Goal: Information Seeking & Learning: Understand process/instructions

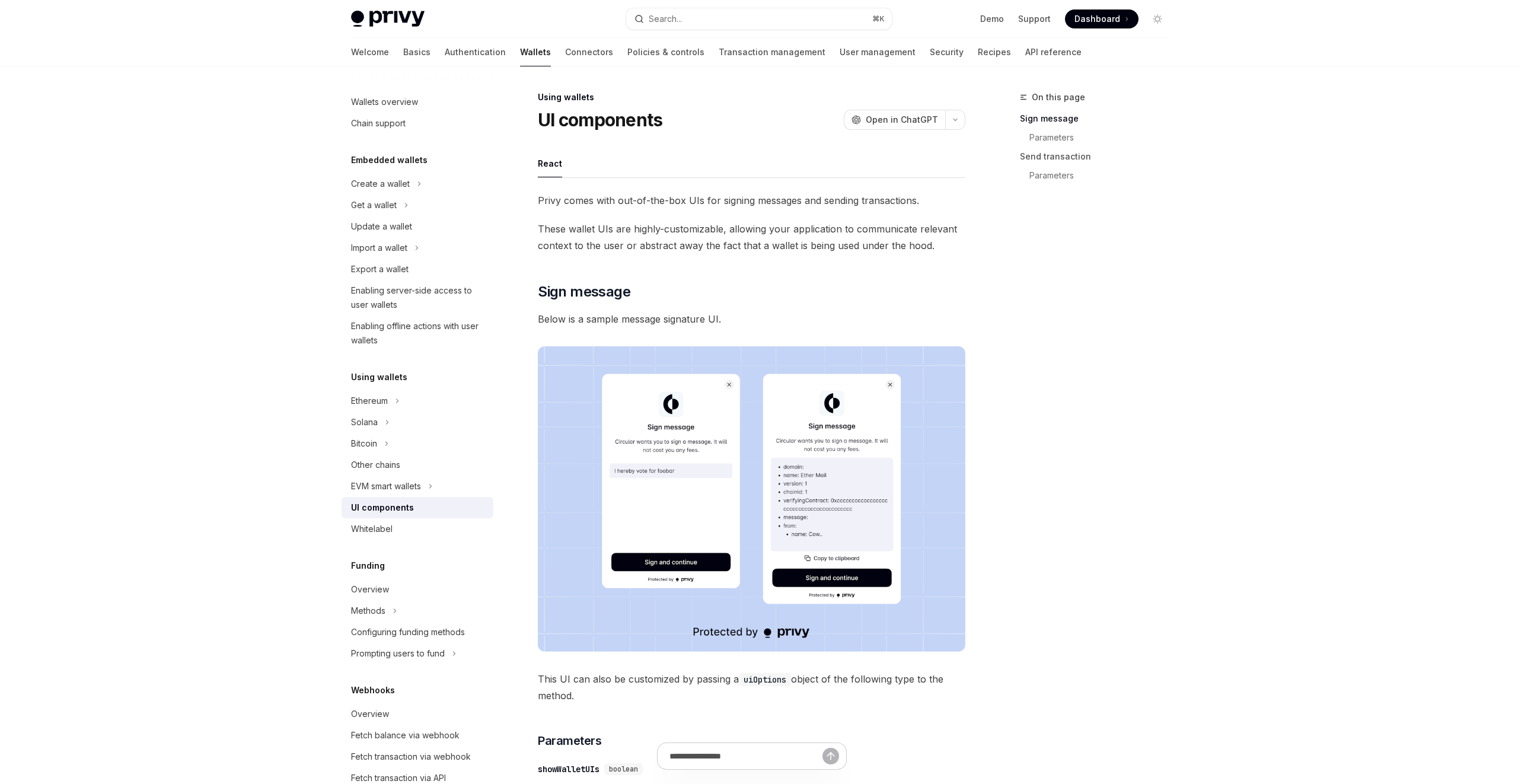
type textarea "*"
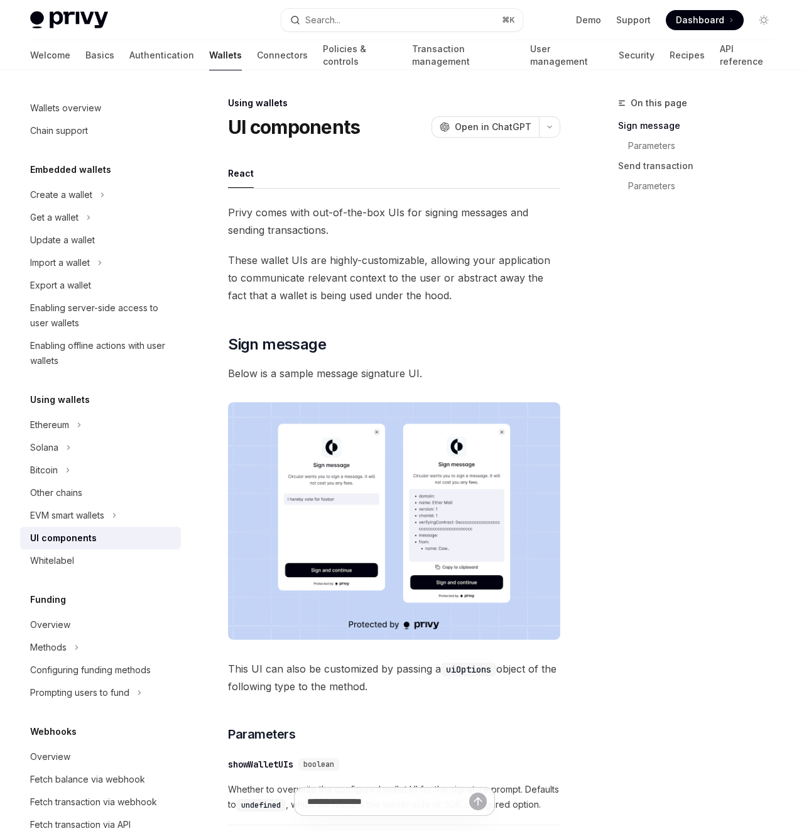
click at [640, 401] on div "On this page Sign message Parameters Send transaction Parameters" at bounding box center [688, 463] width 191 height 735
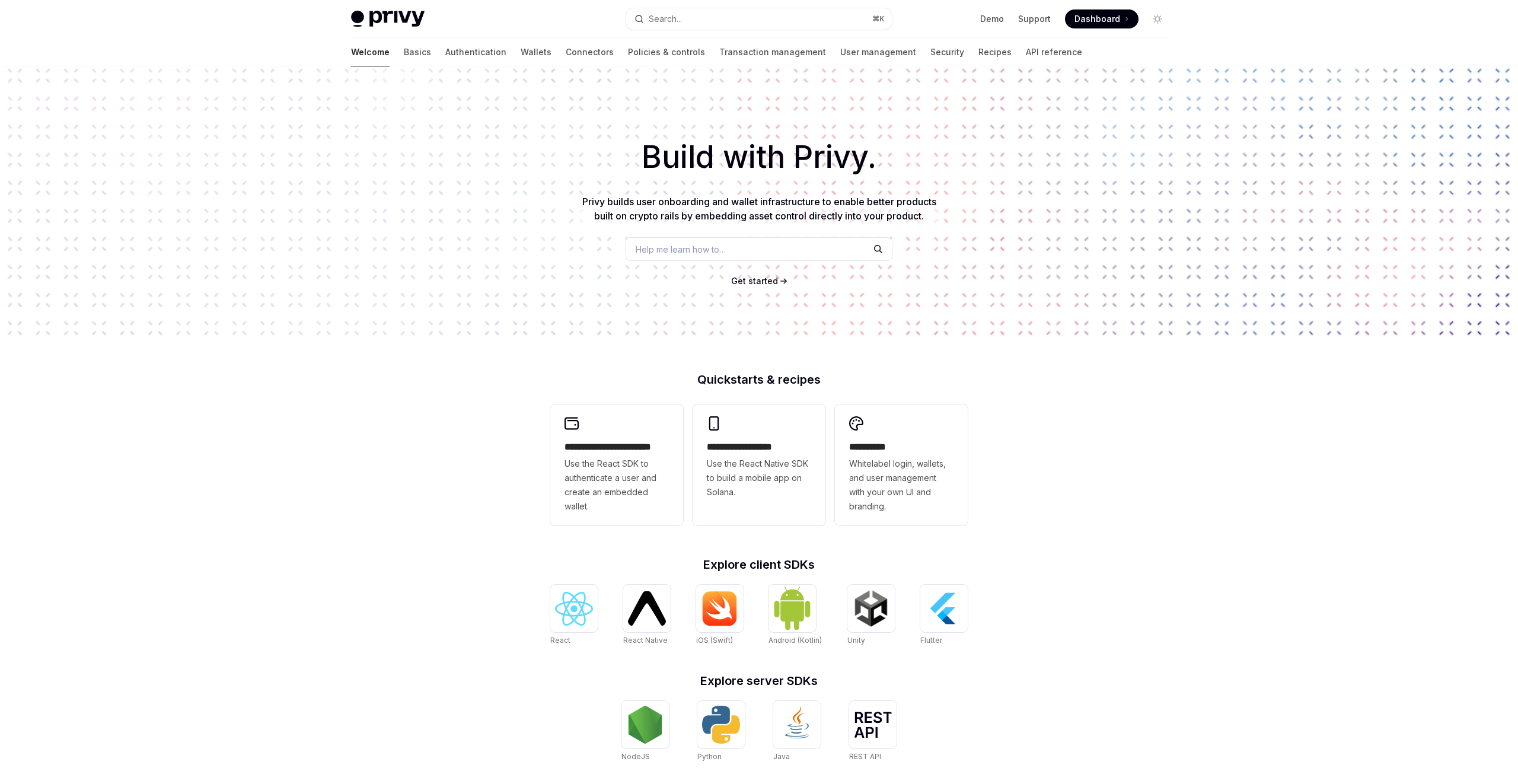
click at [575, 632] on link "React" at bounding box center [574, 615] width 47 height 61
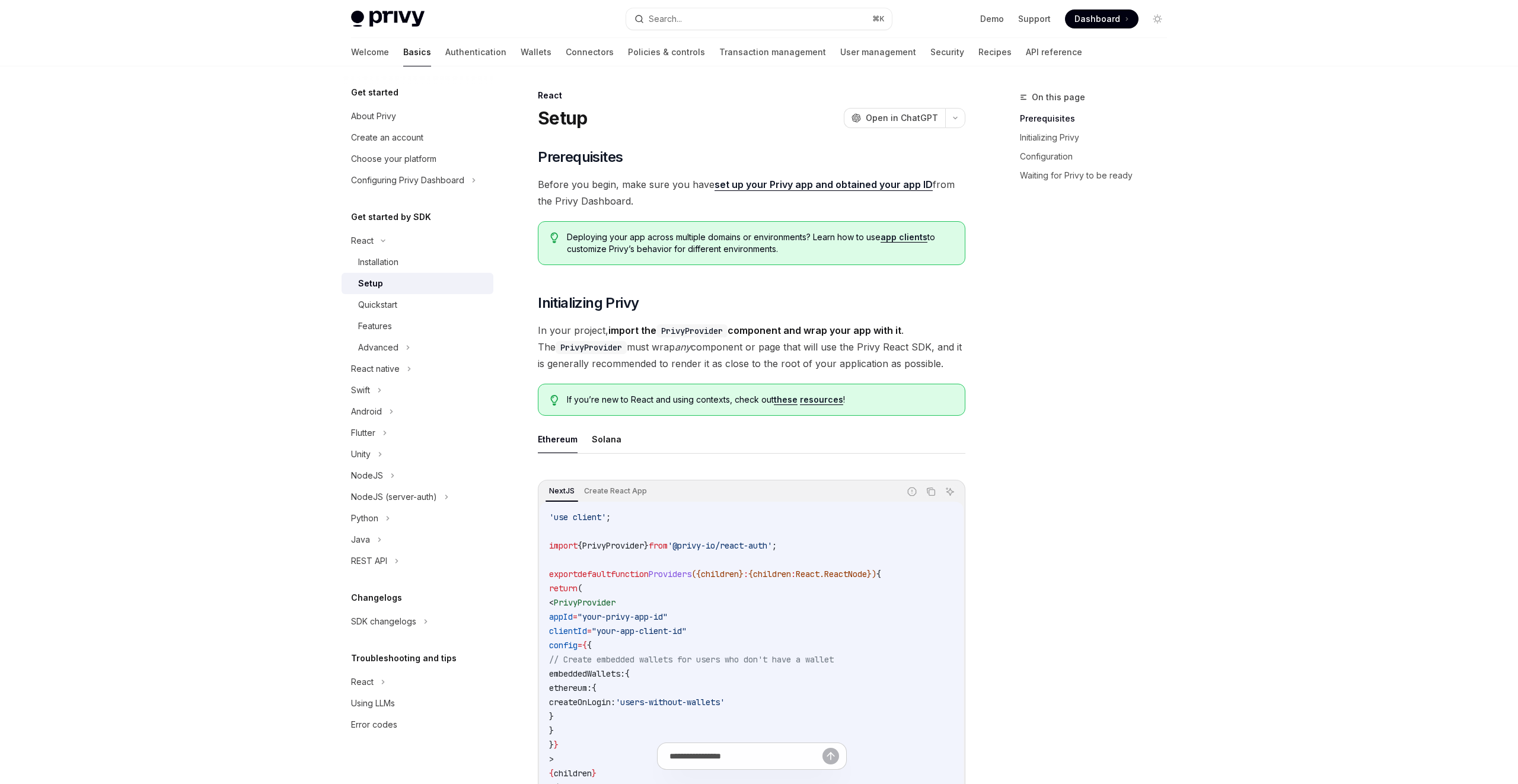
scroll to position [3, 0]
drag, startPoint x: 396, startPoint y: 344, endPoint x: 447, endPoint y: 354, distance: 52.0
click at [396, 344] on div "Advanced" at bounding box center [378, 347] width 41 height 14
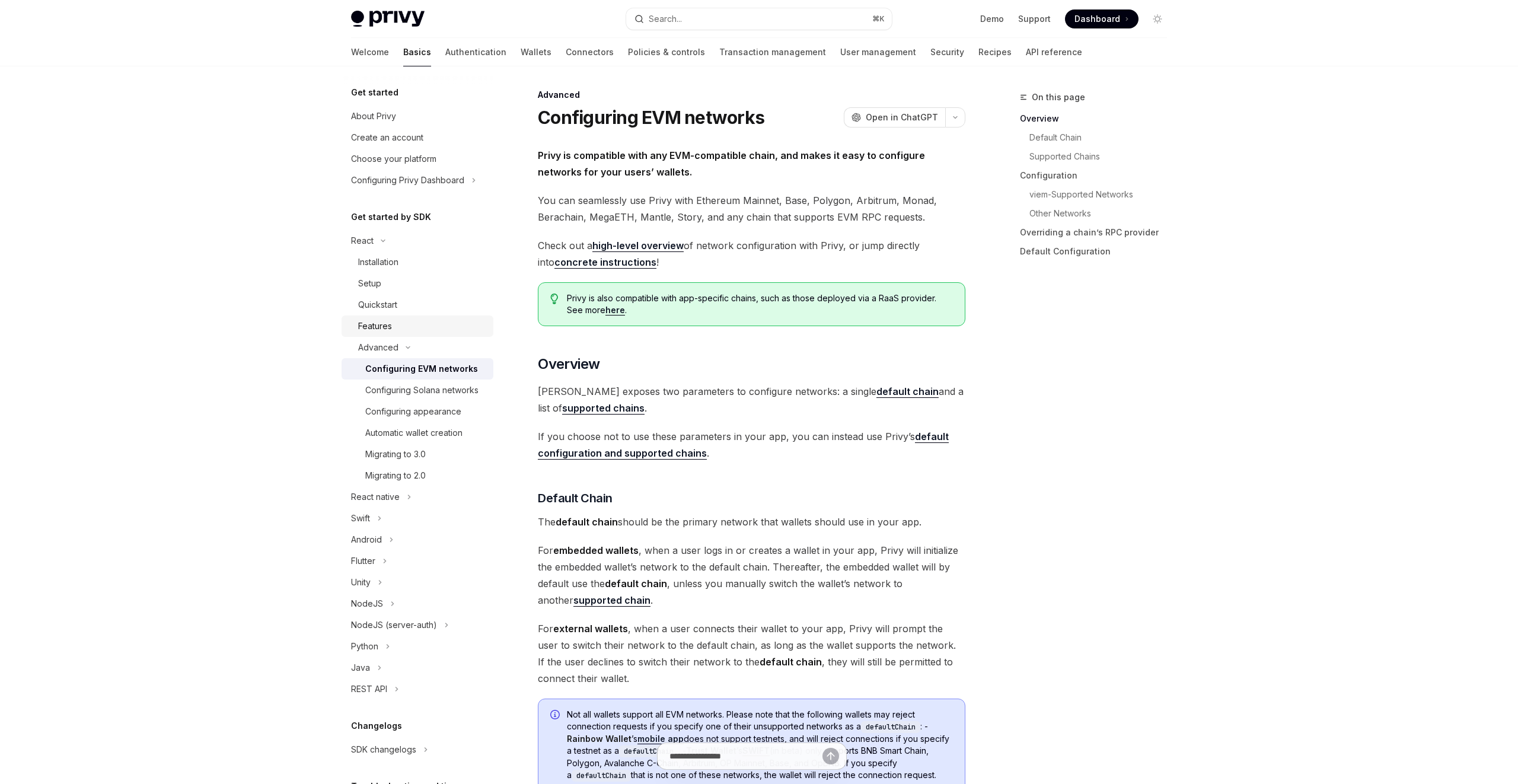
click at [384, 320] on div "Features" at bounding box center [375, 325] width 34 height 14
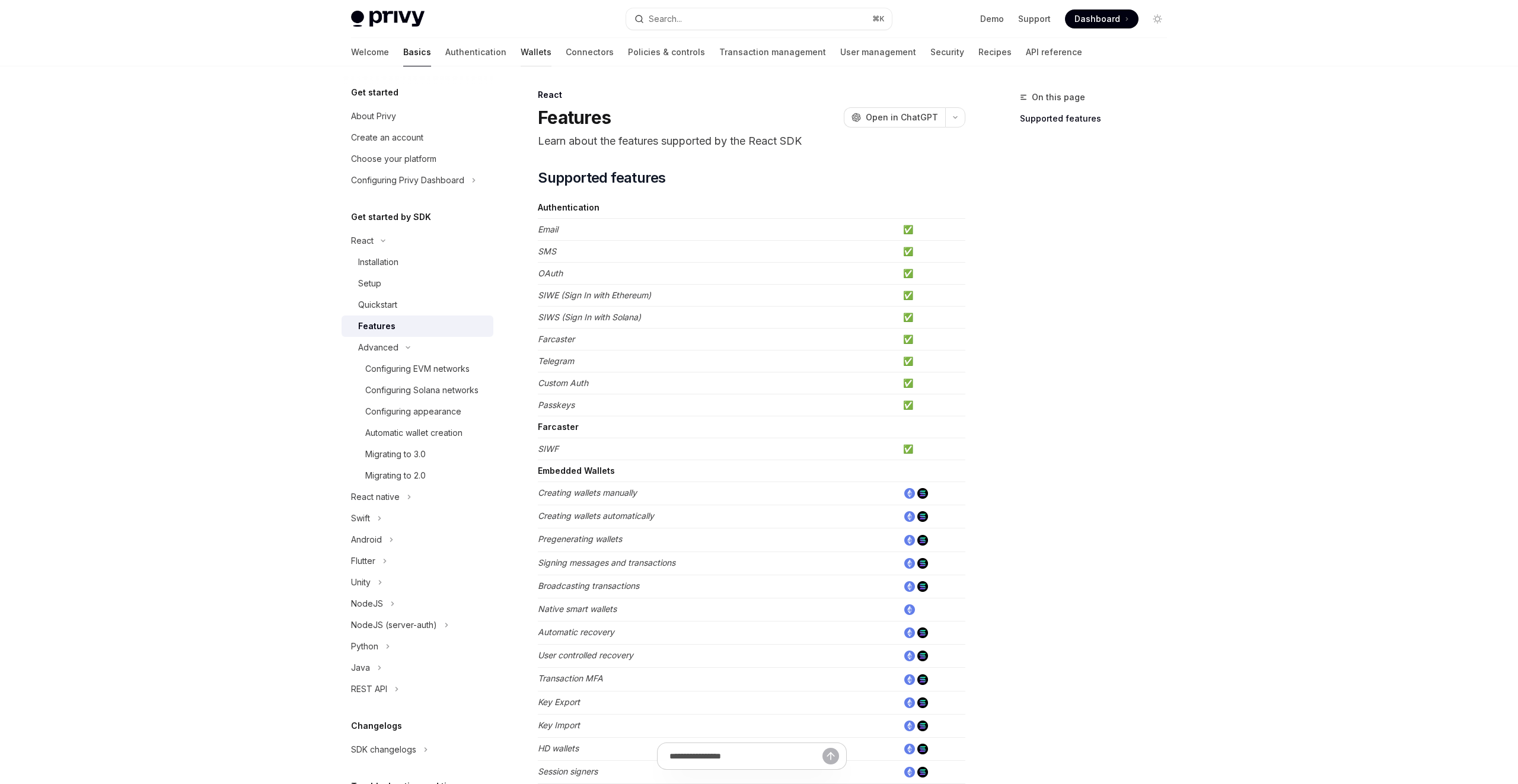
click at [521, 61] on link "Wallets" at bounding box center [536, 52] width 31 height 28
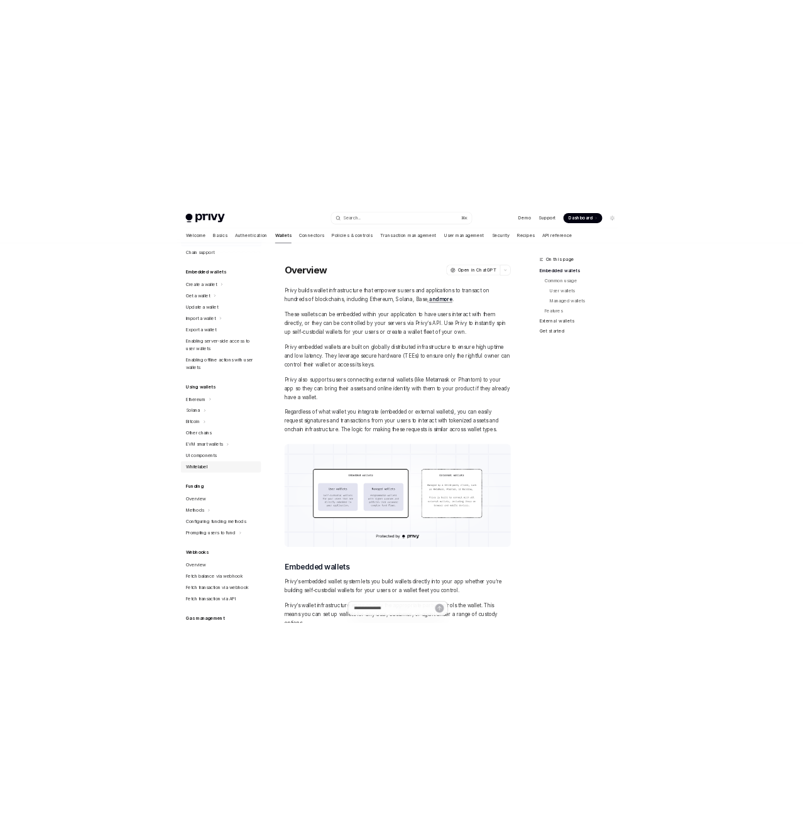
scroll to position [226, 0]
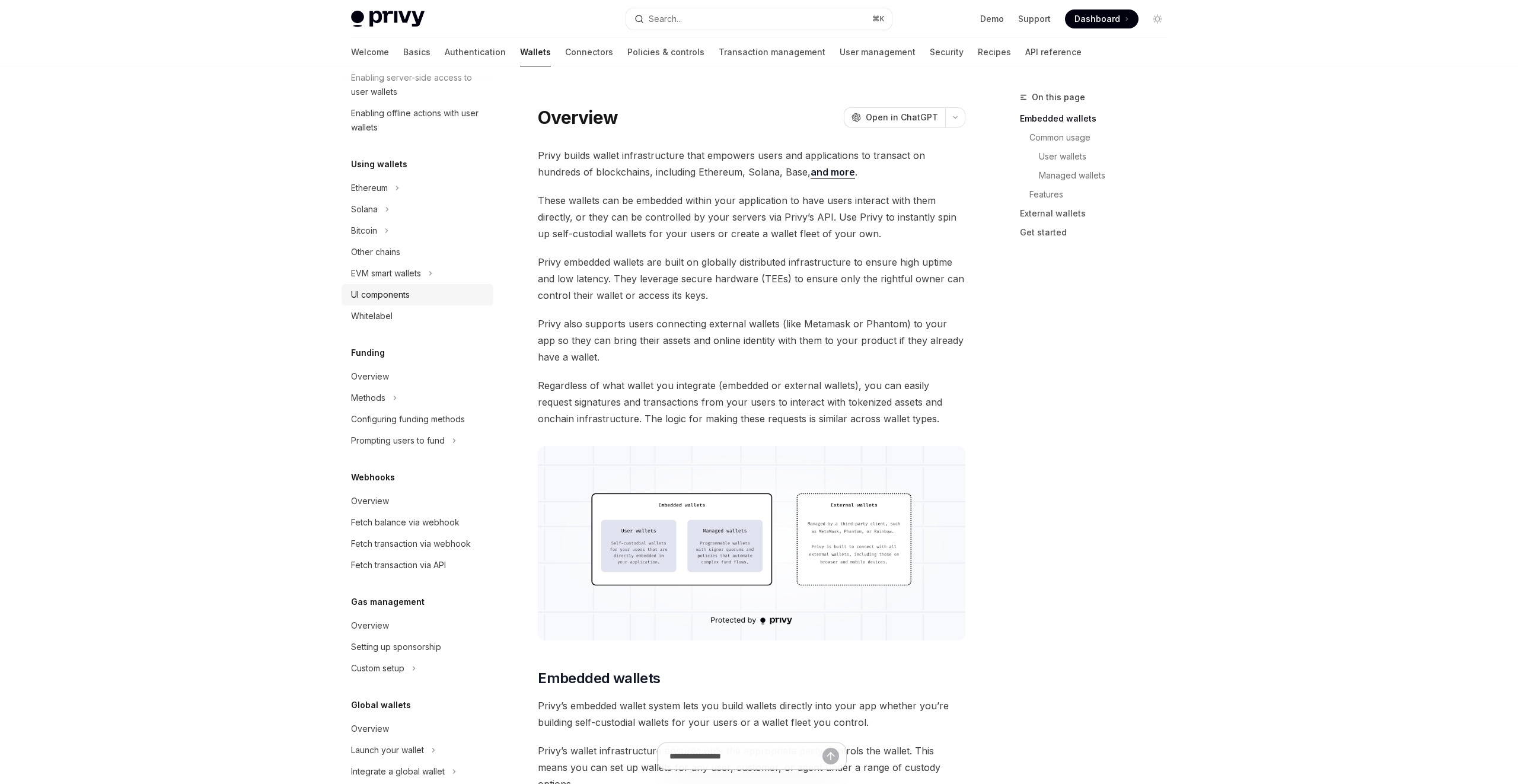
click at [384, 291] on div "UI components" at bounding box center [380, 294] width 58 height 14
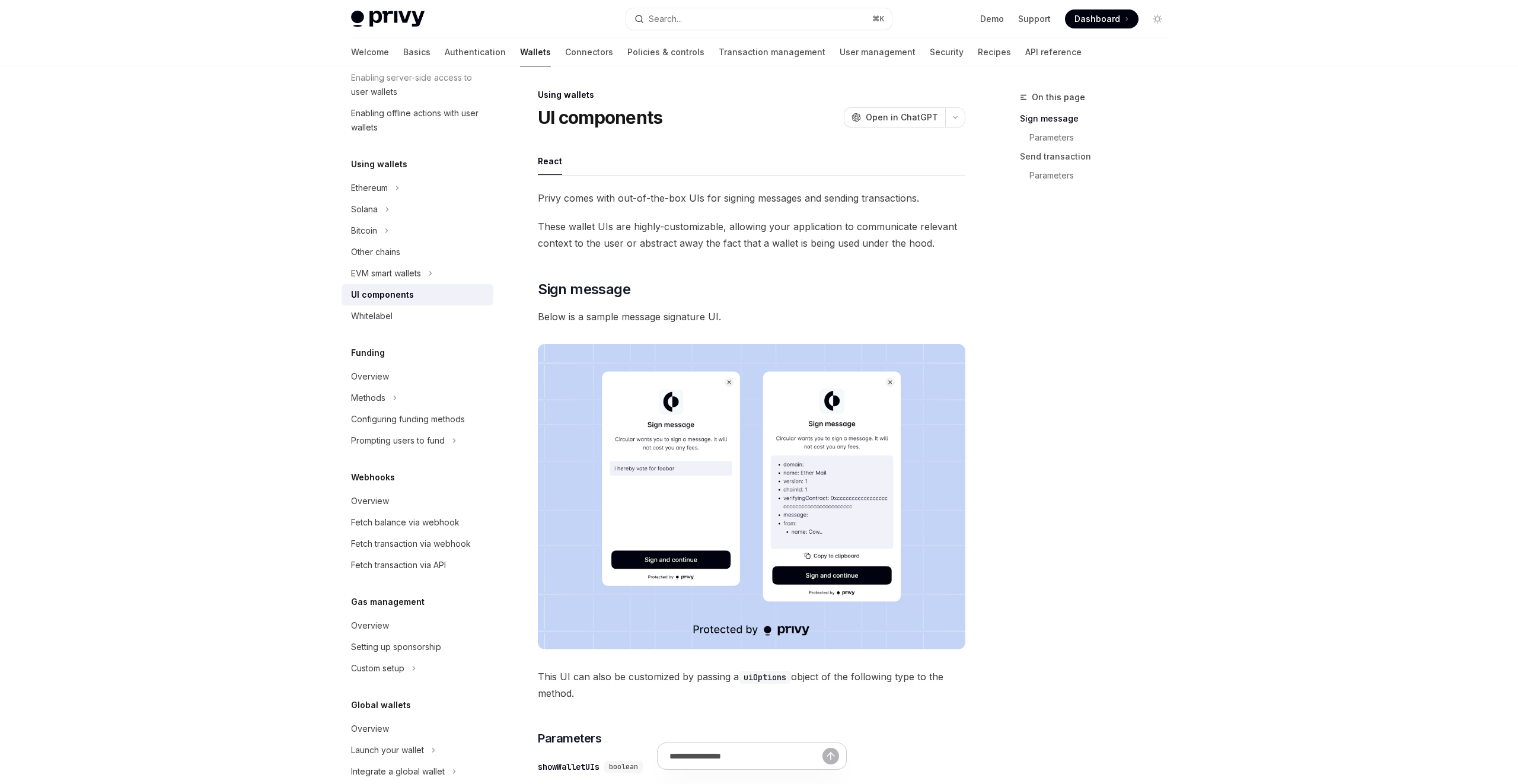
click at [907, 223] on span "These wallet UIs are highly-customizable, allowing your application to communic…" at bounding box center [751, 234] width 427 height 33
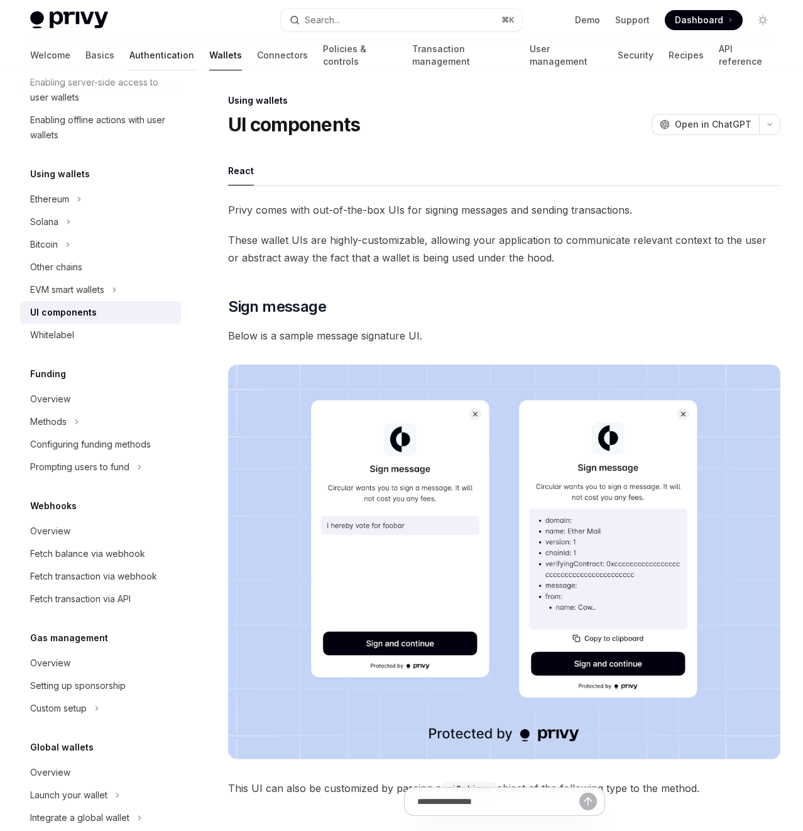
click at [129, 54] on link "Authentication" at bounding box center [161, 55] width 65 height 30
type textarea "*"
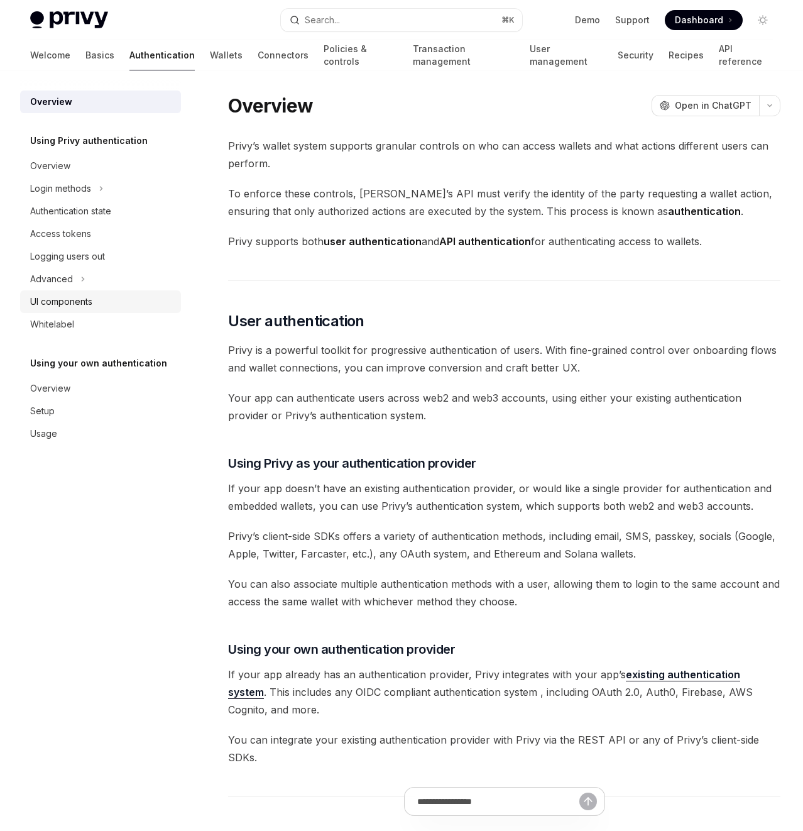
click at [70, 304] on div "UI components" at bounding box center [61, 301] width 62 height 15
click at [61, 297] on div "UI components" at bounding box center [61, 301] width 62 height 15
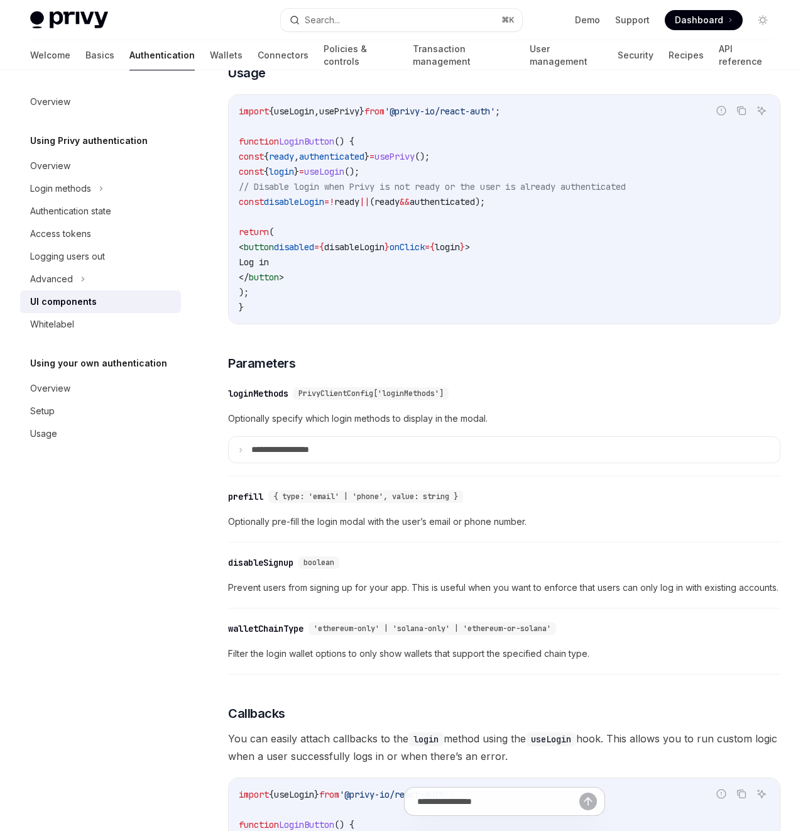
scroll to position [931, 0]
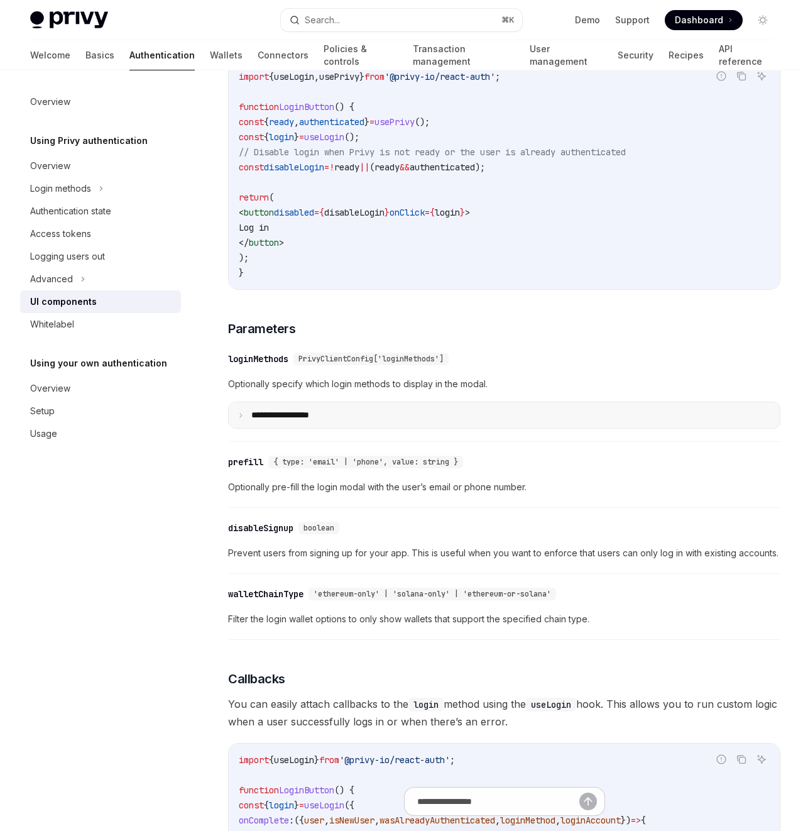
click at [263, 421] on p "**********" at bounding box center [294, 415] width 87 height 11
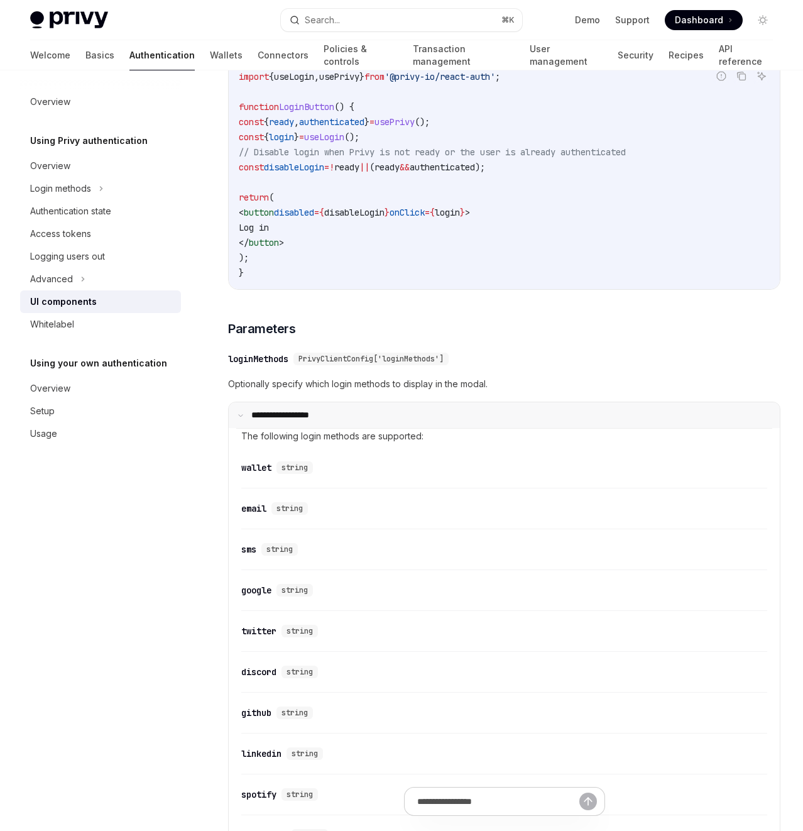
click at [268, 421] on p "**********" at bounding box center [293, 415] width 84 height 11
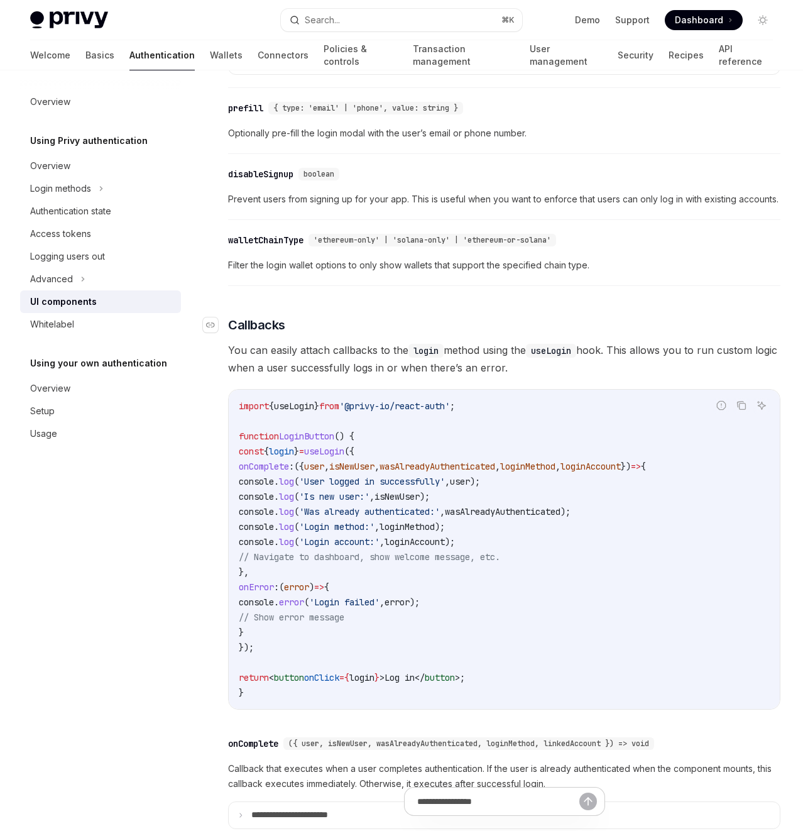
scroll to position [1359, 0]
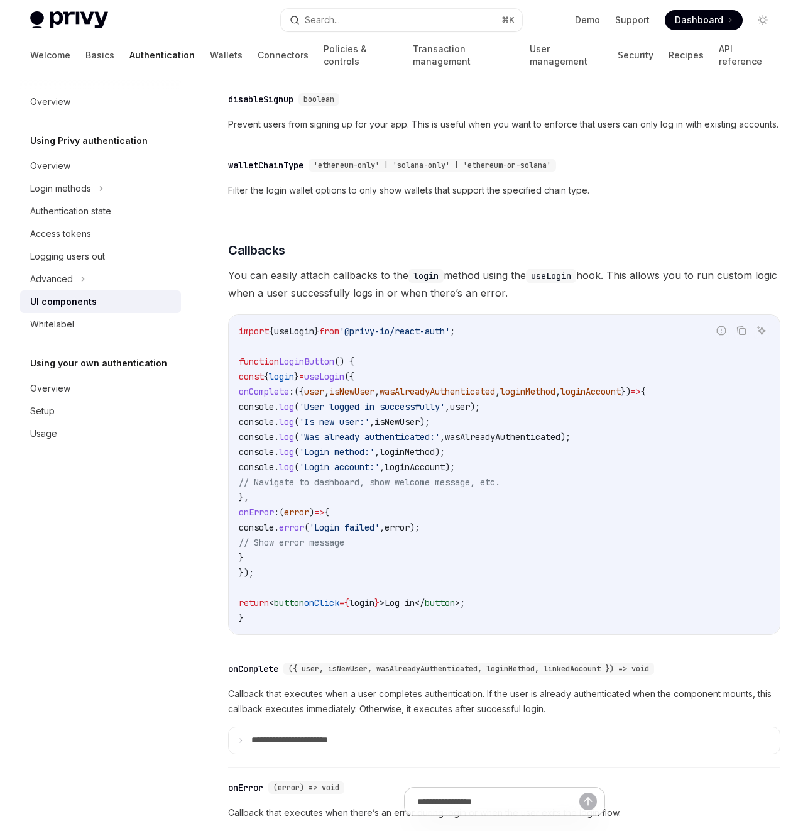
click at [470, 412] on span "user" at bounding box center [460, 406] width 20 height 11
click at [578, 483] on code "import { useLogin } from '@privy-io/react-auth' ; function LoginButton () { con…" at bounding box center [504, 475] width 531 height 302
drag, startPoint x: 461, startPoint y: 480, endPoint x: 222, endPoint y: 432, distance: 244.1
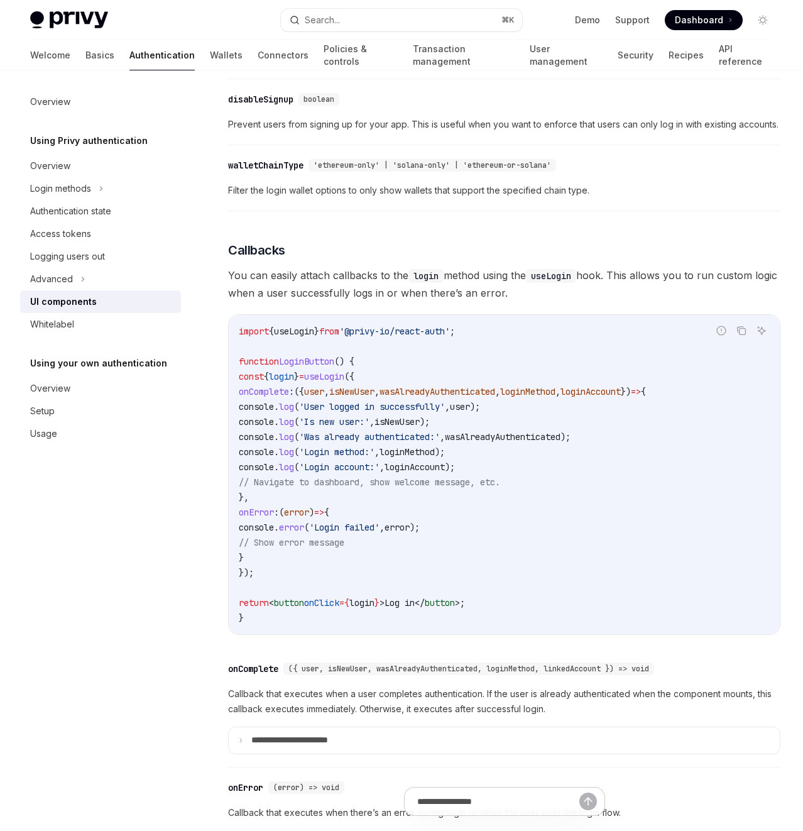
copy code "console . log ( 'User logged in successfully' , user ); console . log ( 'Is new…"
click at [529, 302] on span "You can easily attach callbacks to the login method using the useLogin hook. Th…" at bounding box center [504, 283] width 552 height 35
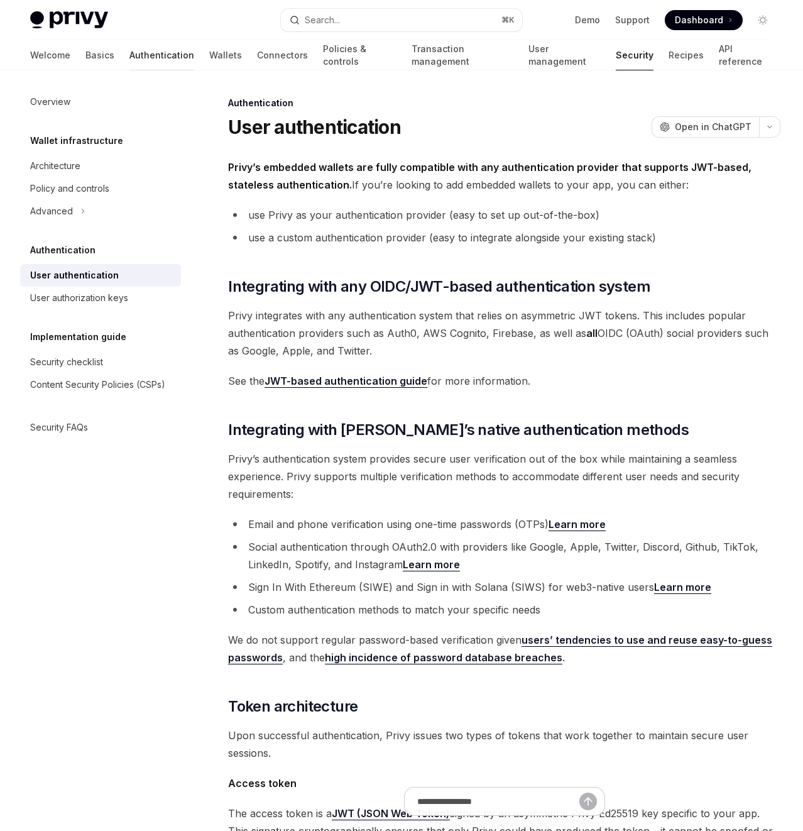
click at [129, 49] on link "Authentication" at bounding box center [161, 55] width 65 height 30
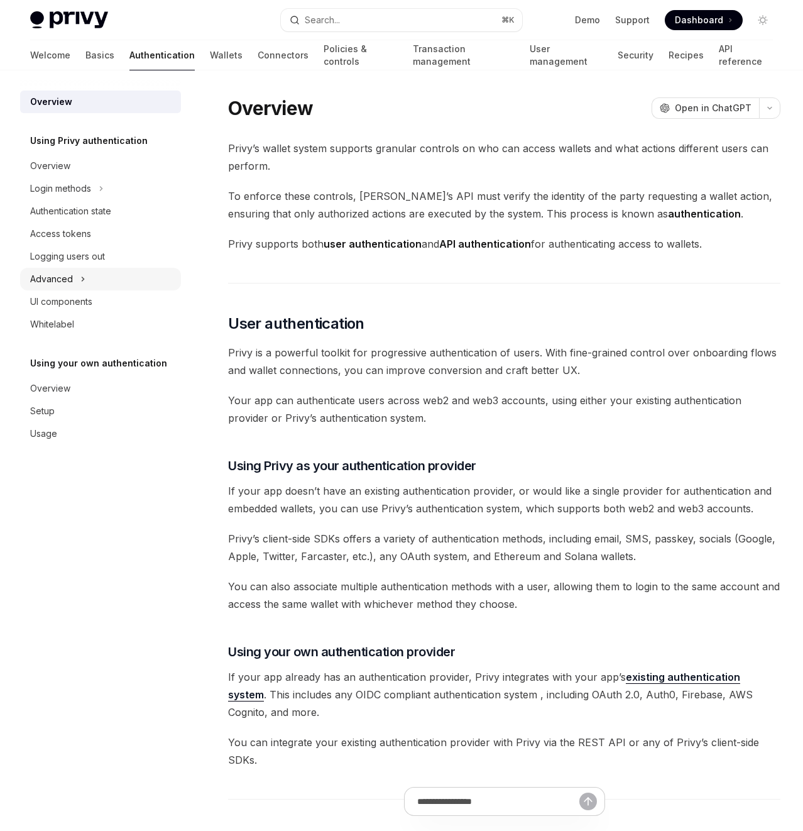
click at [67, 276] on div "Advanced" at bounding box center [51, 278] width 43 height 15
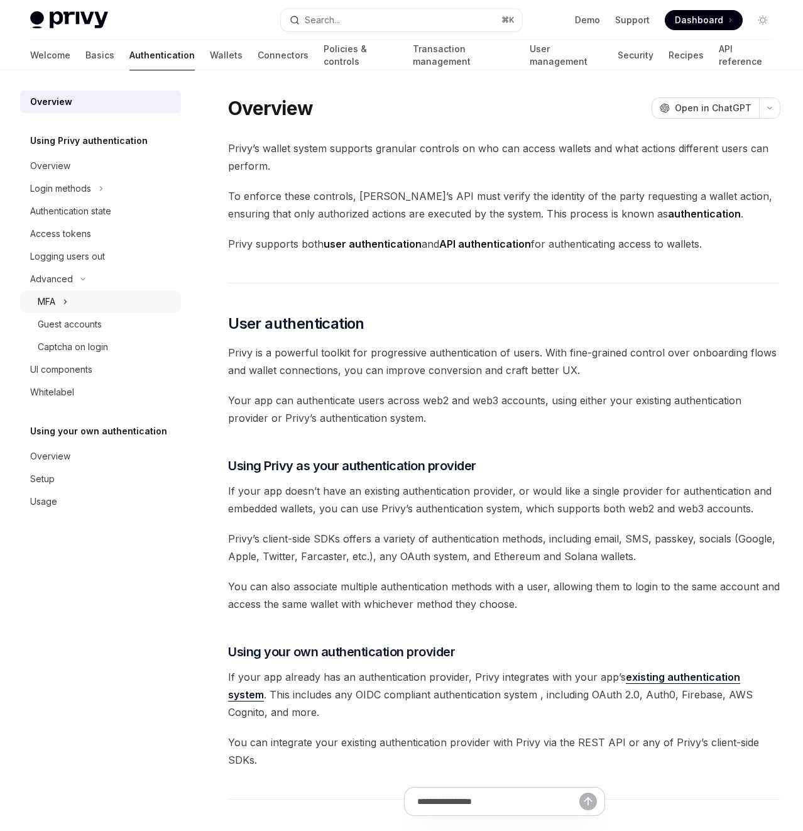
click at [69, 304] on div "MFA" at bounding box center [100, 301] width 161 height 23
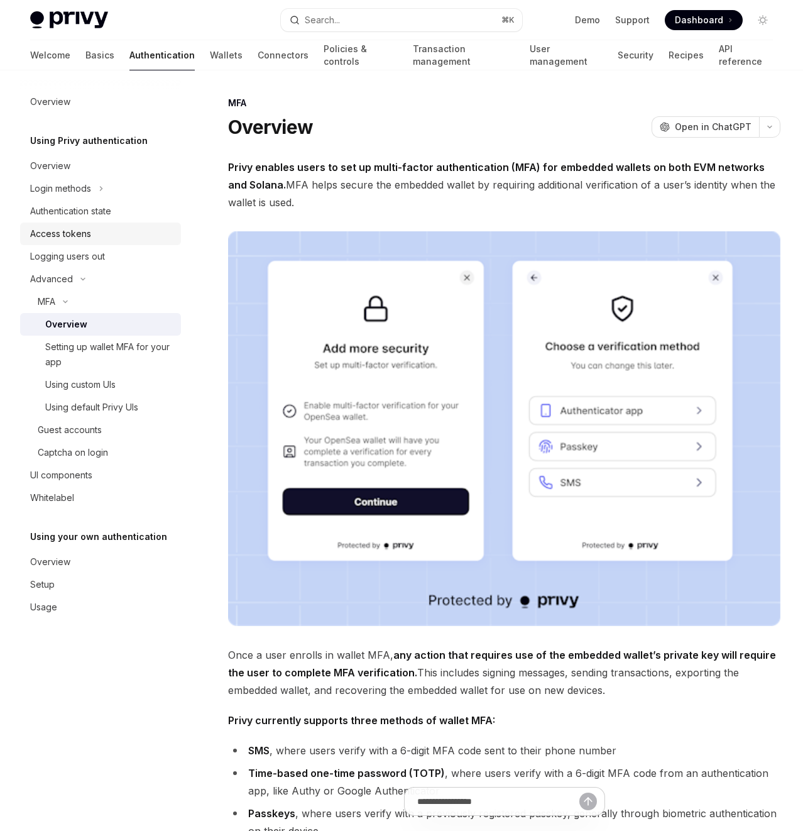
click at [75, 231] on div "Access tokens" at bounding box center [60, 233] width 61 height 15
type textarea "*"
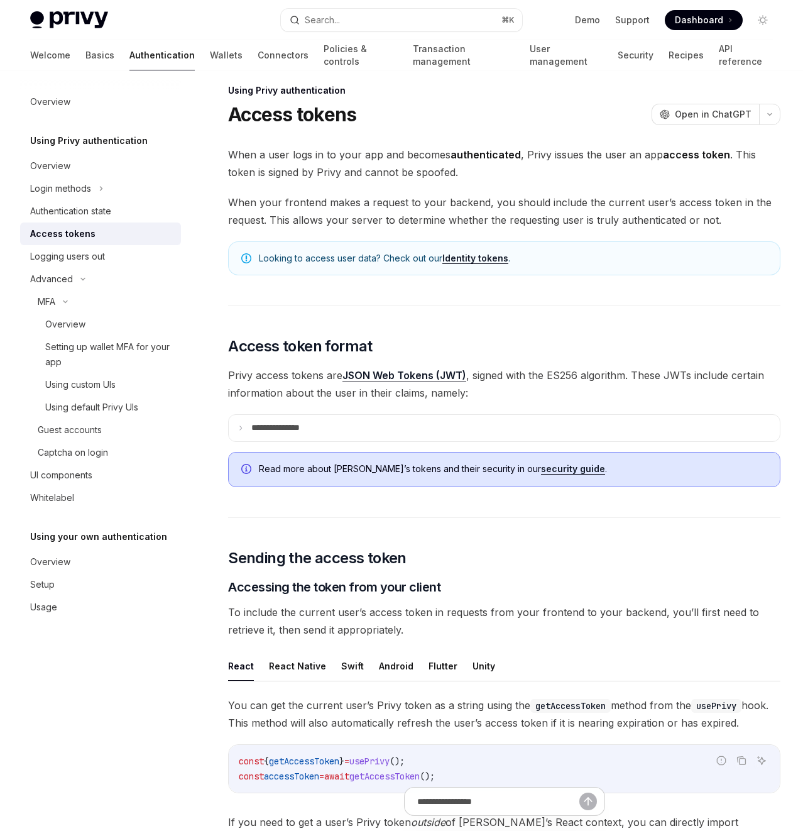
scroll to position [16, 0]
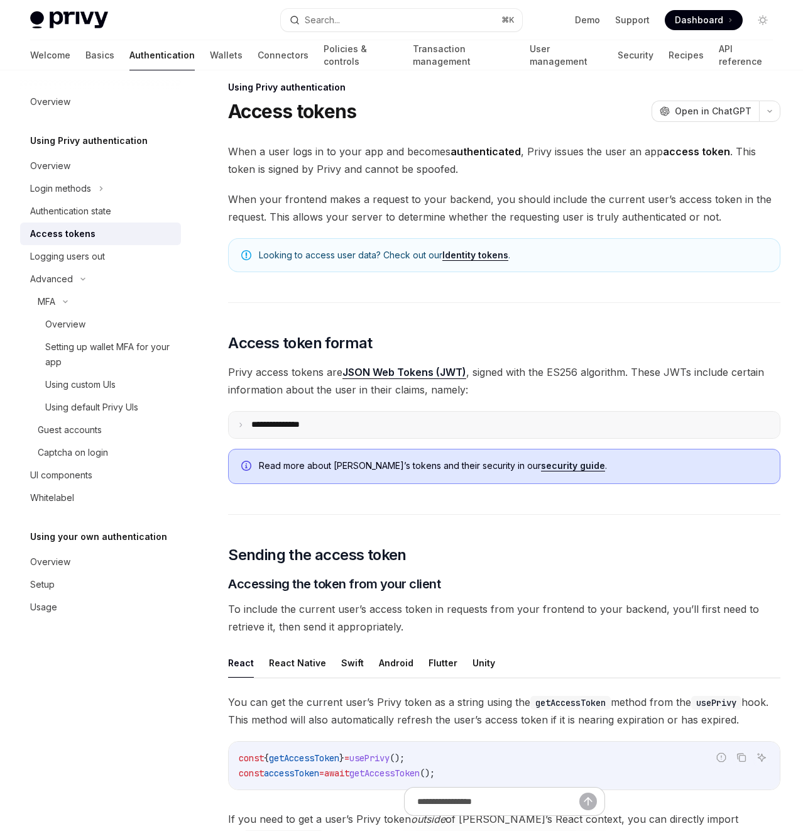
click at [332, 433] on summary "**********" at bounding box center [504, 425] width 551 height 26
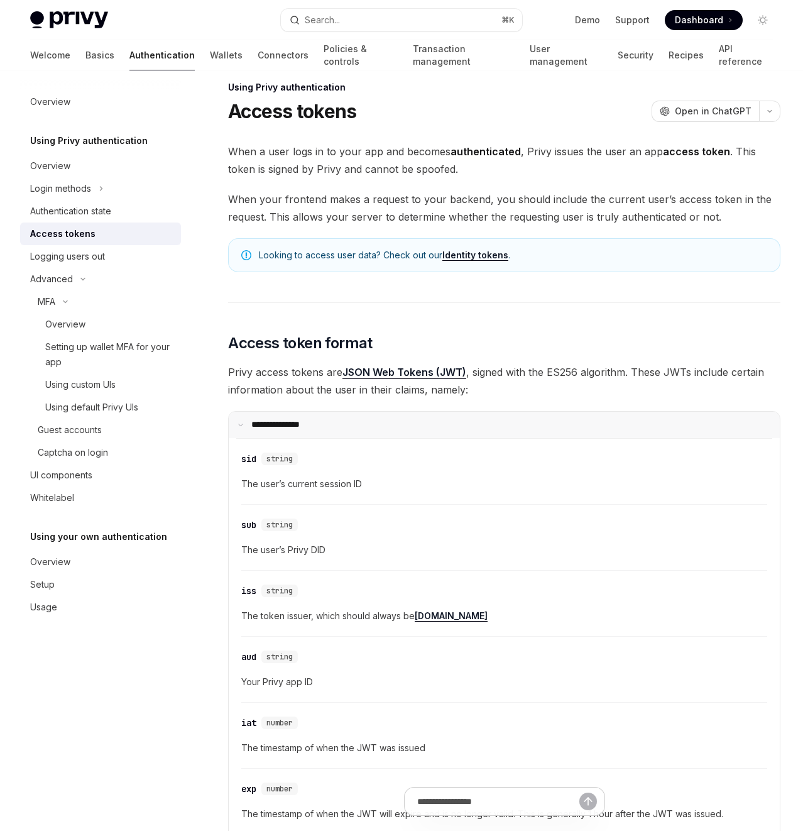
click at [315, 422] on p "**********" at bounding box center [283, 424] width 64 height 11
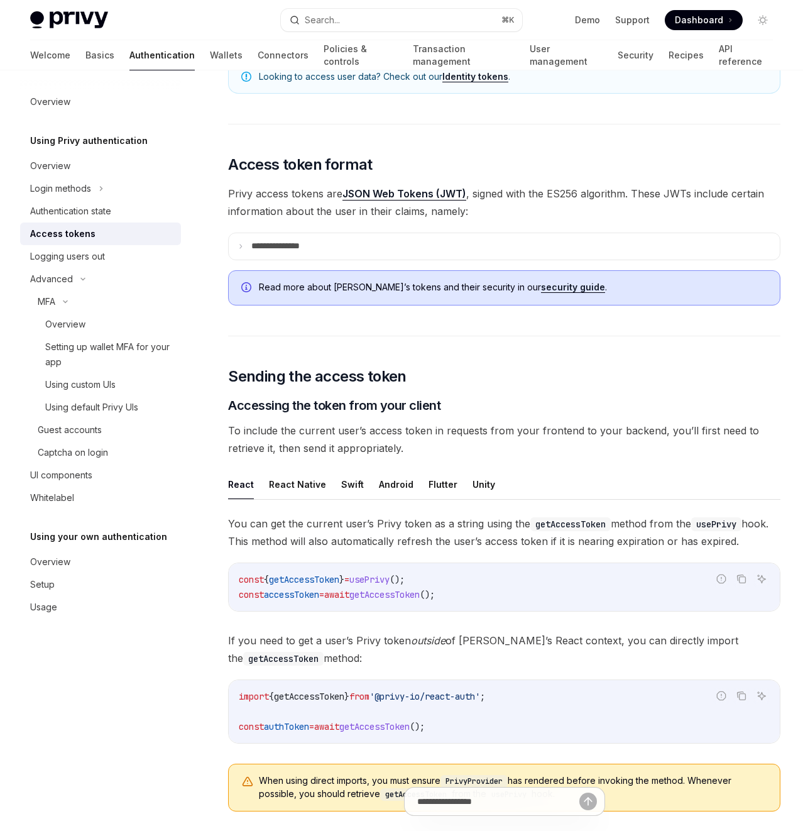
scroll to position [295, 0]
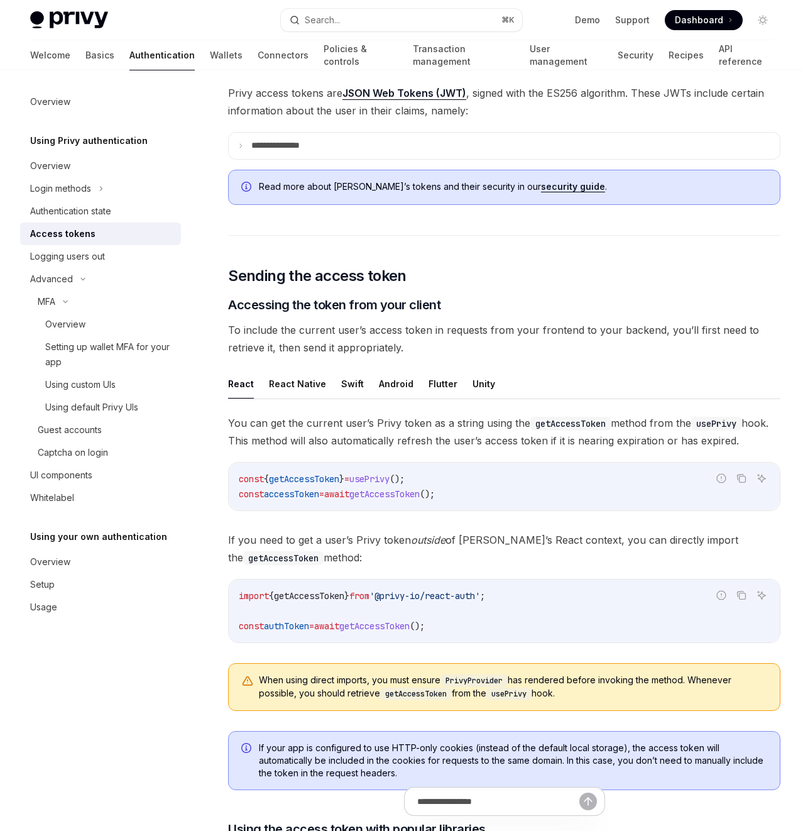
click at [383, 478] on span "usePrivy" at bounding box center [369, 478] width 40 height 11
drag, startPoint x: 478, startPoint y: 495, endPoint x: 229, endPoint y: 474, distance: 249.7
click at [229, 474] on div "const { getAccessToken } = usePrivy (); const accessToken = await getAccessToke…" at bounding box center [504, 487] width 551 height 48
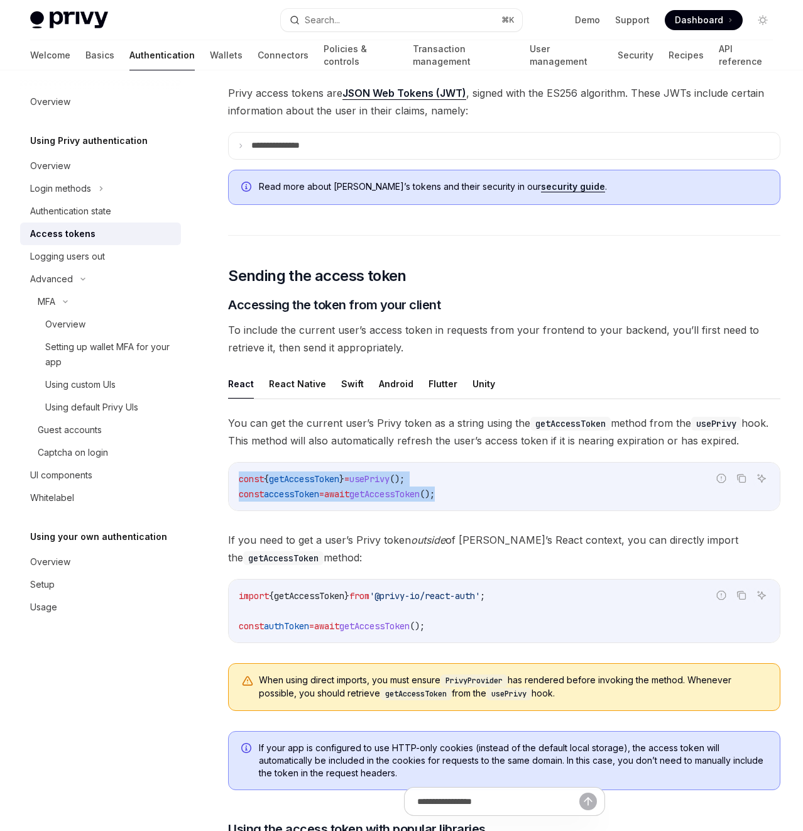
copy code "const { getAccessToken } = usePrivy (); const accessToken = await getAccessToke…"
click at [580, 324] on span "To include the current user’s access token in requests from your frontend to yo…" at bounding box center [504, 338] width 552 height 35
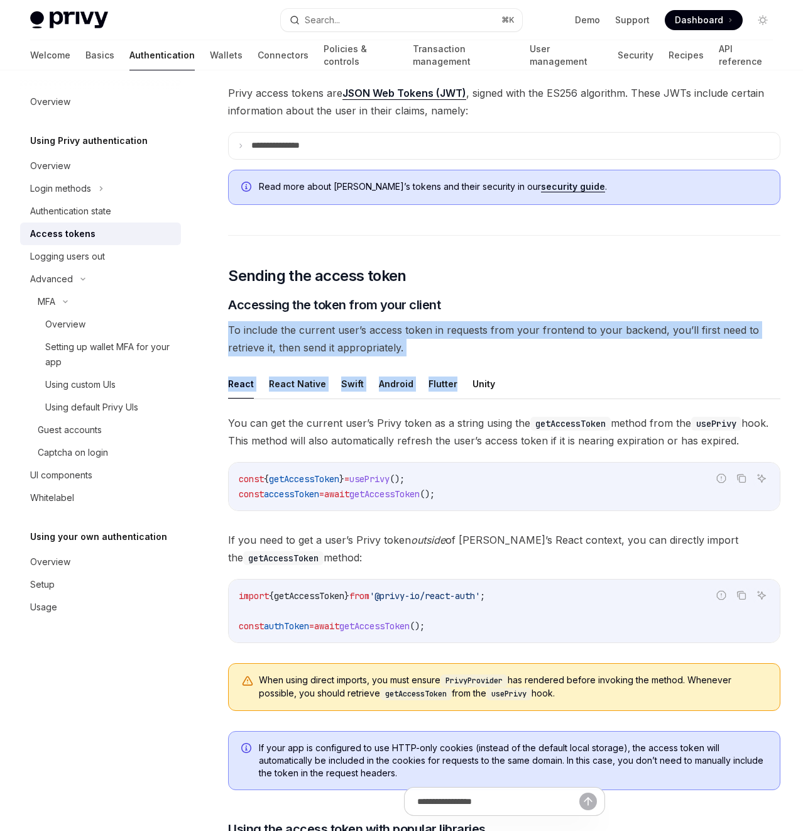
drag, startPoint x: 480, startPoint y: 317, endPoint x: 616, endPoint y: 378, distance: 148.8
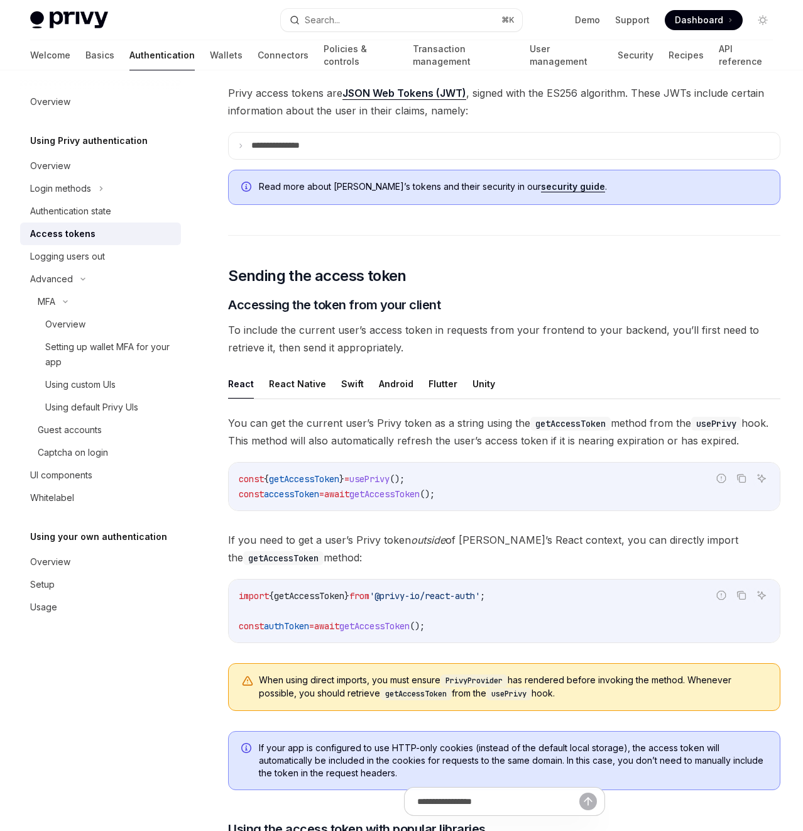
click at [586, 354] on span "To include the current user’s access token in requests from your frontend to yo…" at bounding box center [504, 338] width 552 height 35
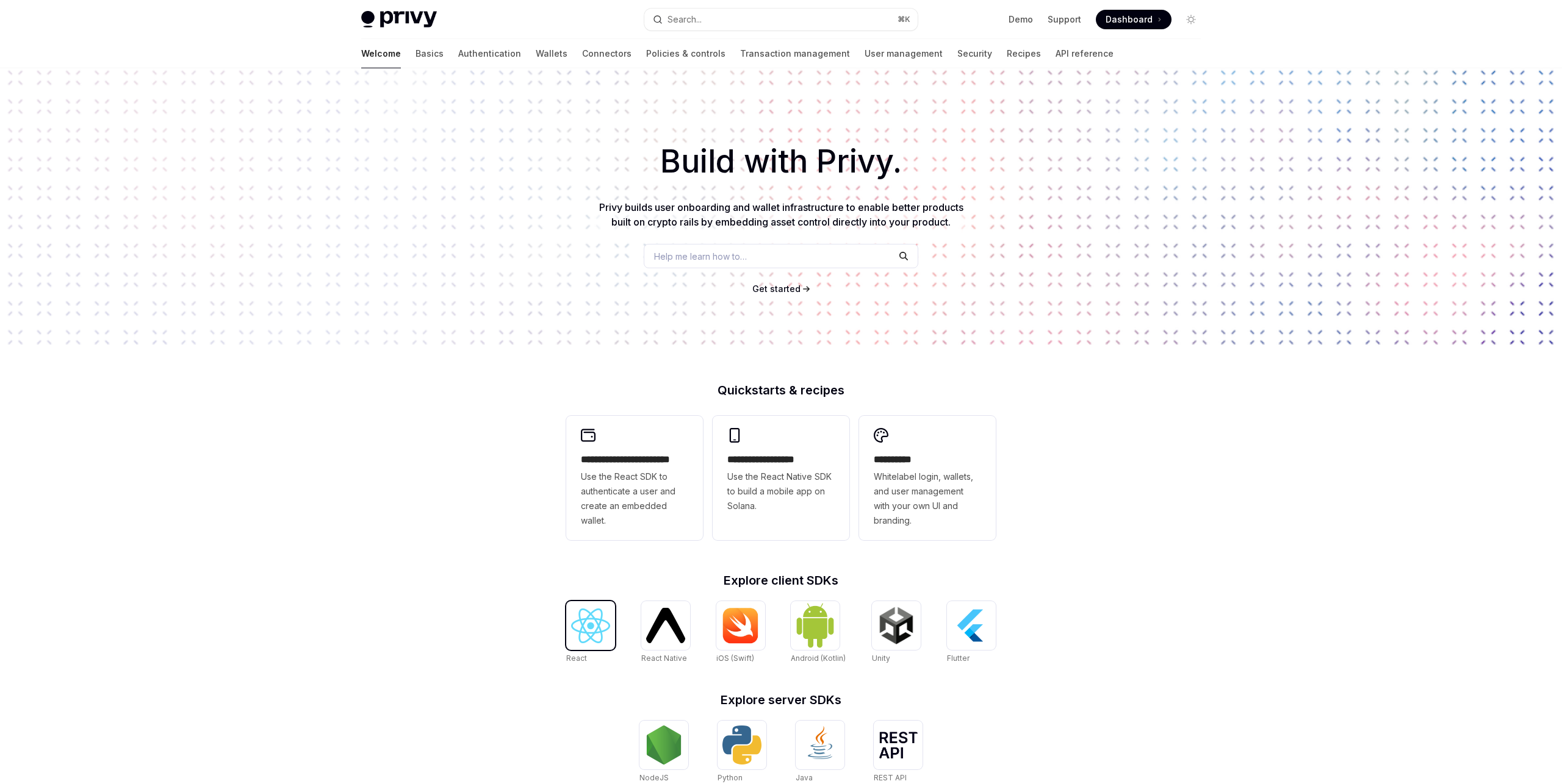
click at [602, 626] on img at bounding box center [590, 626] width 39 height 35
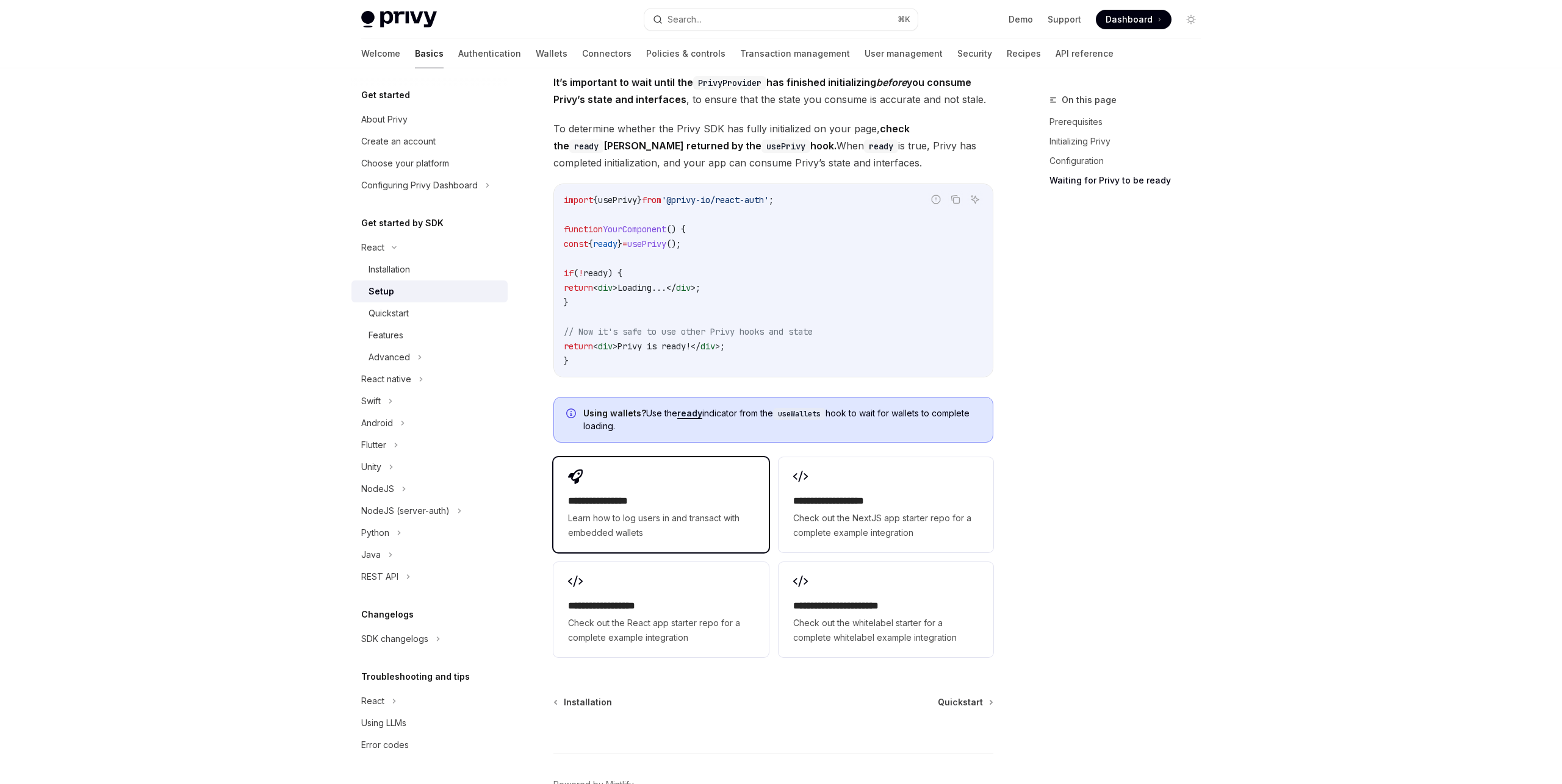
scroll to position [1255, 0]
click at [389, 336] on div "Features" at bounding box center [386, 335] width 35 height 15
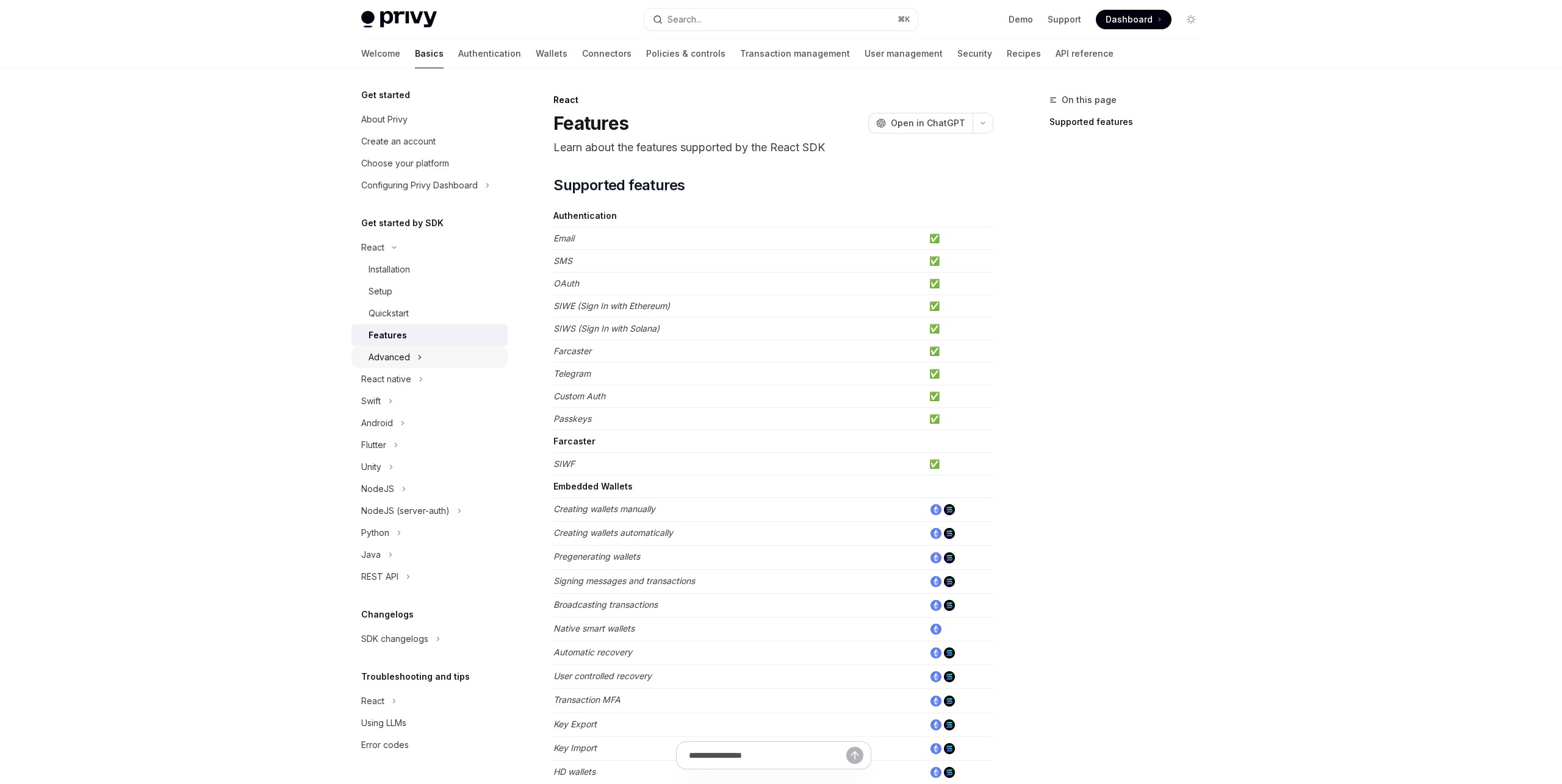
click at [398, 362] on div "Advanced" at bounding box center [389, 357] width 42 height 15
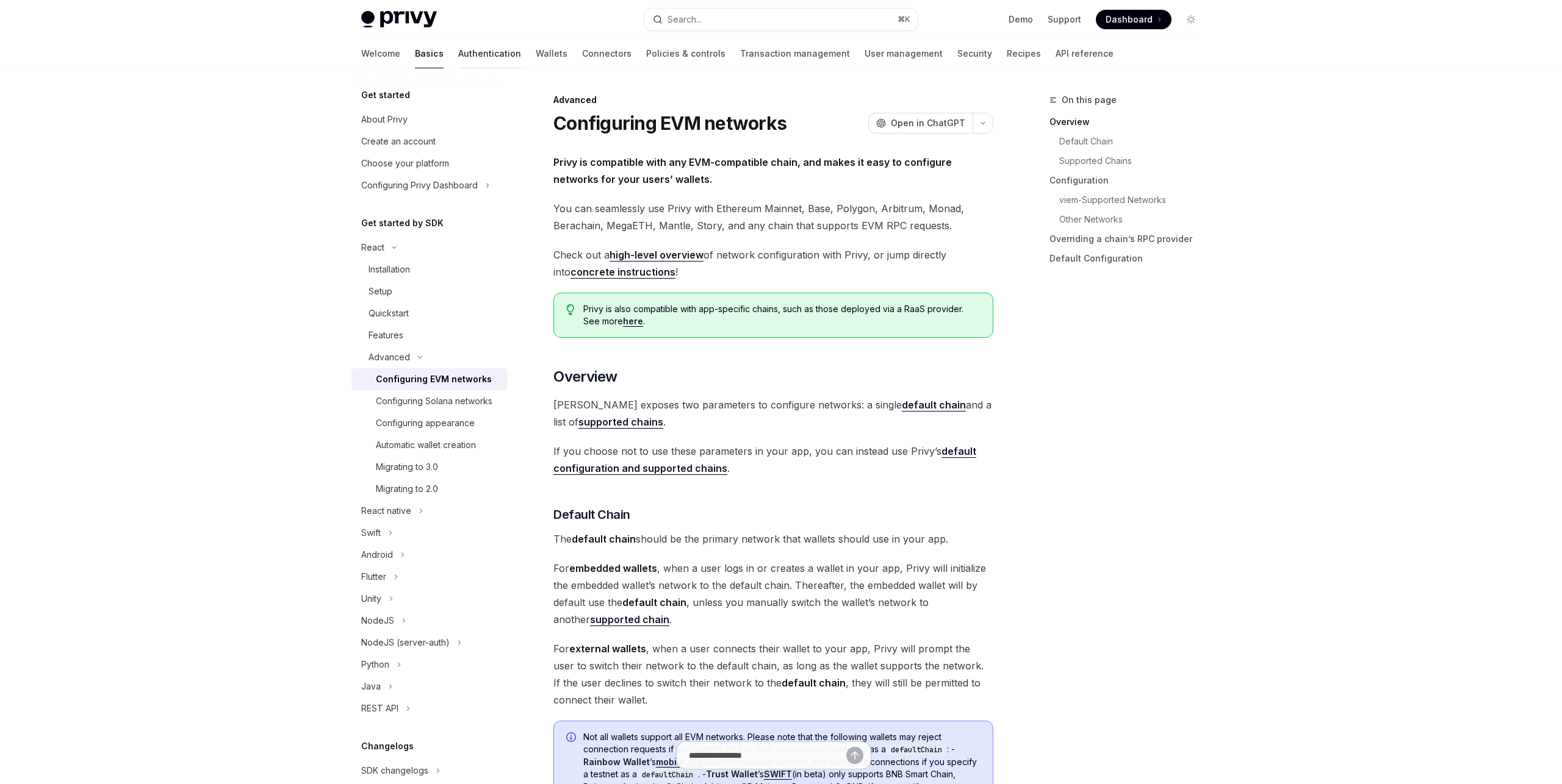
click at [458, 51] on link "Authentication" at bounding box center [489, 53] width 63 height 29
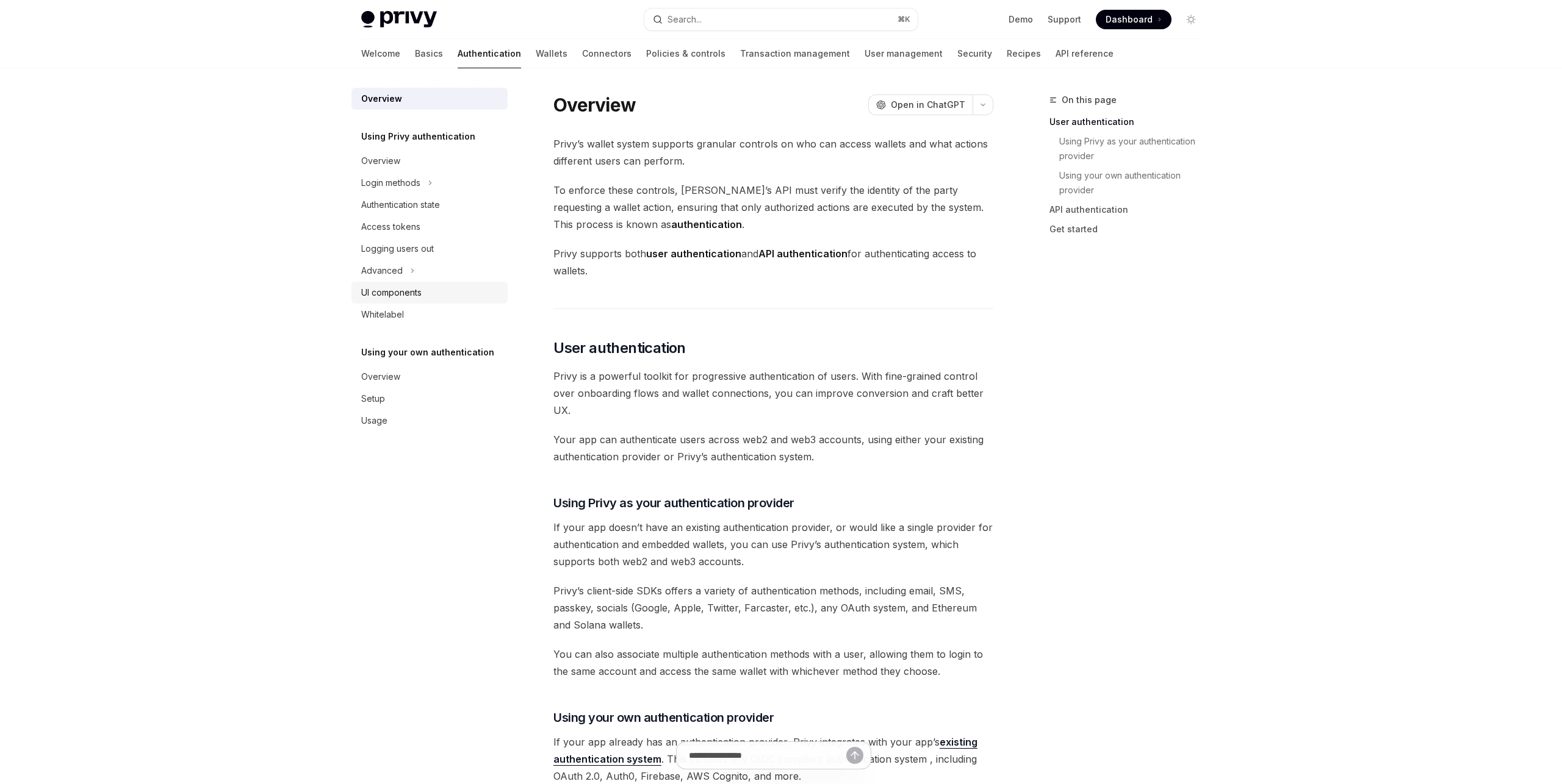
click at [389, 295] on div "UI components" at bounding box center [391, 292] width 60 height 15
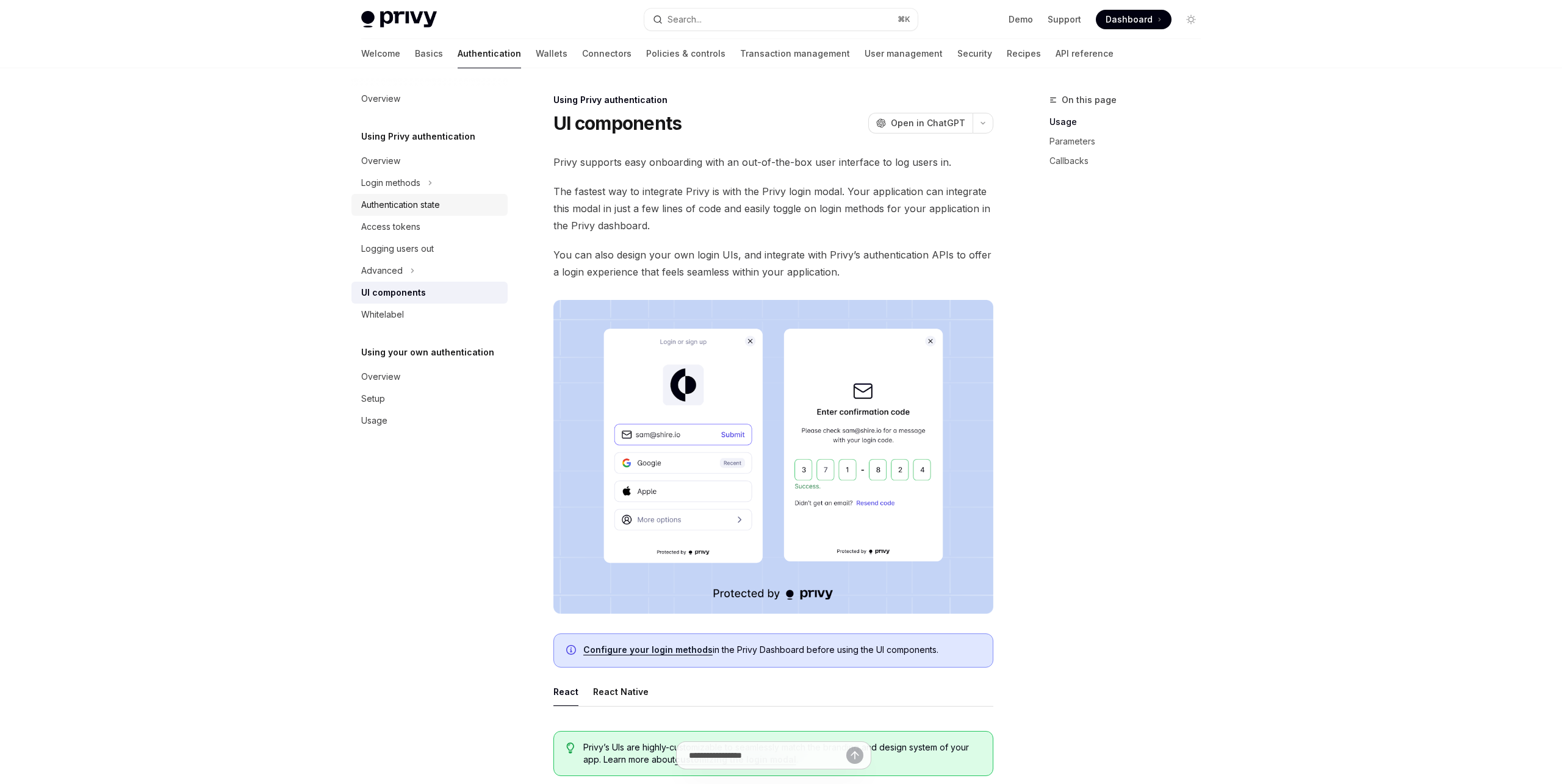
click at [401, 212] on link "Authentication state" at bounding box center [429, 205] width 156 height 22
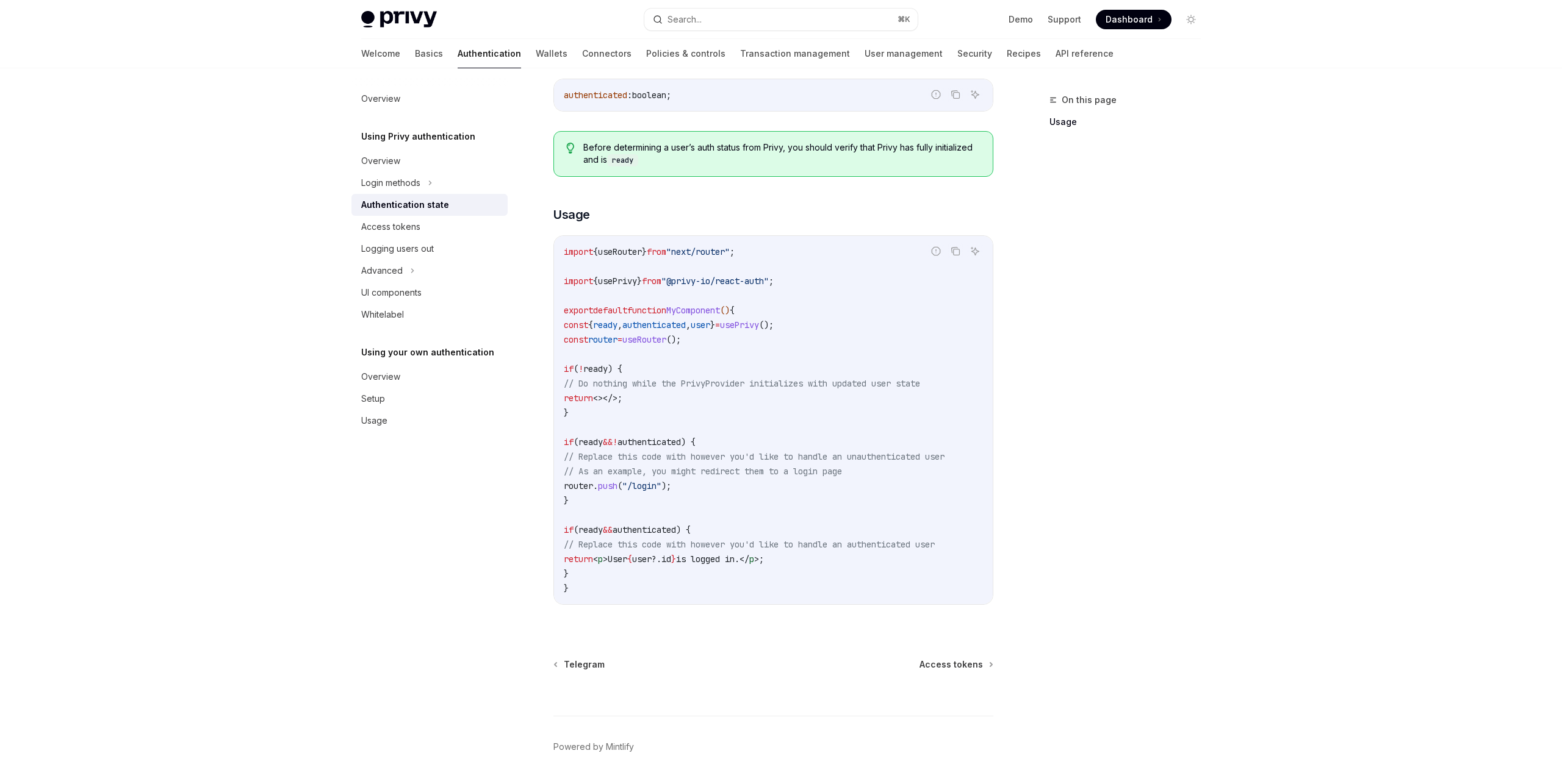
scroll to position [231, 0]
click at [401, 230] on div "Access tokens" at bounding box center [390, 226] width 59 height 15
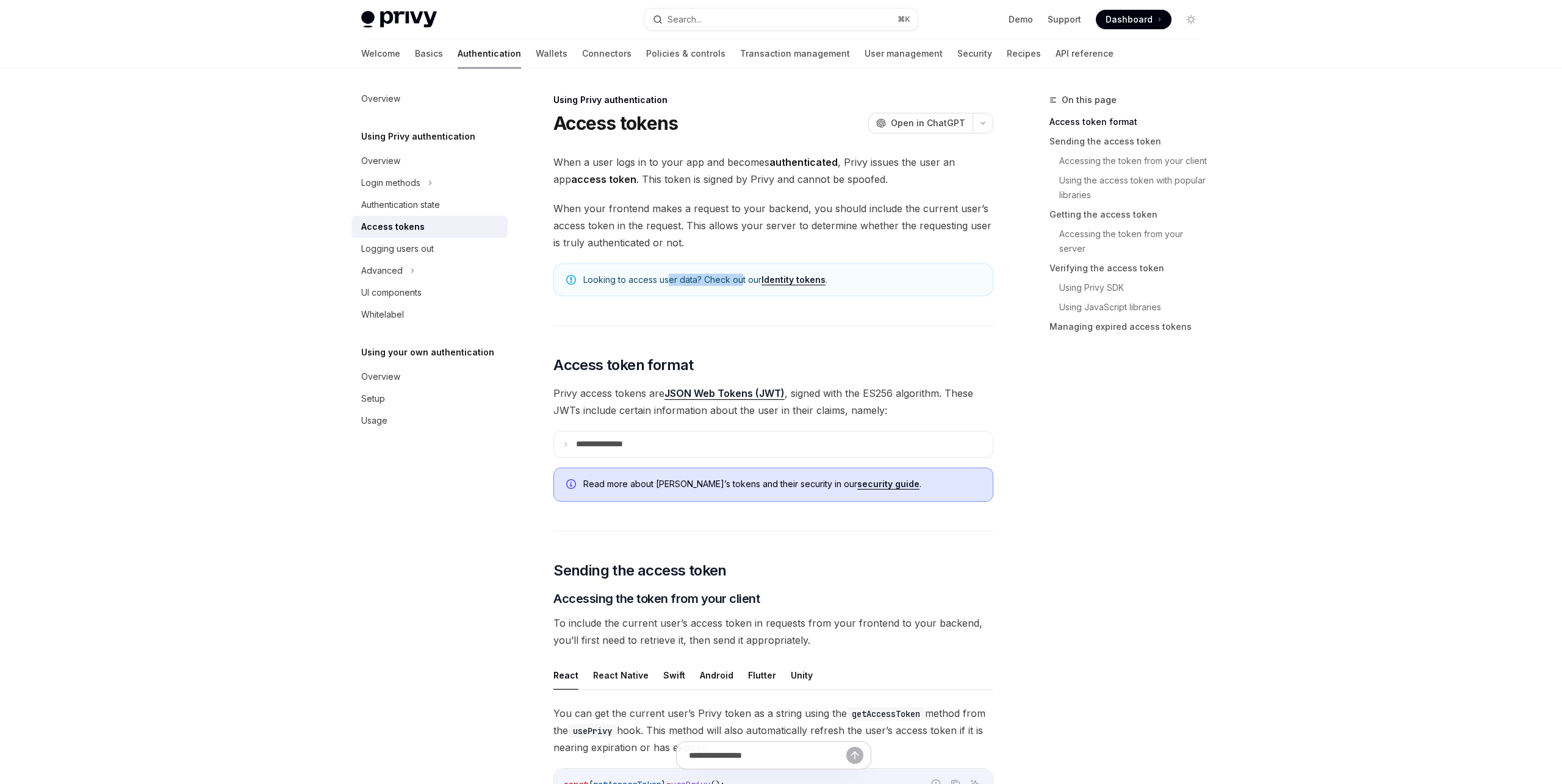
drag, startPoint x: 667, startPoint y: 280, endPoint x: 758, endPoint y: 283, distance: 91.0
click at [742, 281] on span "Looking to access user data? Check out our Identity tokens ." at bounding box center [781, 279] width 397 height 13
click at [804, 278] on link "Identity tokens" at bounding box center [793, 279] width 64 height 11
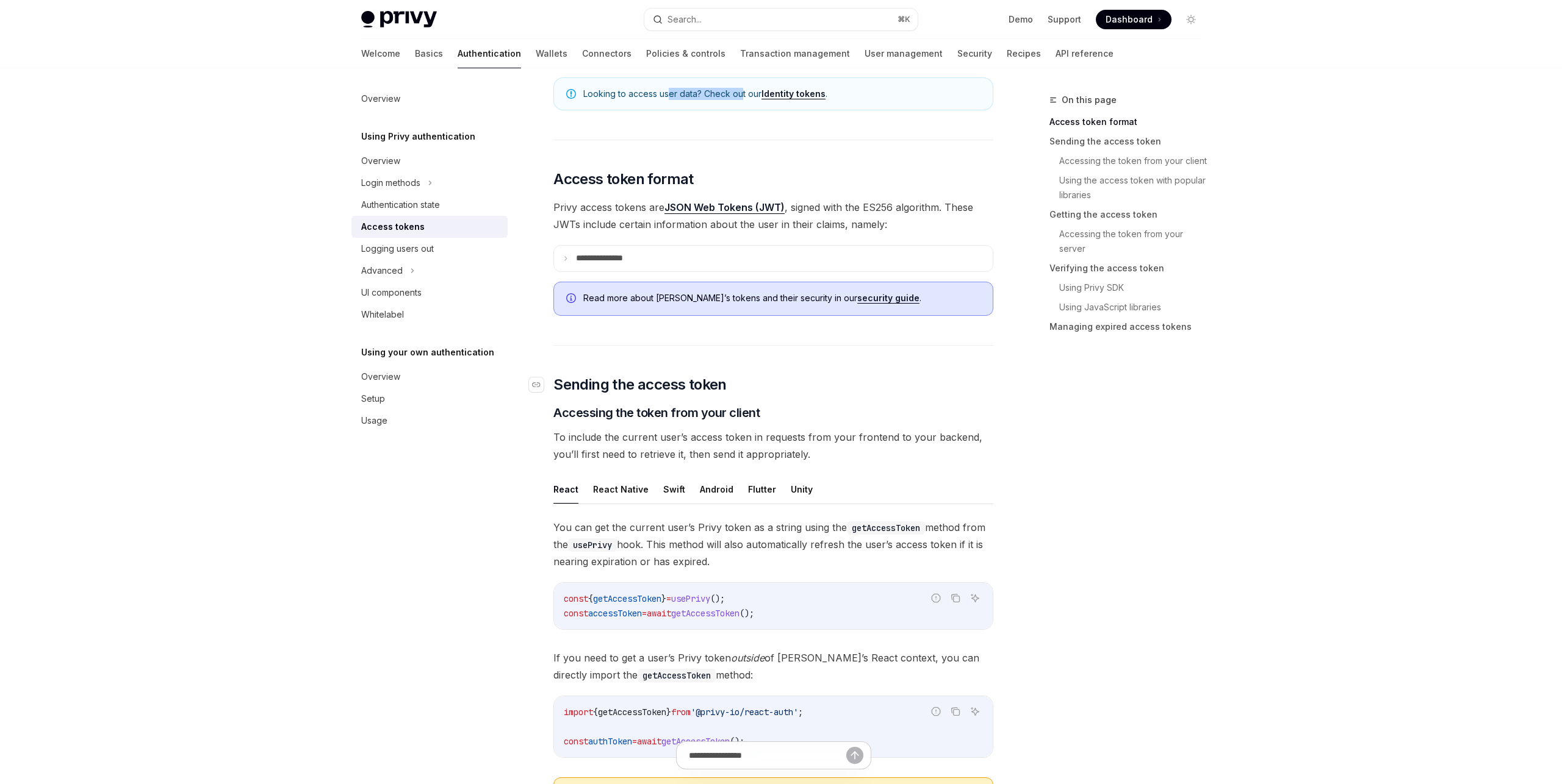
scroll to position [186, 0]
click at [611, 245] on summary "**********" at bounding box center [774, 258] width 439 height 25
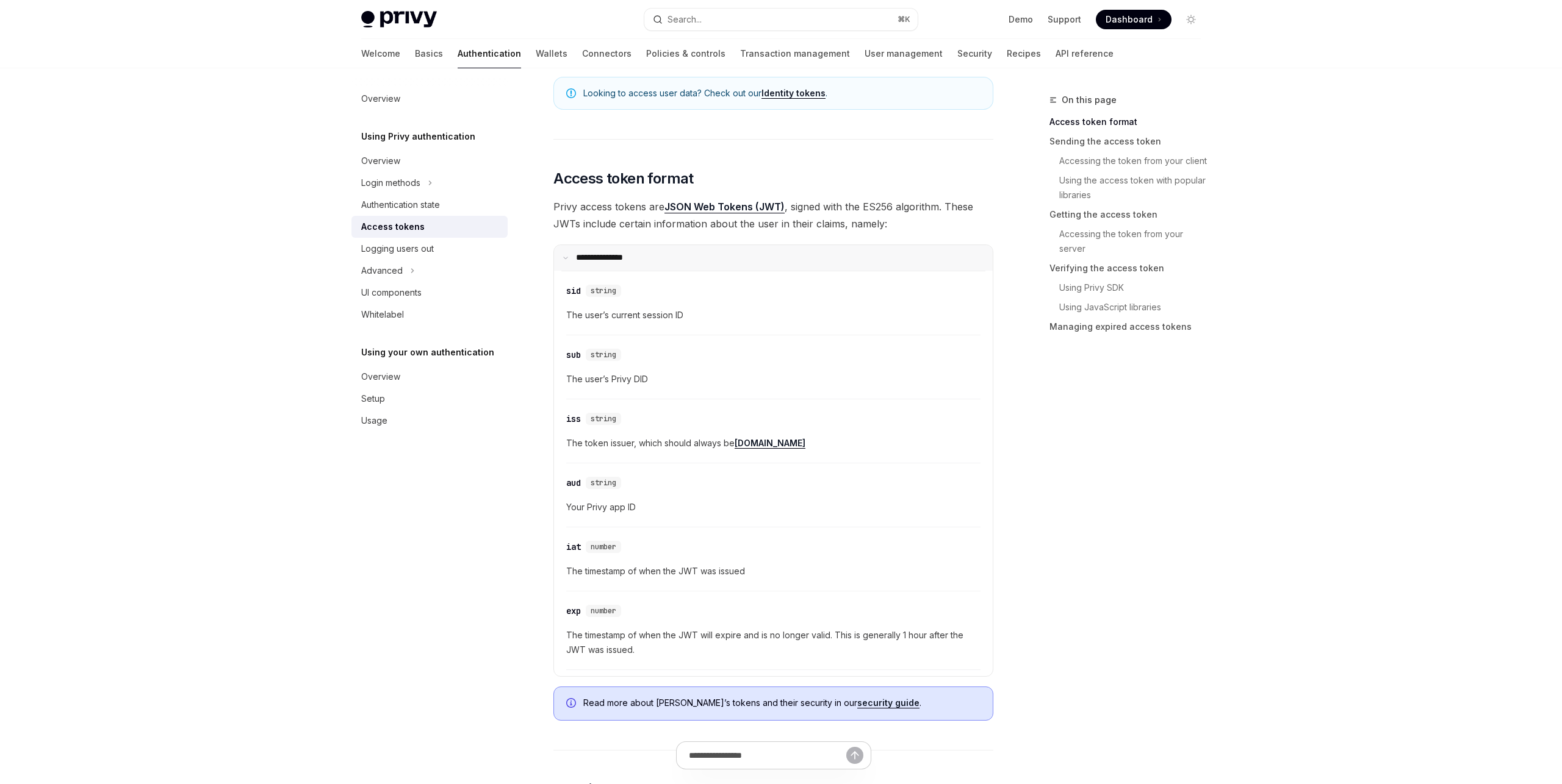
click at [607, 258] on p "**********" at bounding box center [607, 257] width 62 height 11
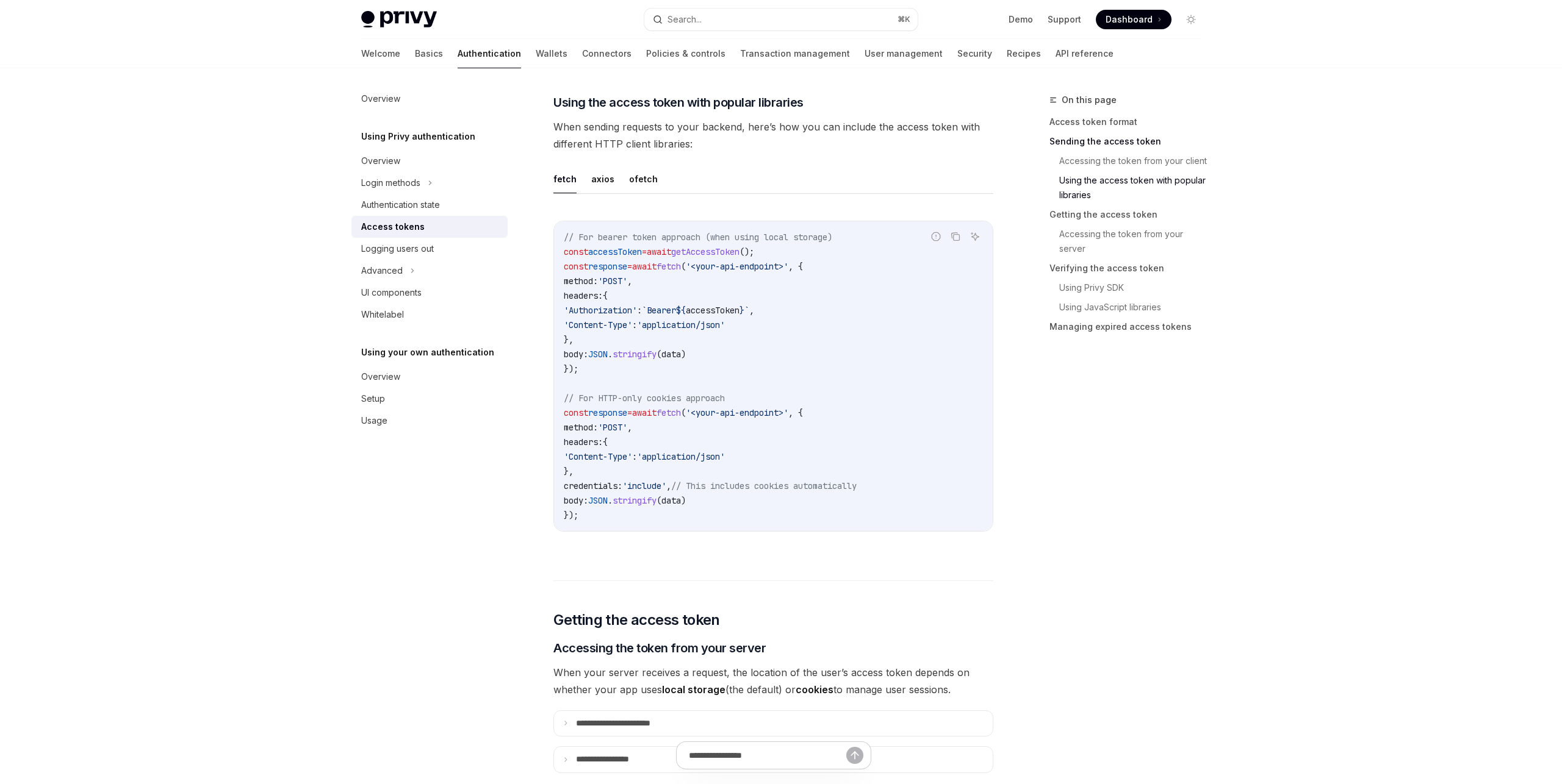
scroll to position [1076, 0]
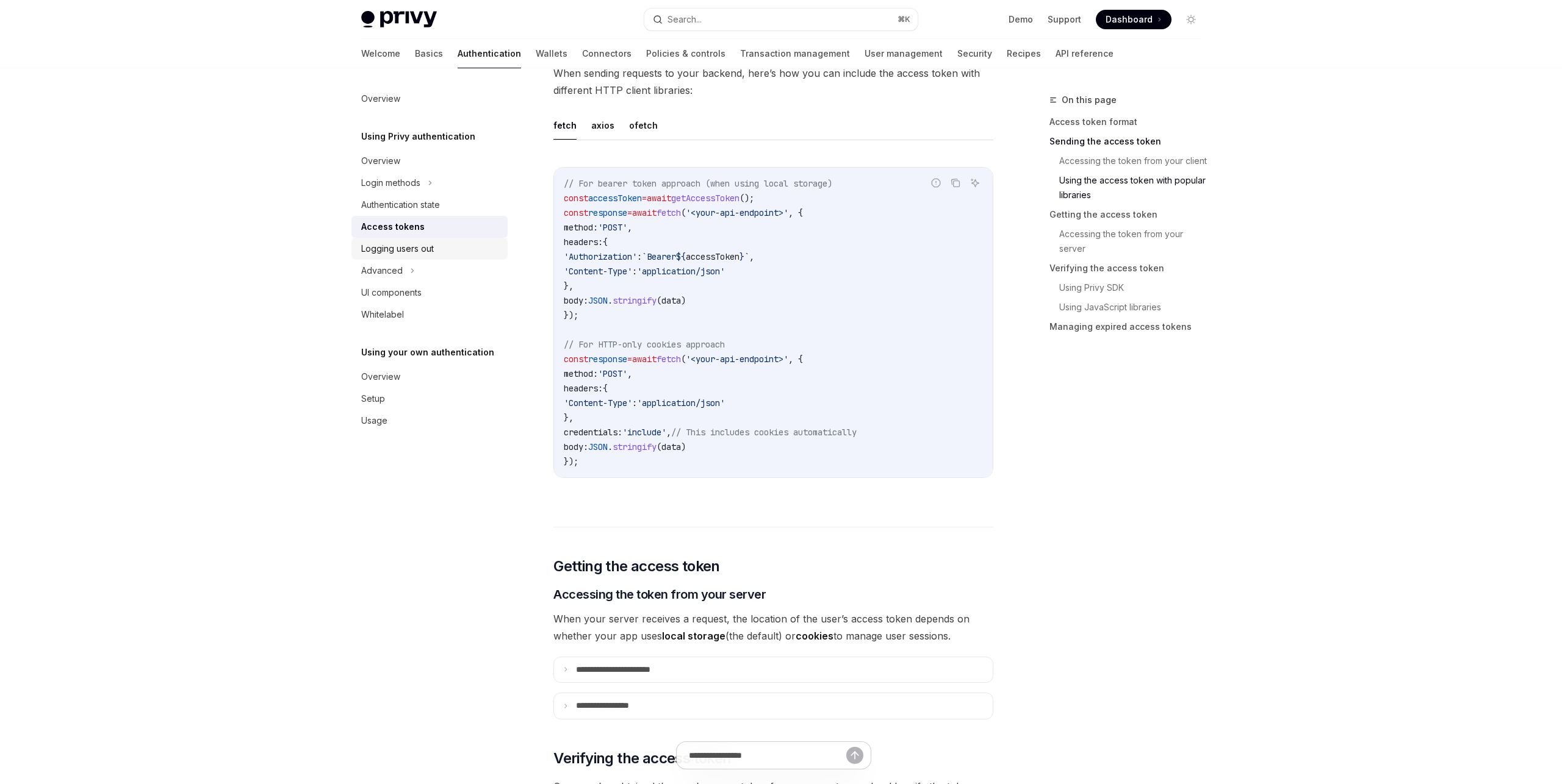
click at [414, 252] on div "Logging users out" at bounding box center [397, 248] width 73 height 15
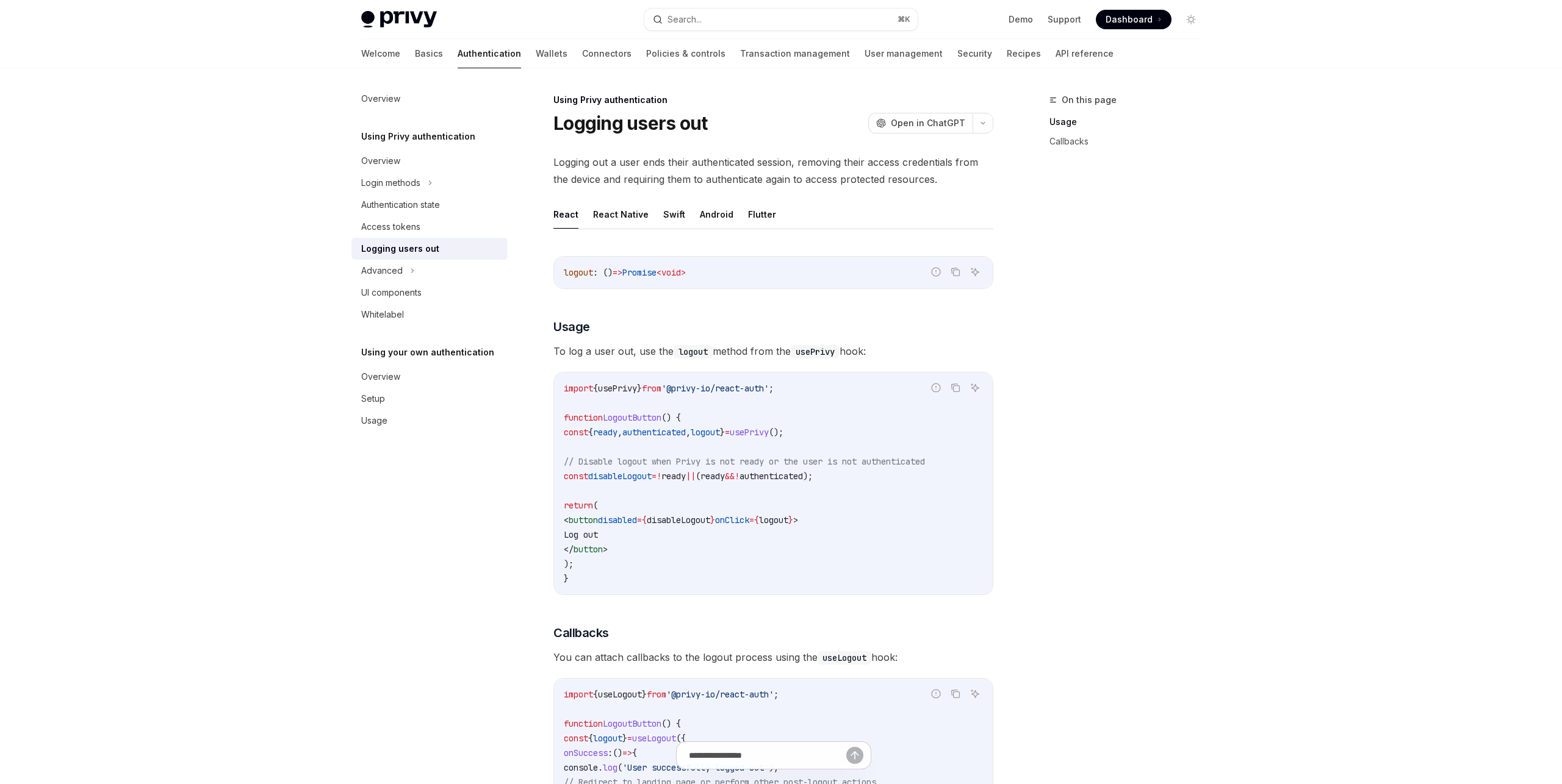
click at [769, 429] on span "usePrivy" at bounding box center [749, 432] width 39 height 11
click at [720, 434] on span "logout" at bounding box center [705, 432] width 29 height 11
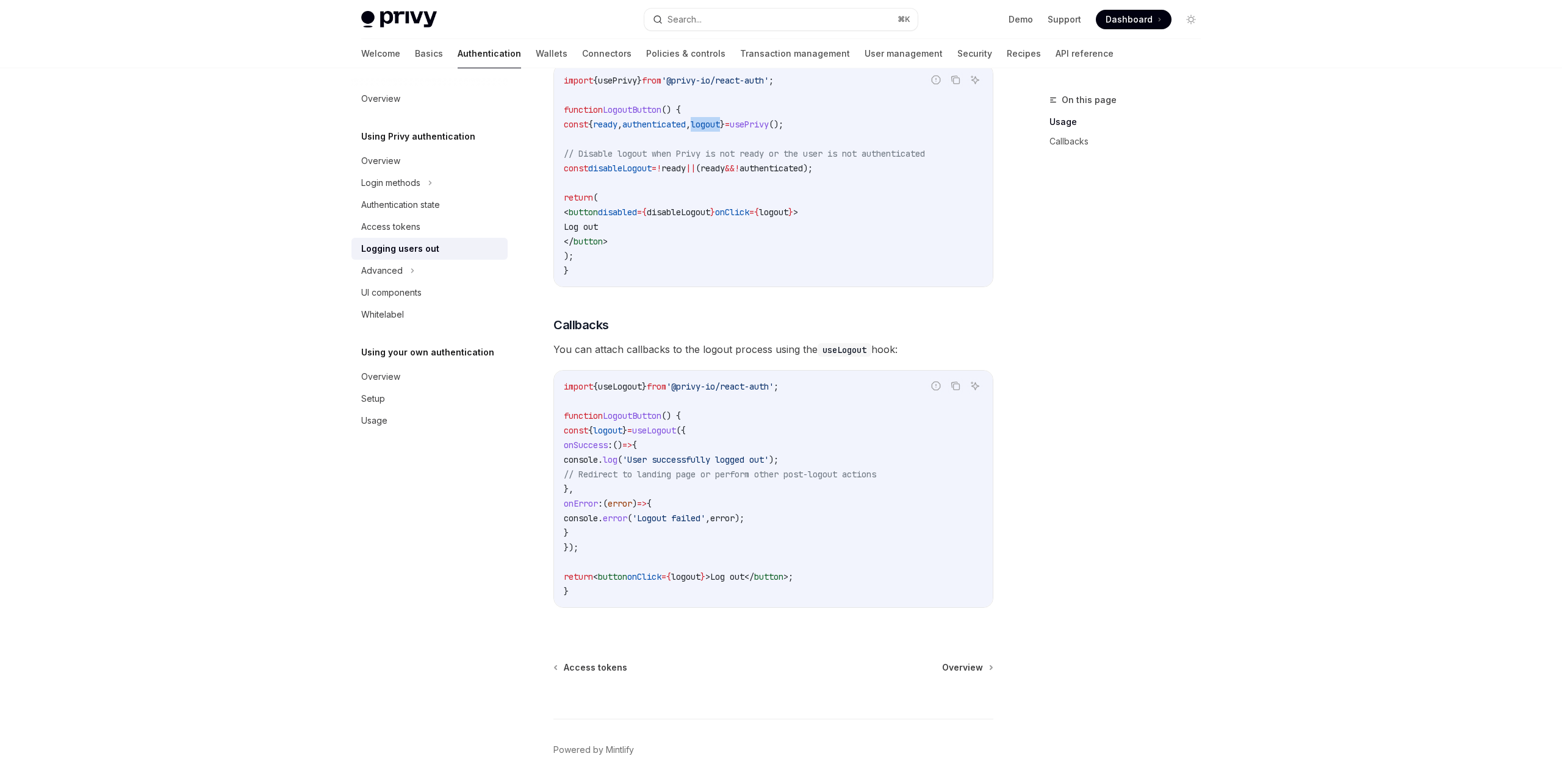
scroll to position [348, 0]
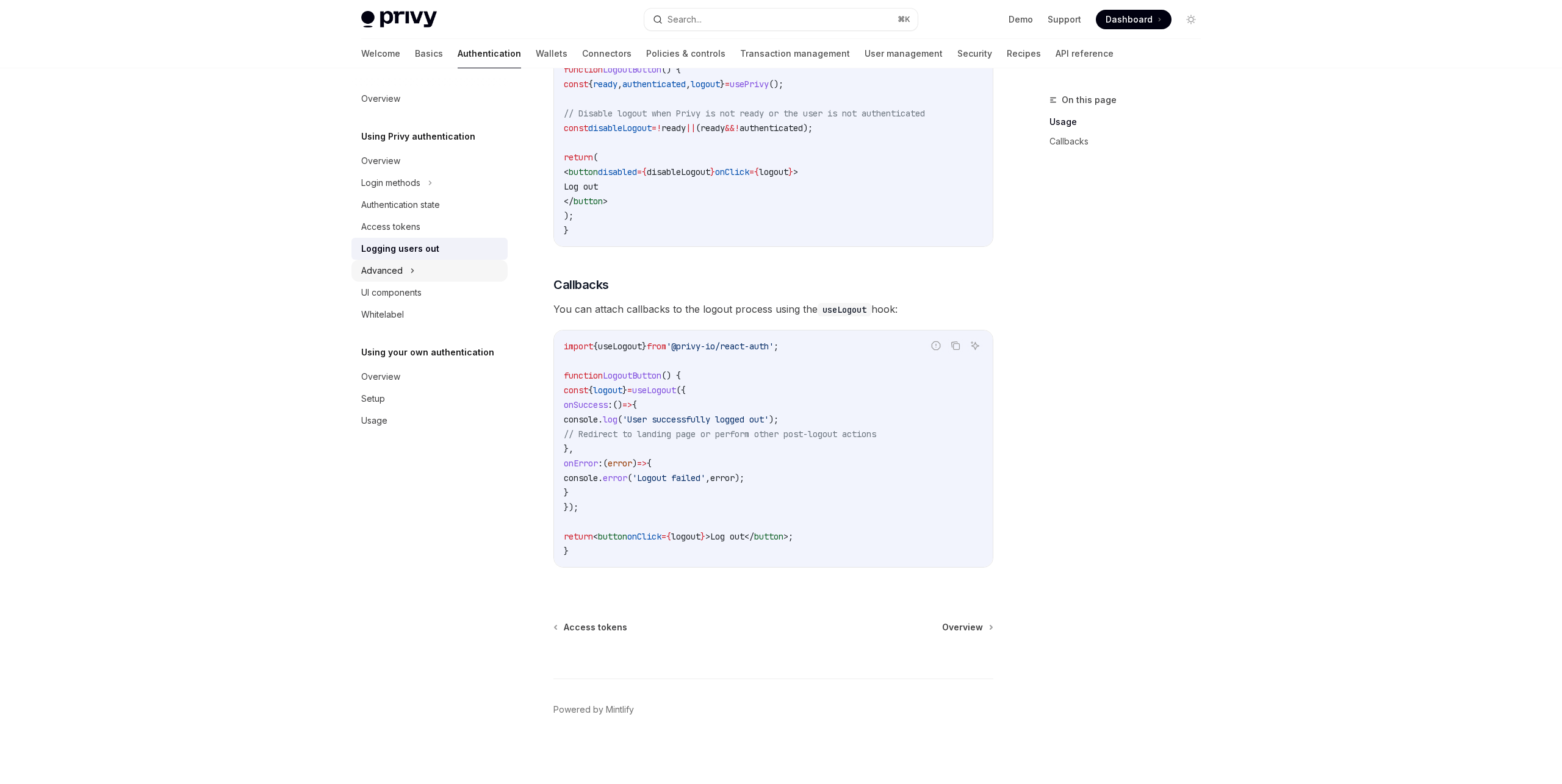
click at [408, 274] on div "Advanced" at bounding box center [429, 271] width 156 height 22
click at [422, 356] on div "UI components" at bounding box center [430, 358] width 139 height 15
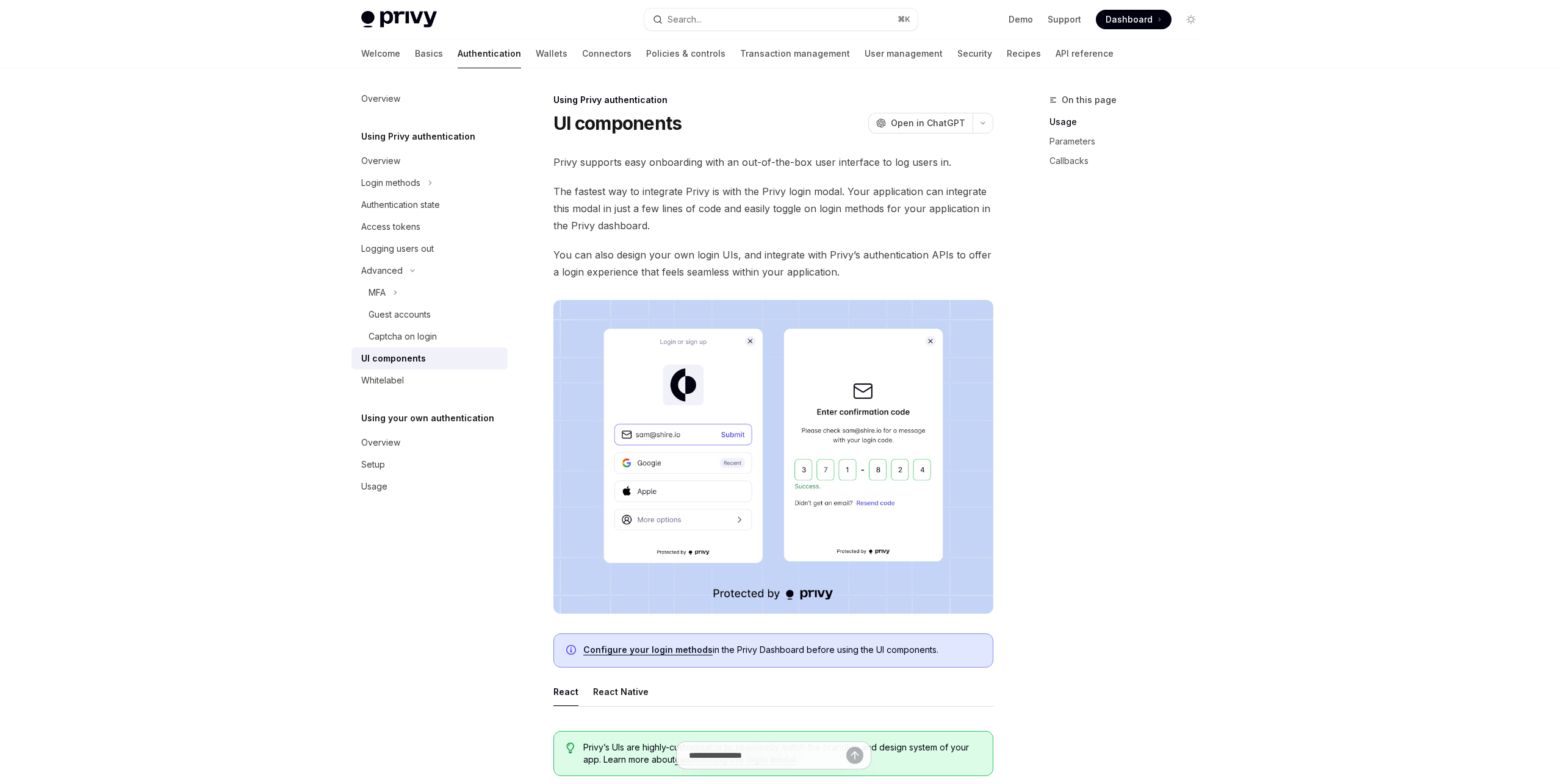
type textarea "*"
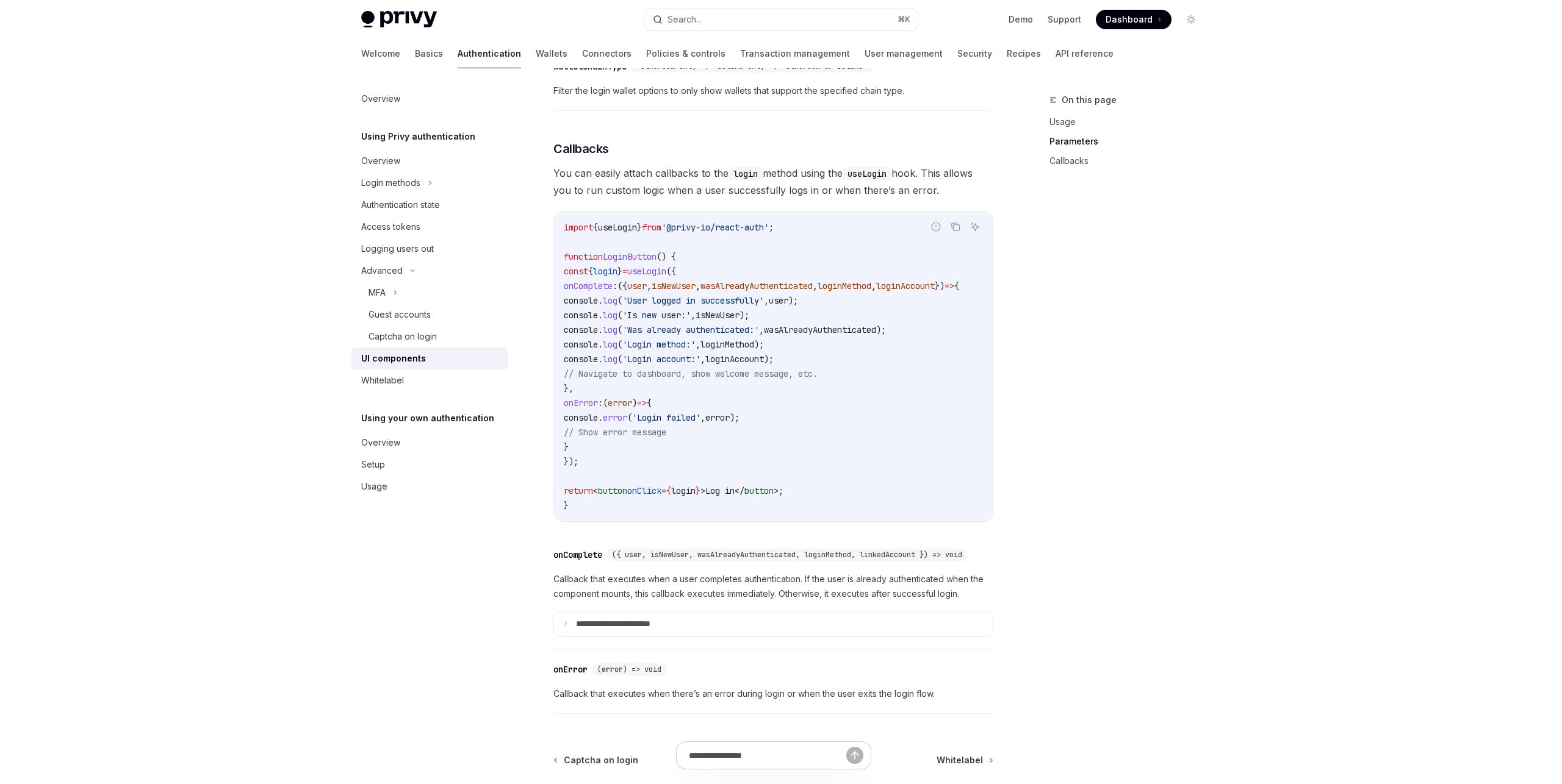
scroll to position [1397, 0]
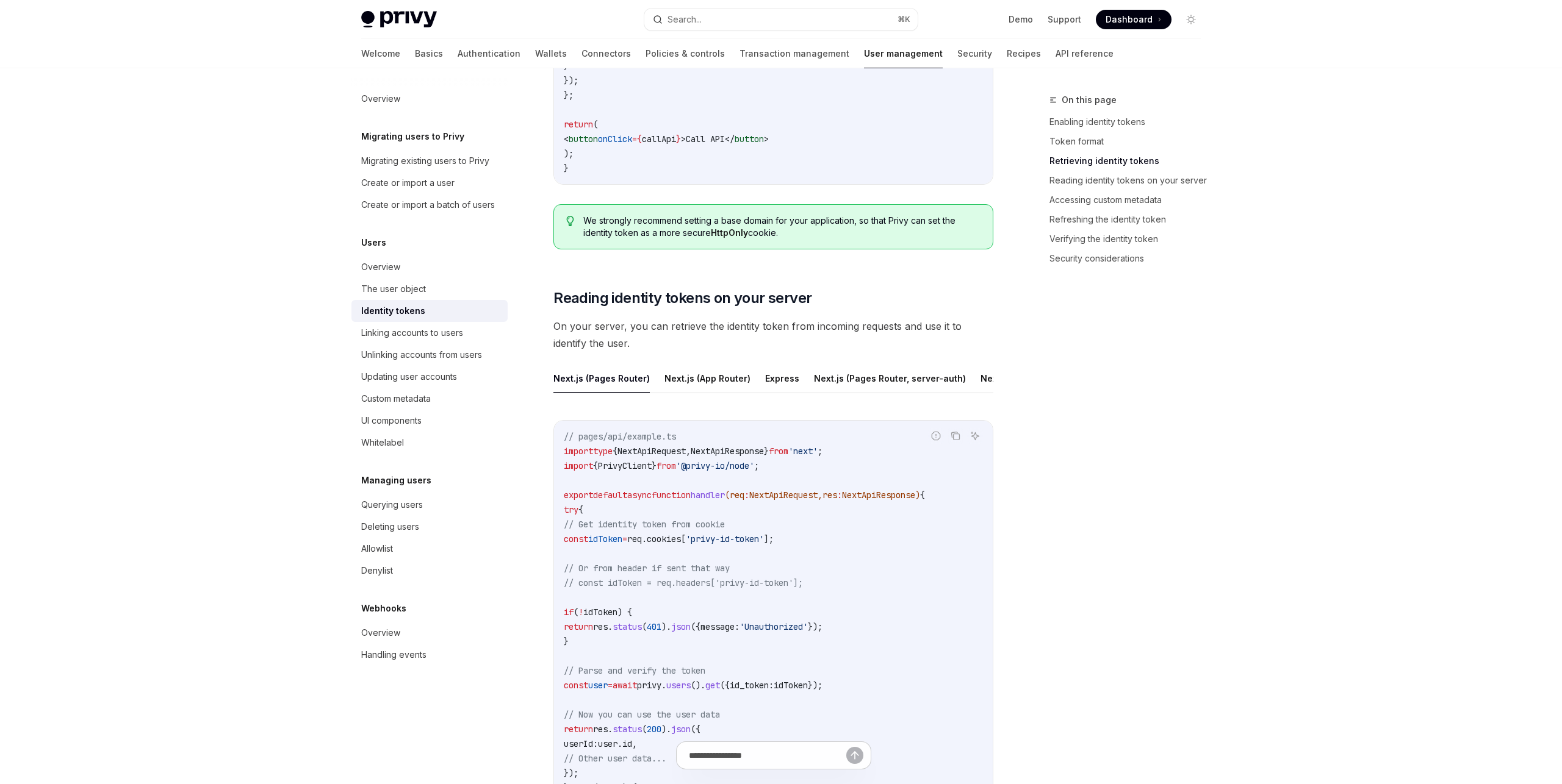
scroll to position [1425, 0]
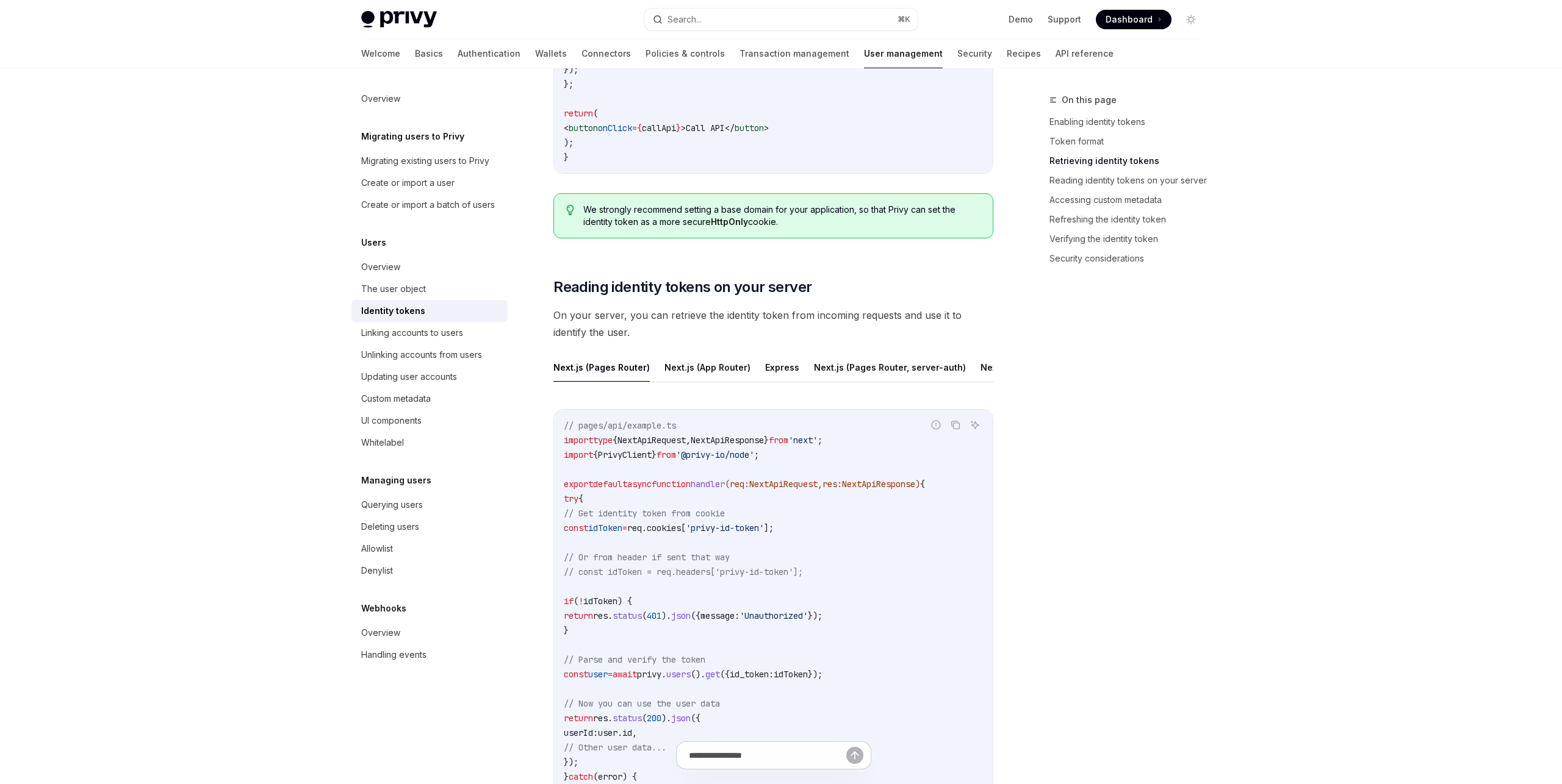
click at [1073, 345] on div "On this page Enabling identity tokens Token format Retrieving identity tokens R…" at bounding box center [1117, 439] width 185 height 692
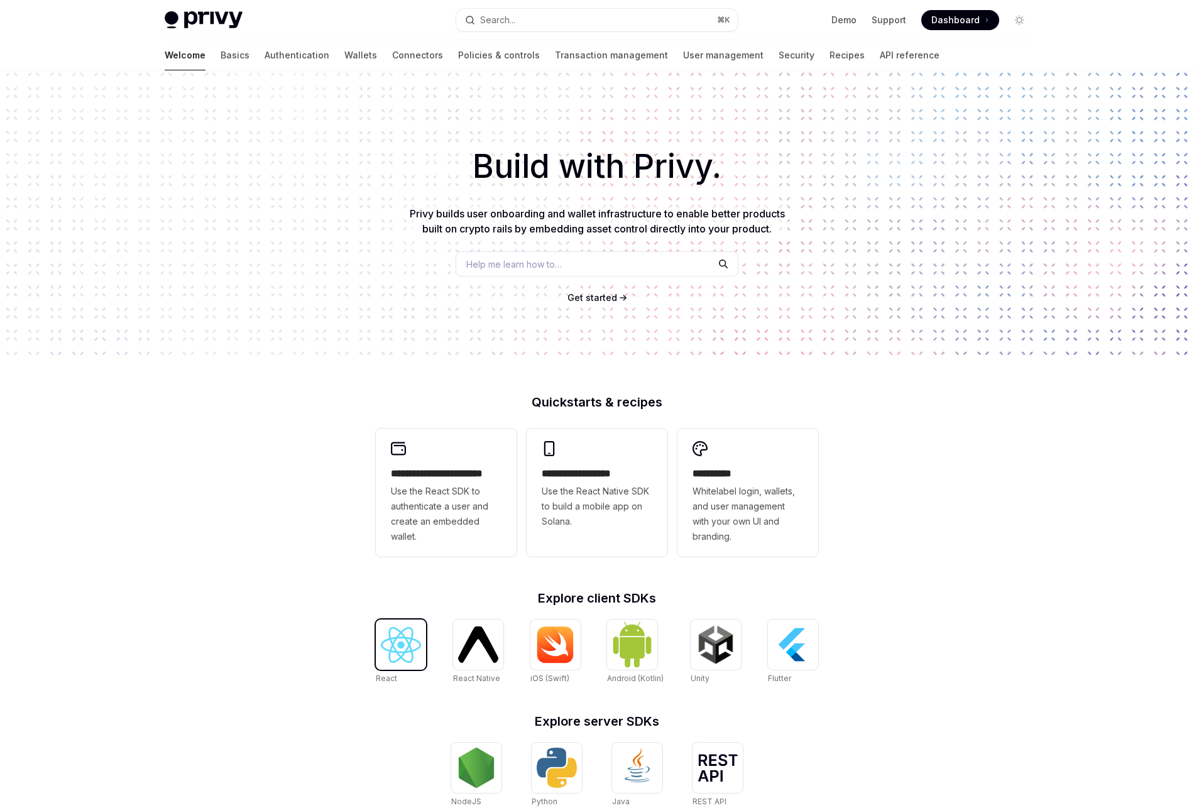
click at [415, 633] on img at bounding box center [401, 645] width 40 height 36
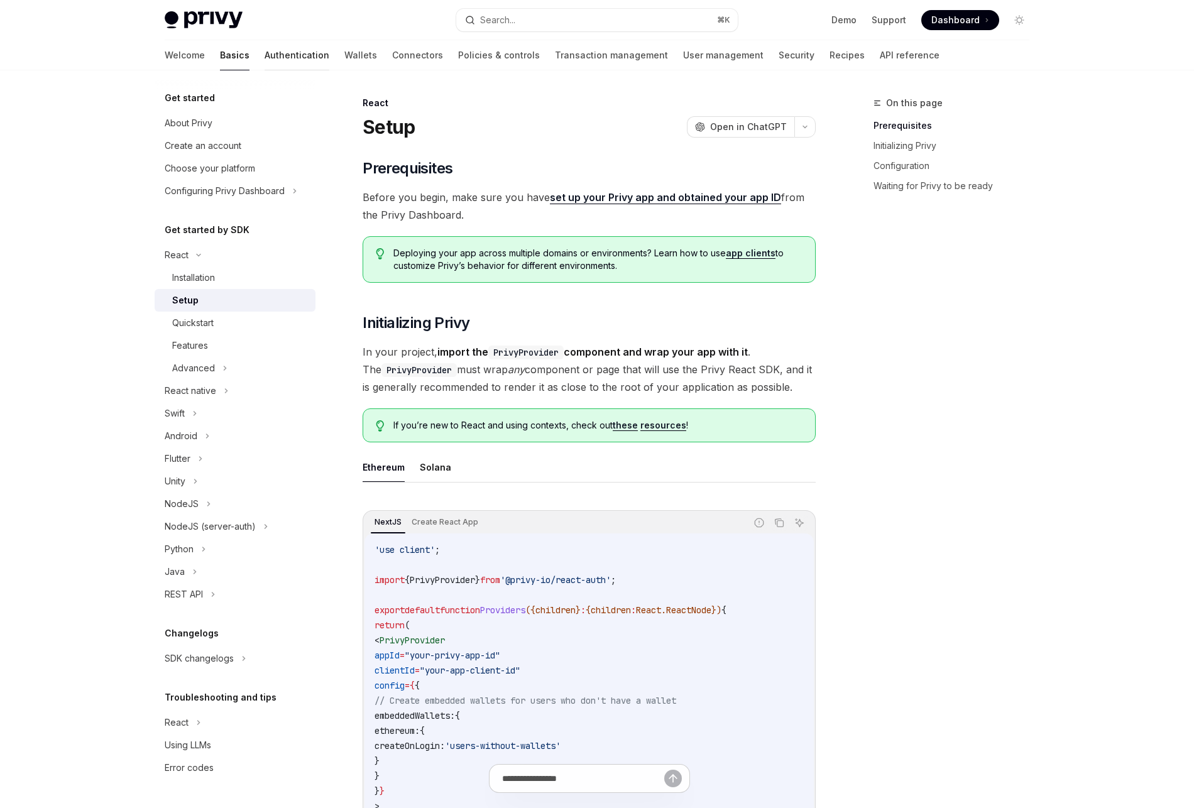
click at [265, 54] on link "Authentication" at bounding box center [297, 55] width 65 height 30
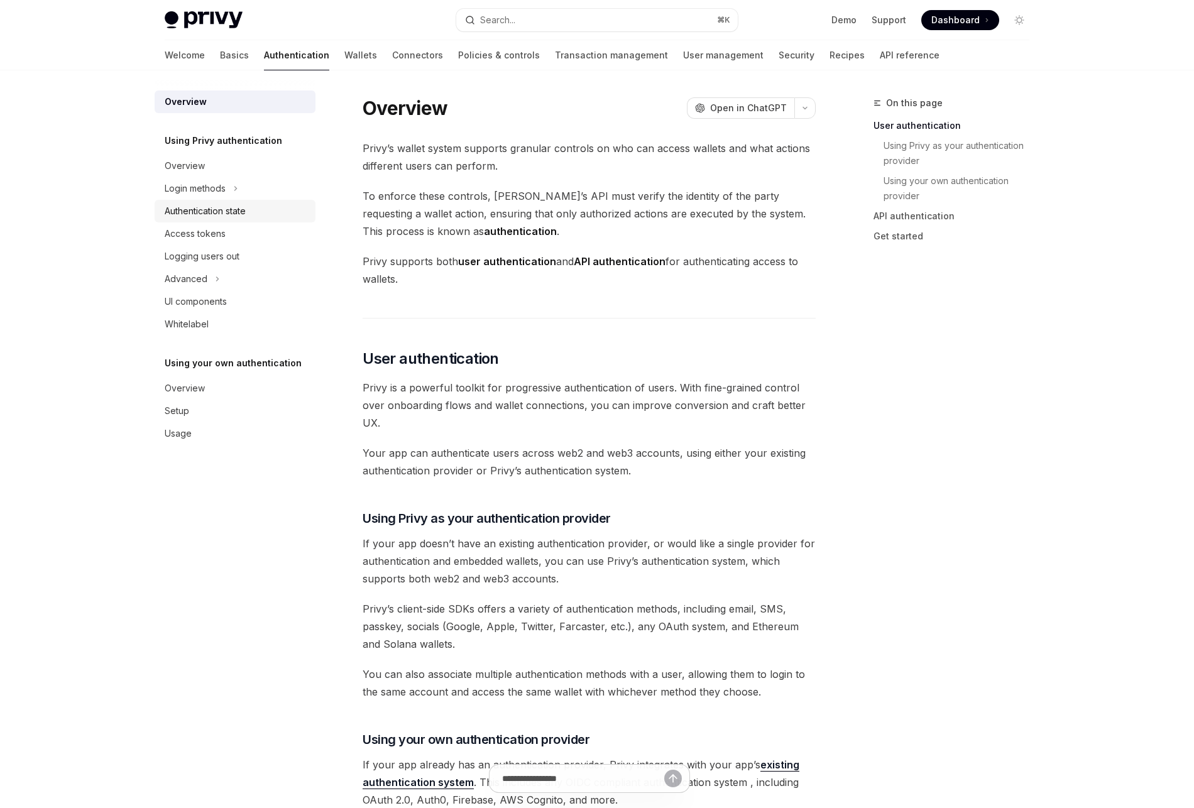
click at [214, 213] on div "Authentication state" at bounding box center [205, 211] width 81 height 15
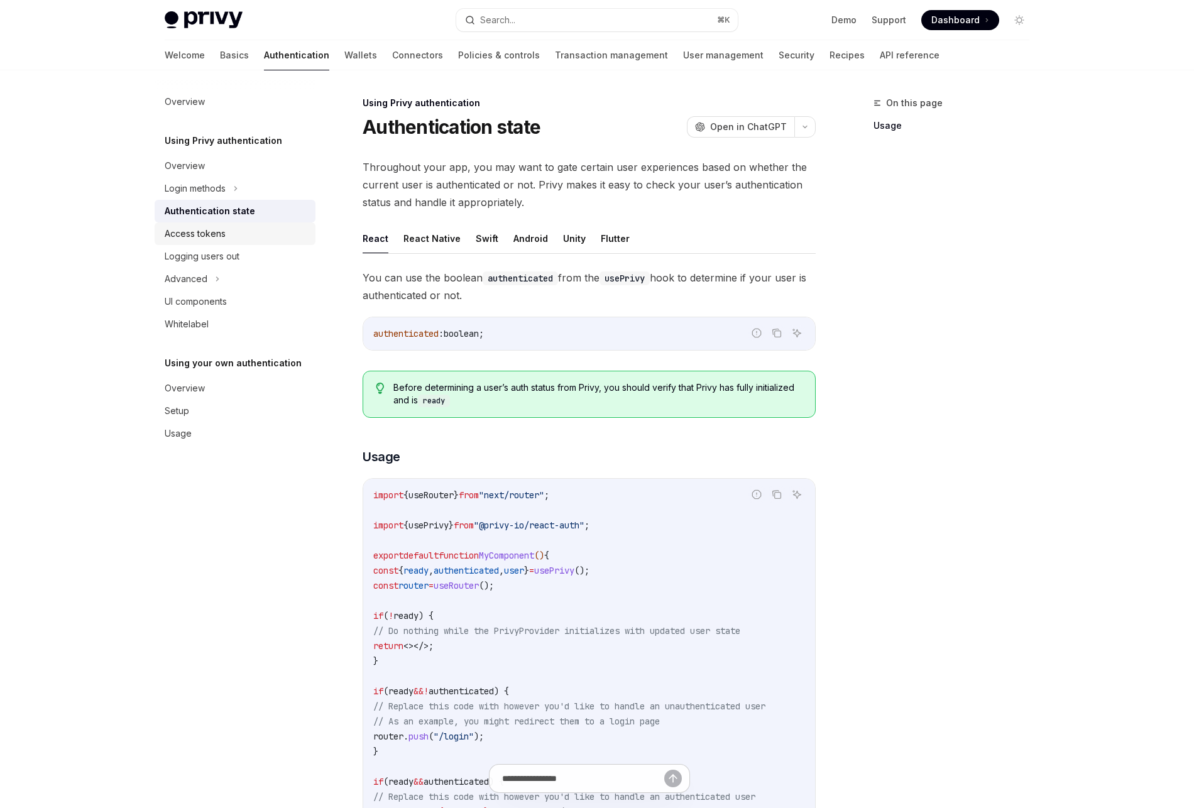
click at [208, 228] on div "Access tokens" at bounding box center [195, 233] width 61 height 15
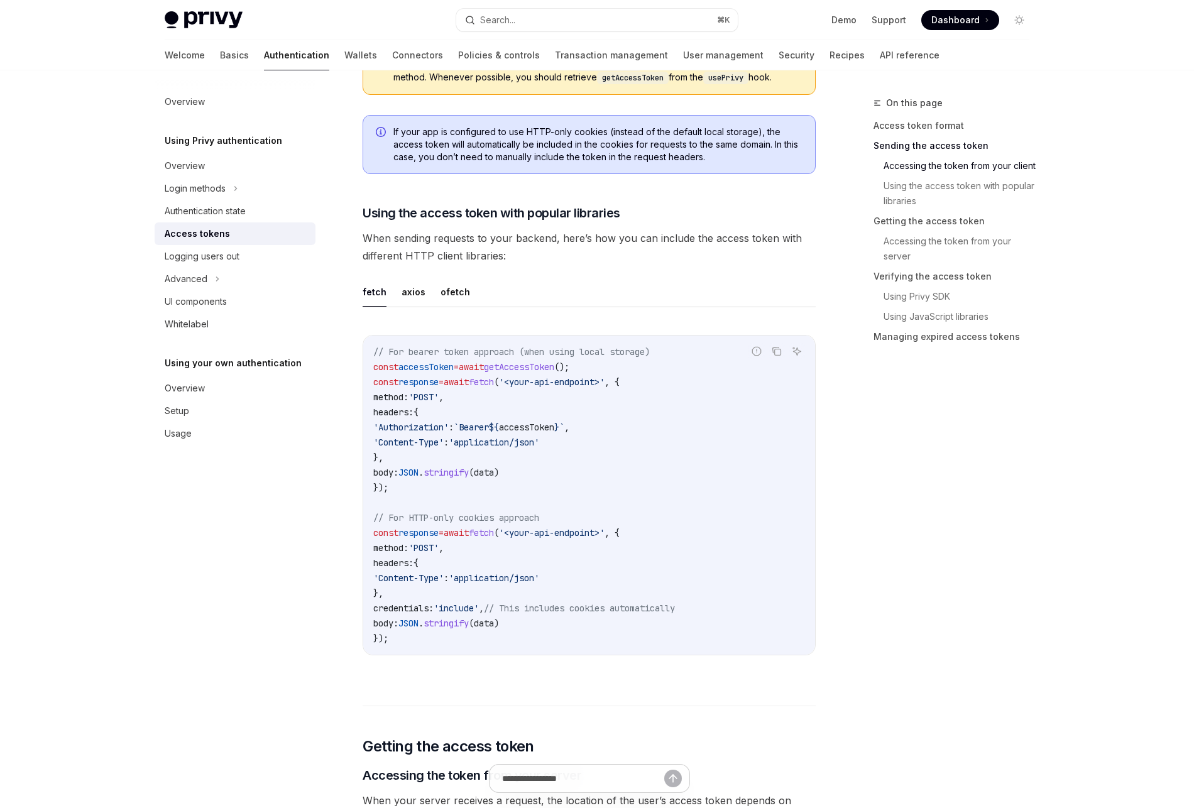
scroll to position [949, 0]
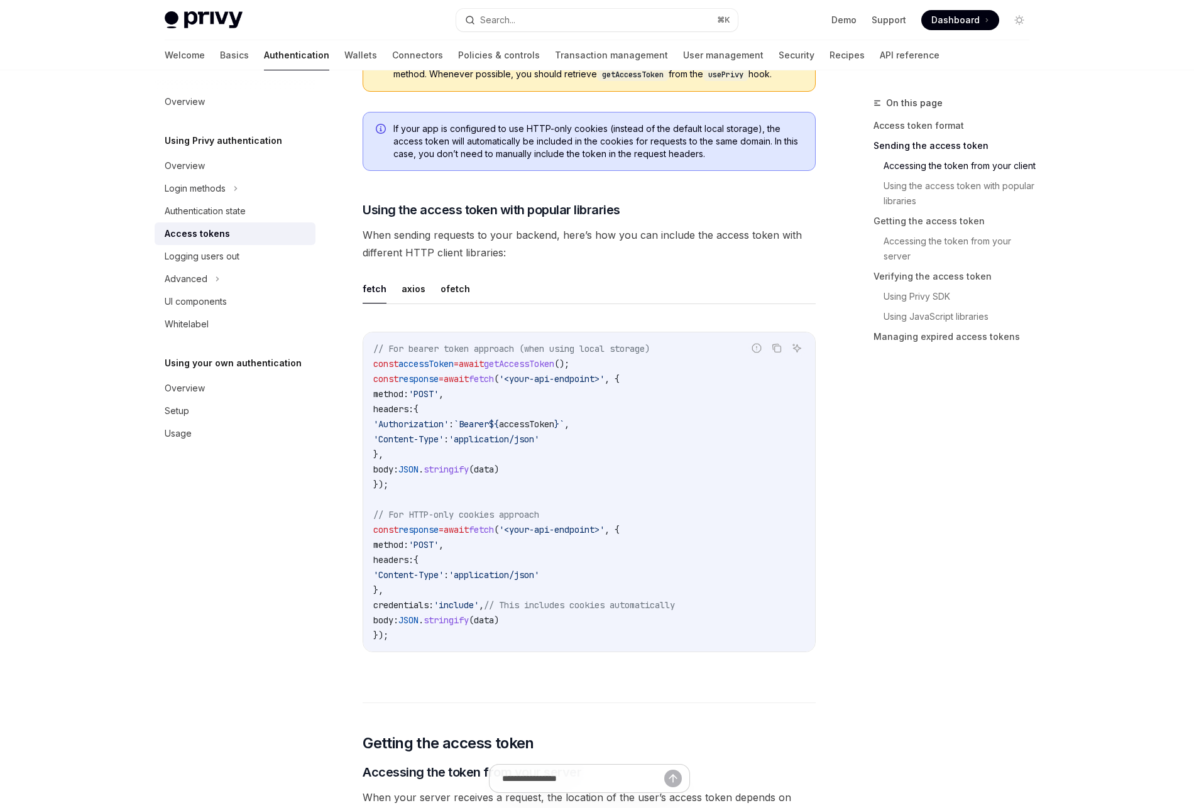
drag, startPoint x: 425, startPoint y: 361, endPoint x: 596, endPoint y: 462, distance: 198.8
click at [596, 462] on code "// For bearer token approach (when using local storage) const accessToken = awa…" at bounding box center [589, 492] width 432 height 302
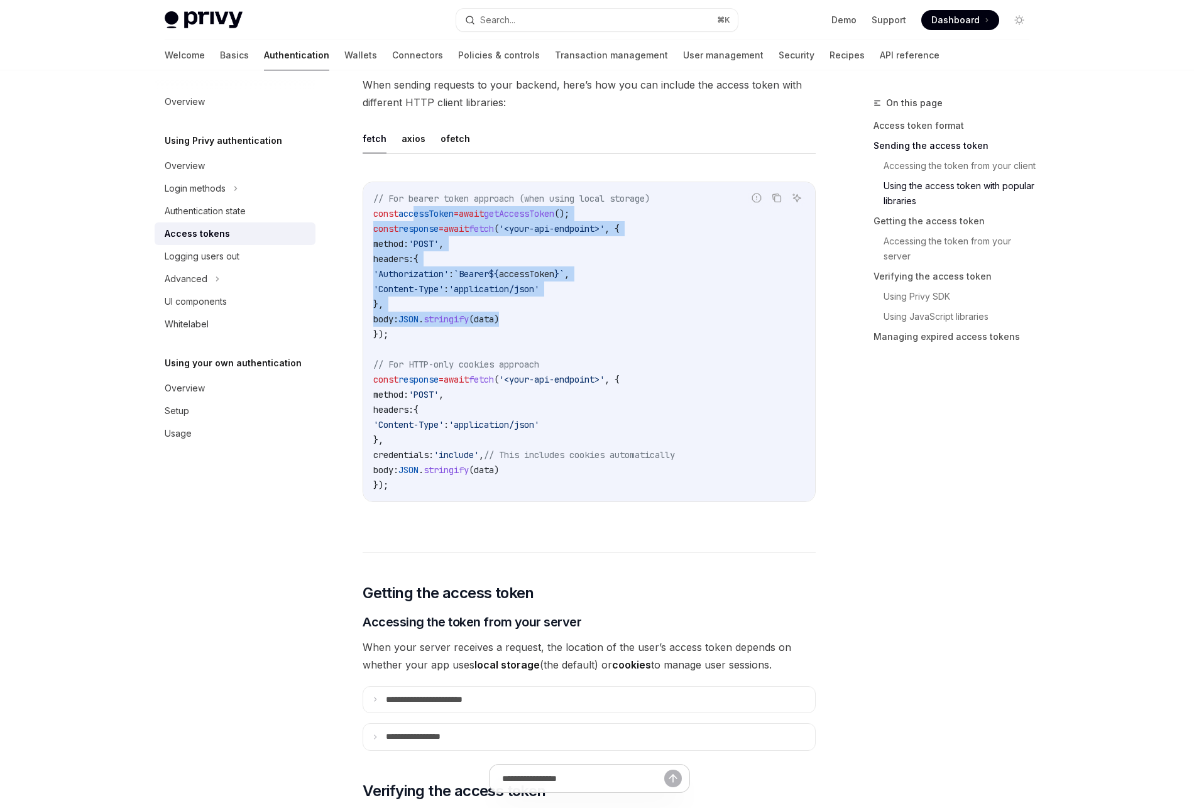
scroll to position [1100, 0]
click at [412, 143] on button "axios" at bounding box center [414, 138] width 24 height 30
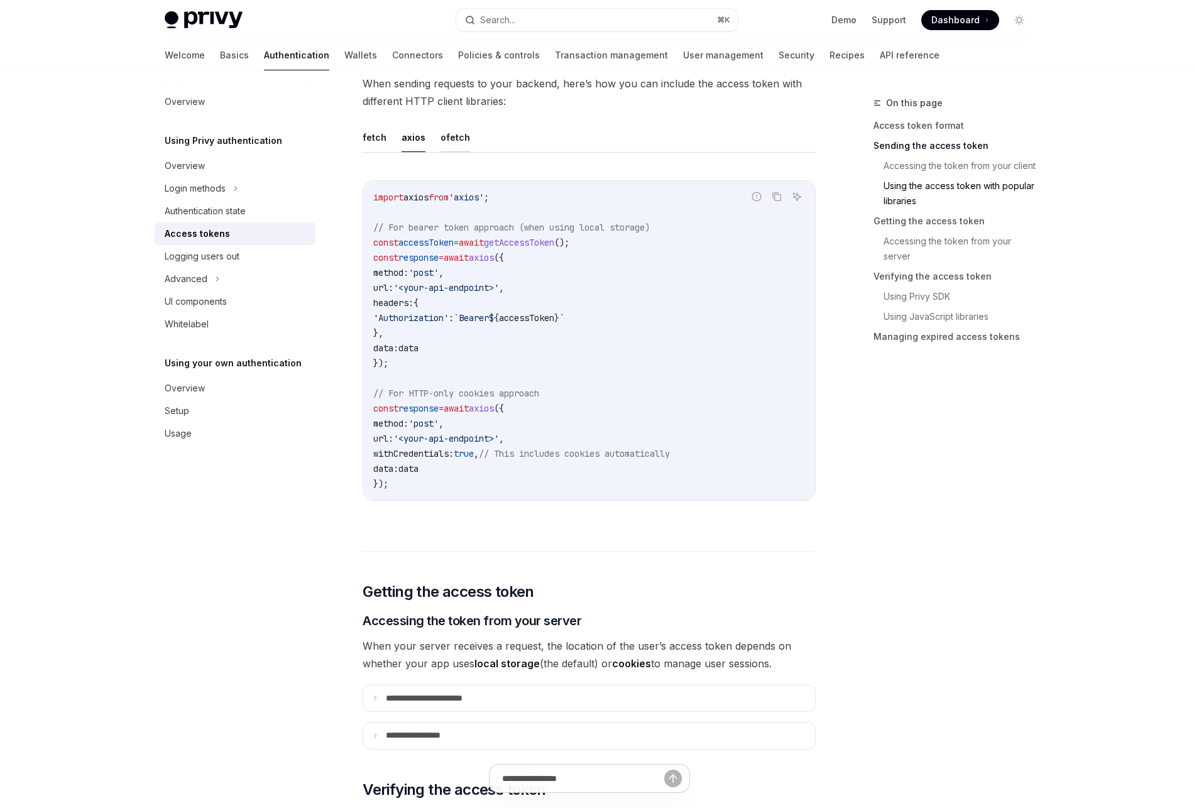
click at [456, 142] on button "ofetch" at bounding box center [456, 138] width 30 height 30
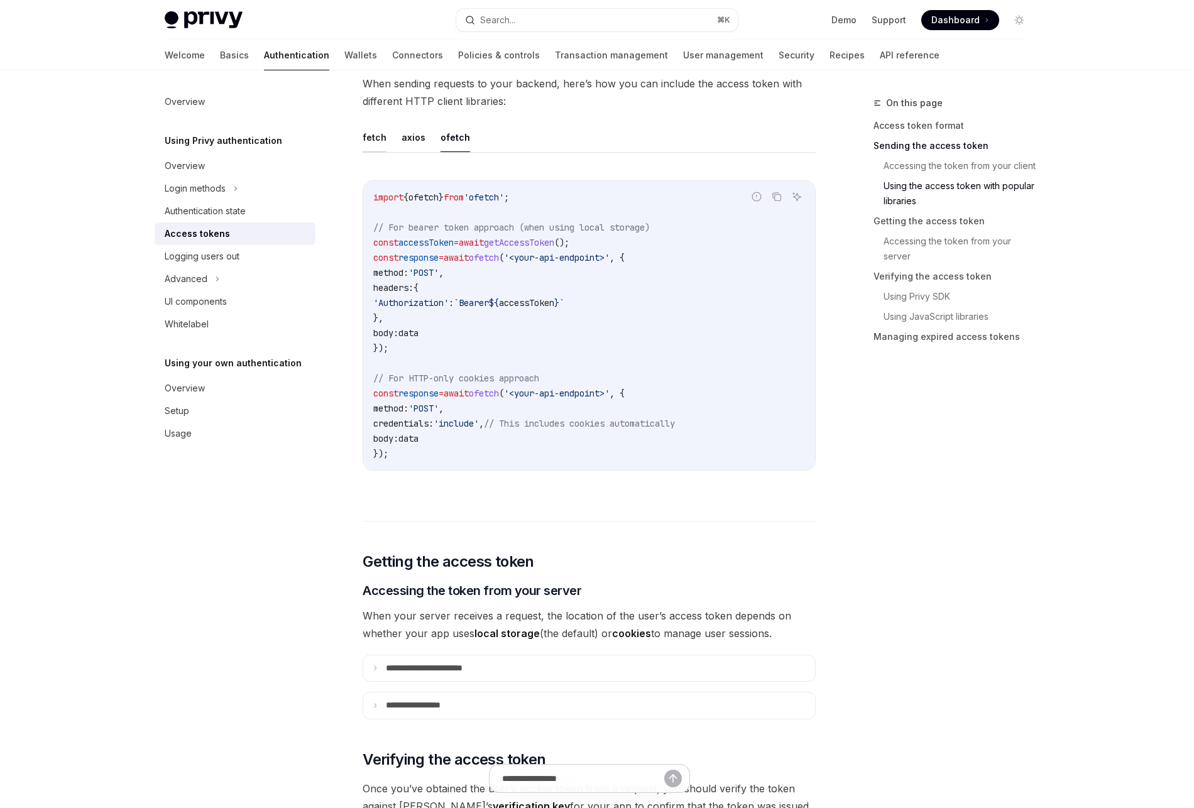
click at [370, 138] on button "fetch" at bounding box center [375, 138] width 24 height 30
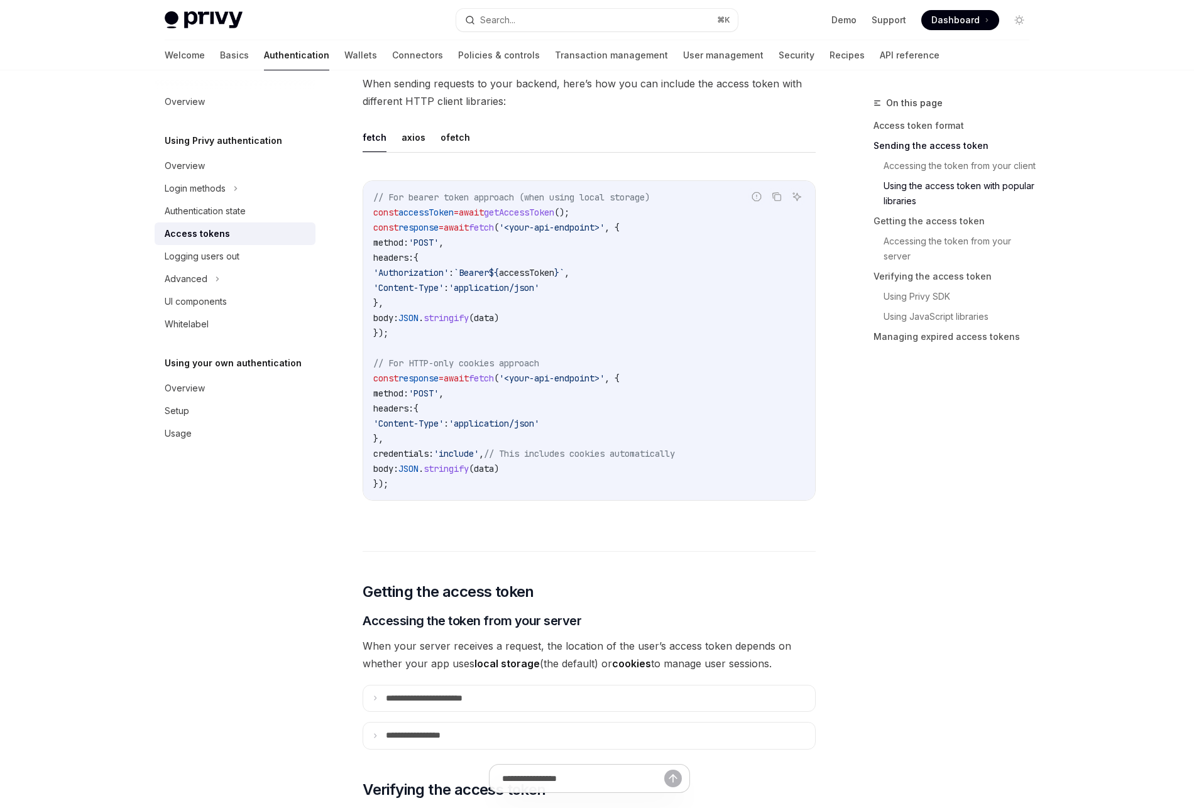
click at [958, 242] on link "Accessing the token from your server" at bounding box center [962, 248] width 156 height 35
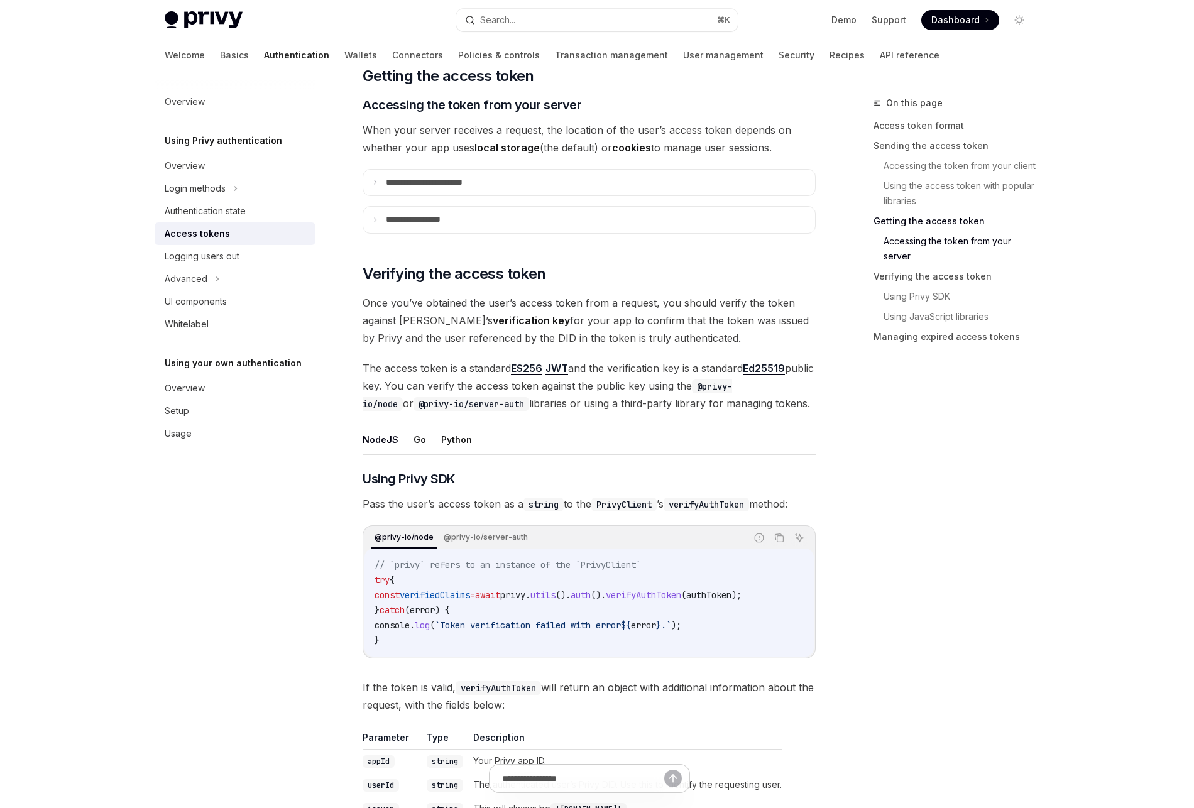
scroll to position [1617, 0]
click at [452, 180] on p "**********" at bounding box center [438, 182] width 105 height 11
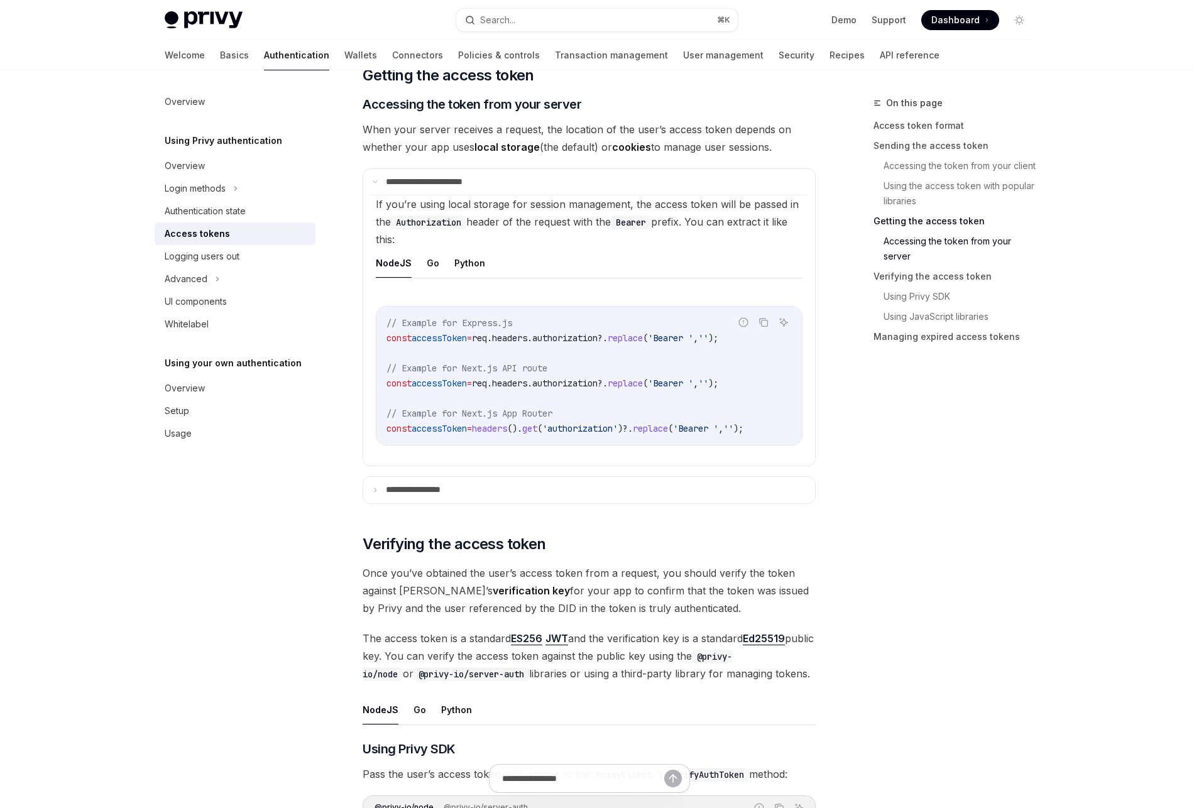
drag, startPoint x: 620, startPoint y: 129, endPoint x: 776, endPoint y: 146, distance: 156.8
click at [776, 145] on span "When your server receives a request, the location of the user’s access token de…" at bounding box center [589, 138] width 453 height 35
click at [447, 495] on p "**********" at bounding box center [425, 490] width 79 height 11
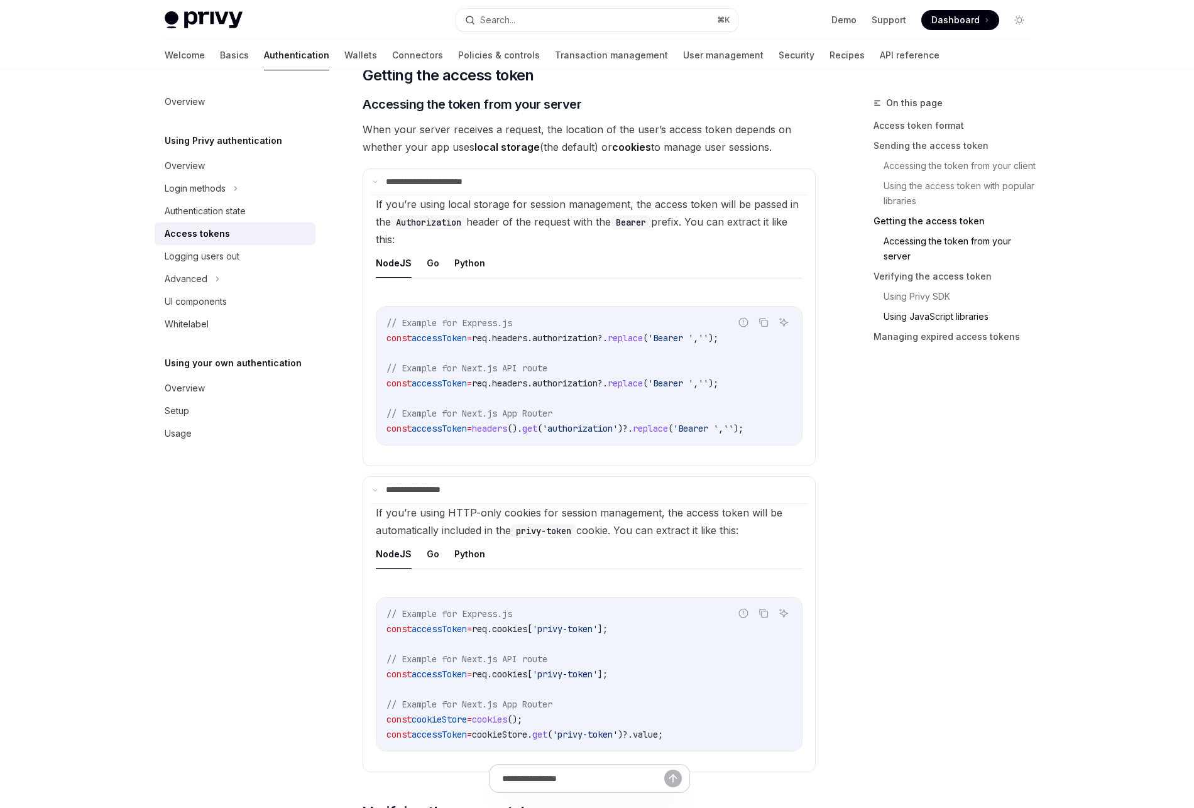
click at [933, 319] on link "Using JavaScript libraries" at bounding box center [962, 317] width 156 height 20
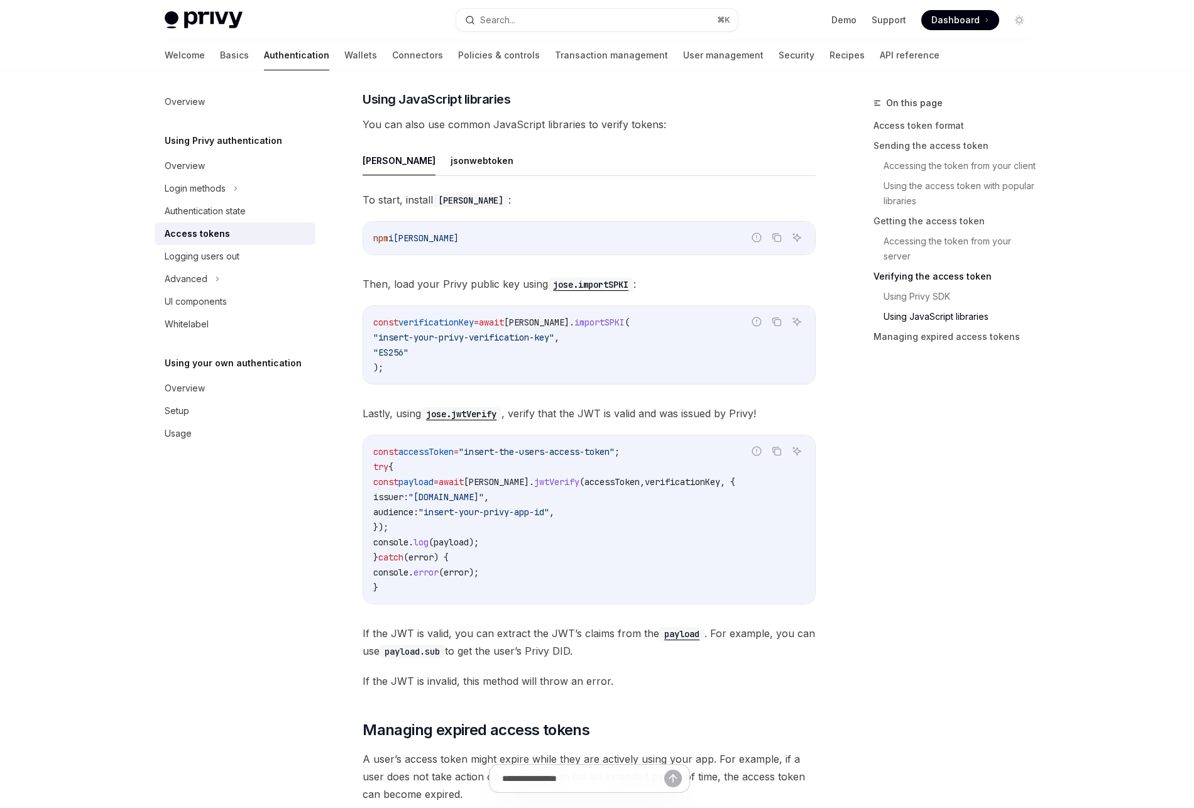
scroll to position [3367, 0]
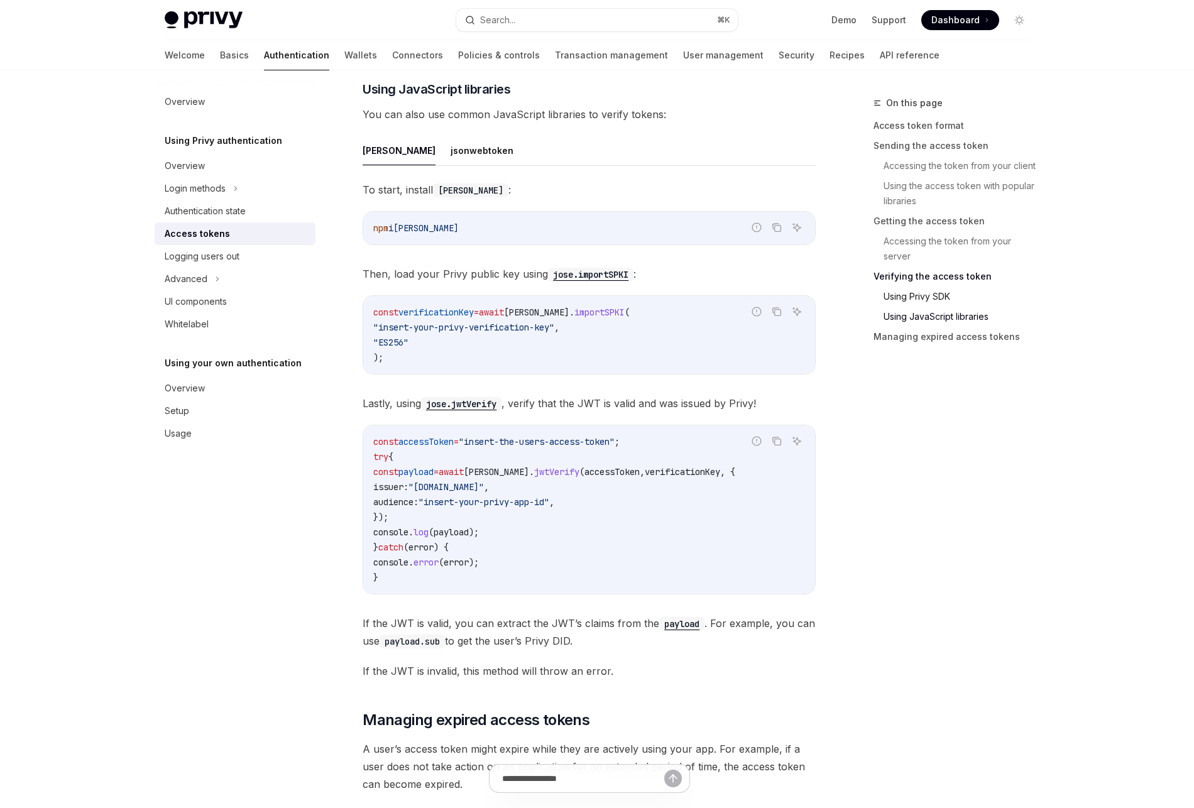
click at [945, 297] on link "Using Privy SDK" at bounding box center [962, 297] width 156 height 20
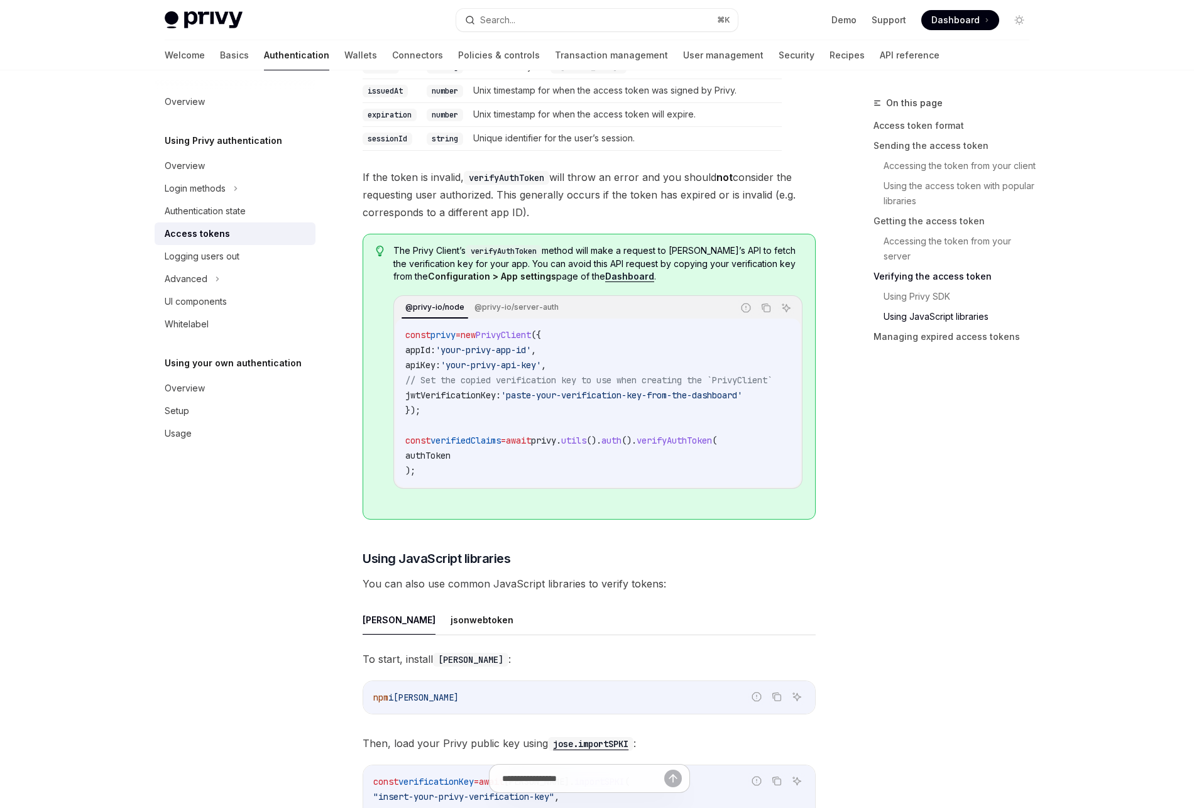
scroll to position [2900, 0]
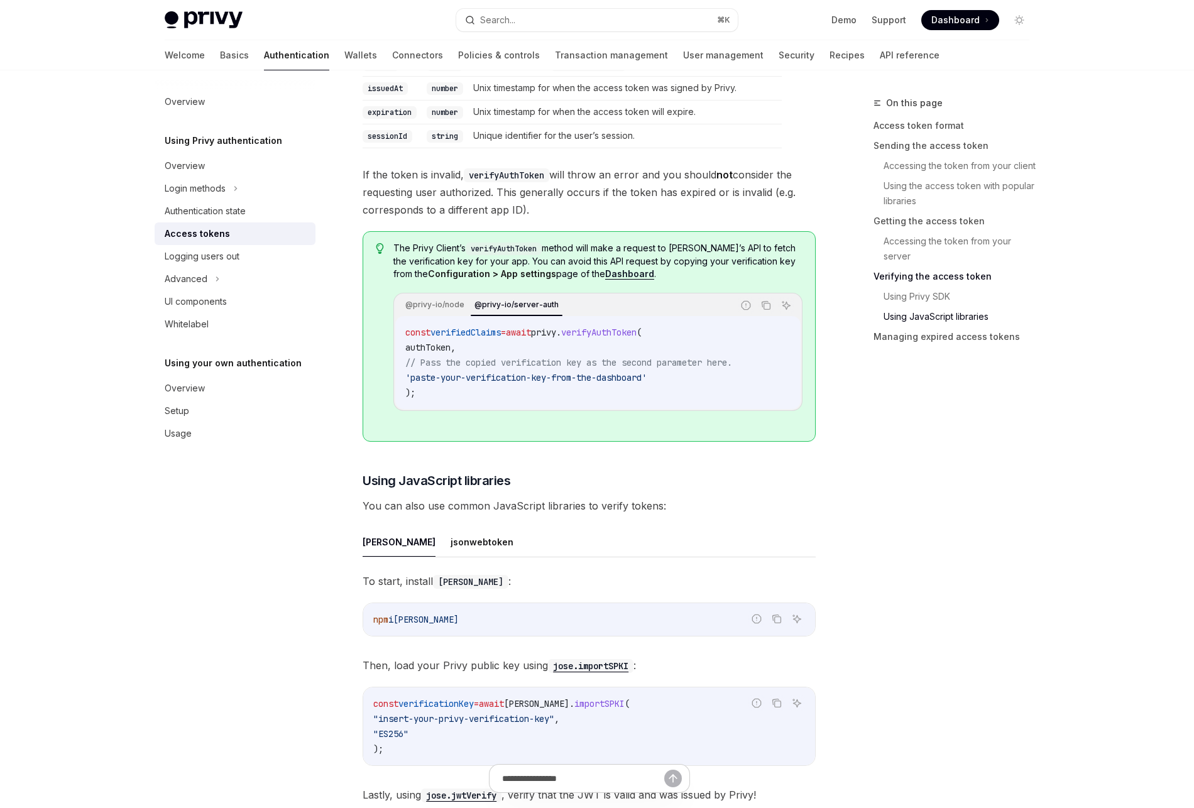
click at [934, 315] on link "Using JavaScript libraries" at bounding box center [962, 317] width 156 height 20
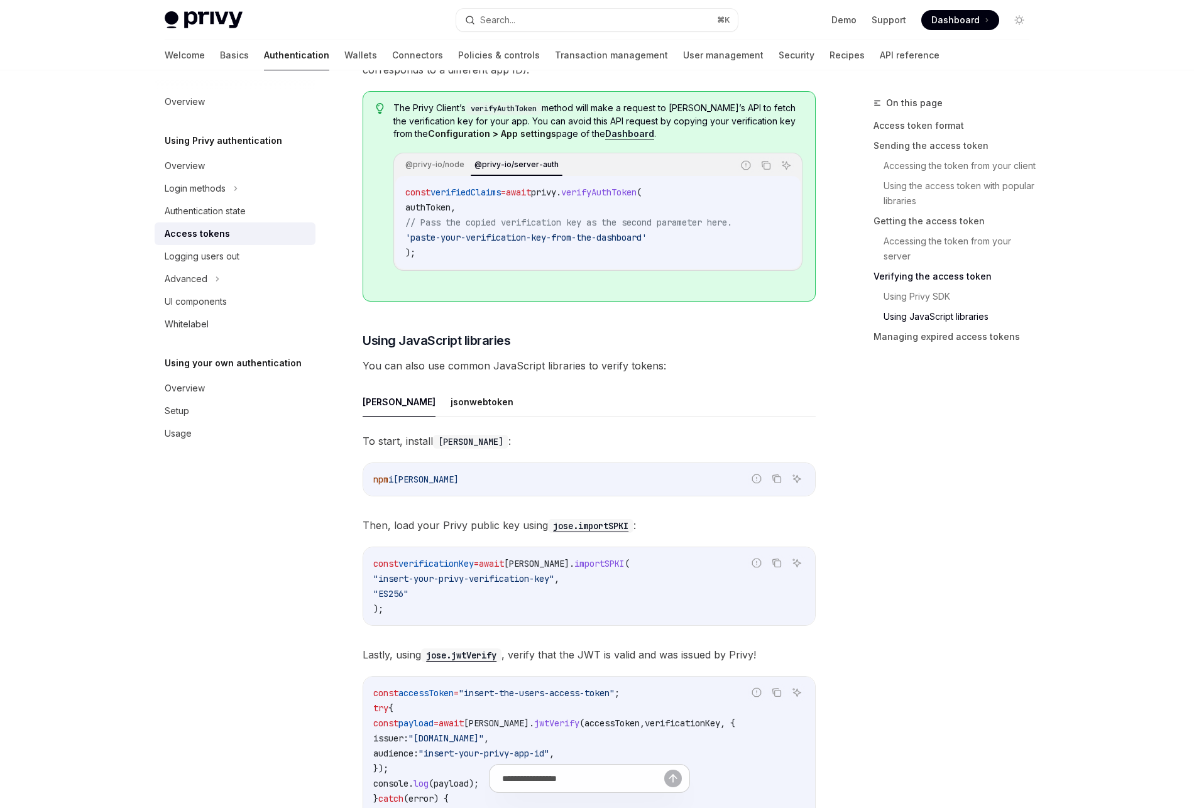
scroll to position [3031, 0]
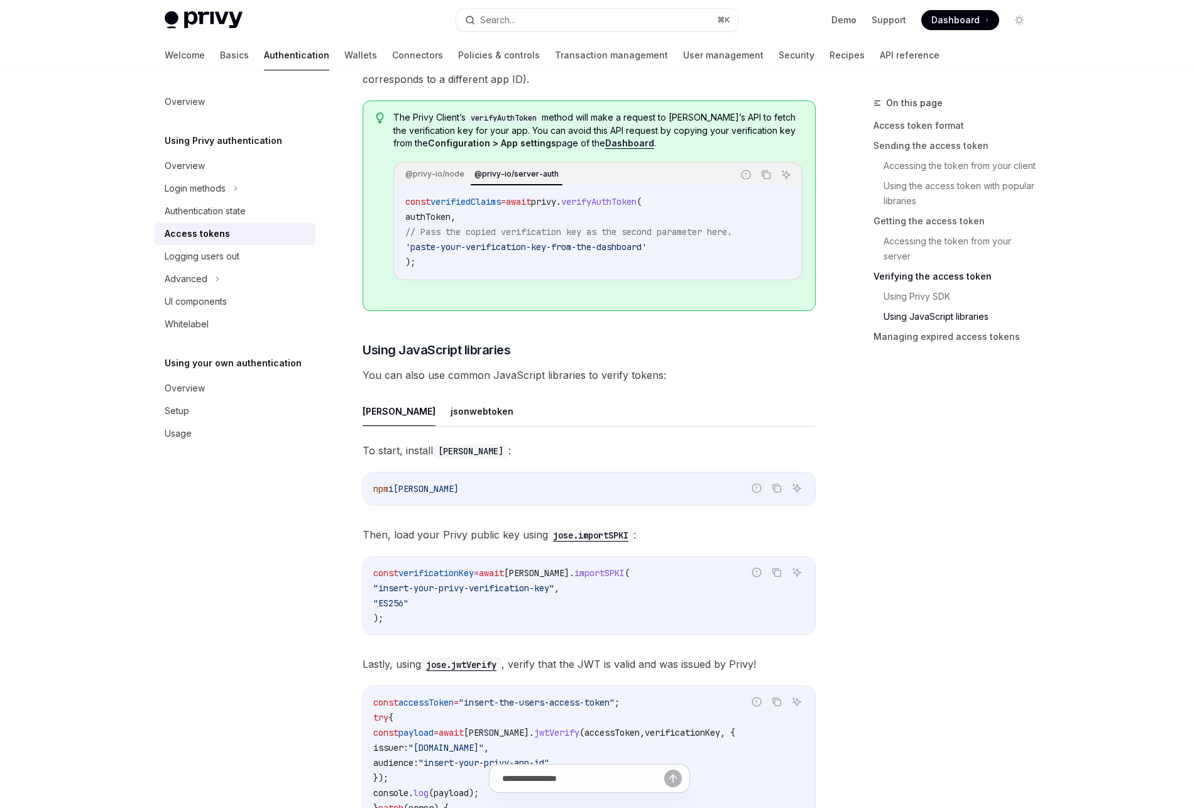
click at [615, 444] on div "[PERSON_NAME] To start, install [PERSON_NAME] : Report incorrect code Copy Ask …" at bounding box center [589, 669] width 453 height 544
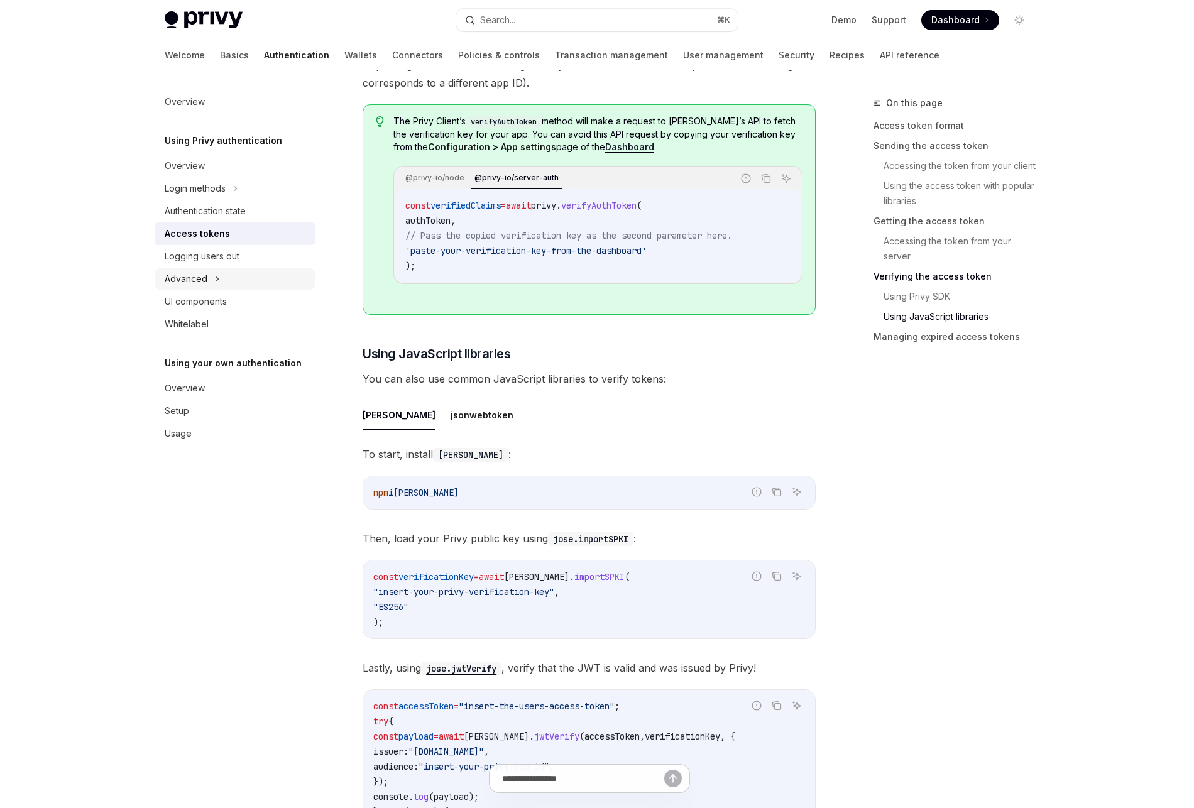
scroll to position [2945, 0]
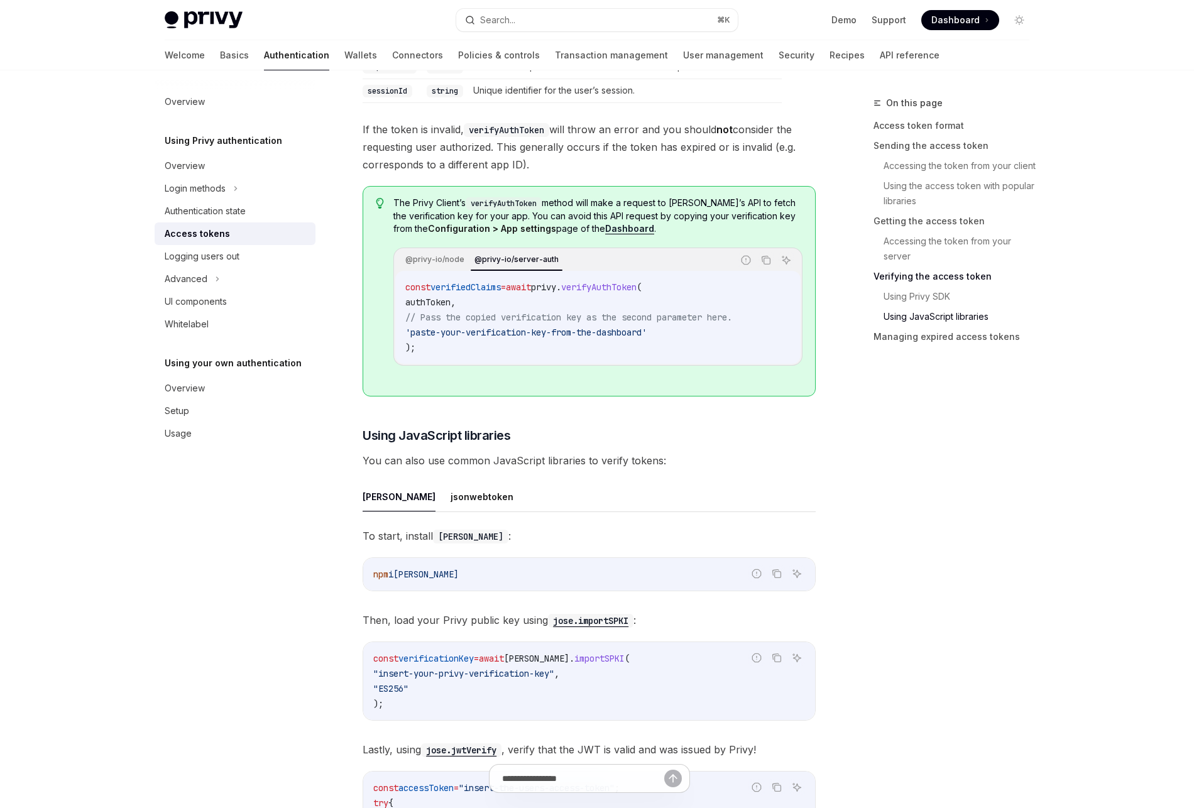
click at [514, 336] on span "'paste-your-verification-key-from-the-dashboard'" at bounding box center [525, 332] width 241 height 11
click at [618, 291] on span "verifyAuthToken" at bounding box center [598, 287] width 75 height 11
click at [522, 263] on div "@privy-io/server-auth" at bounding box center [517, 259] width 92 height 15
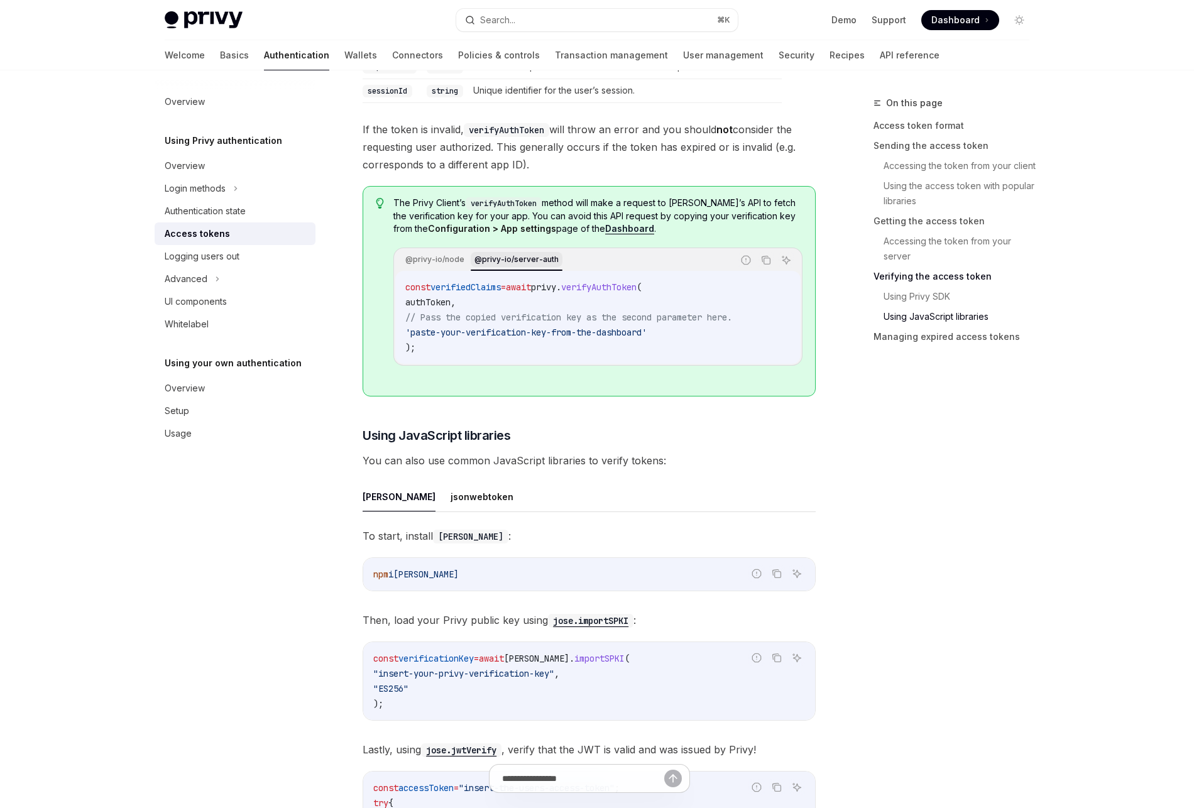
click at [522, 263] on div "@privy-io/server-auth" at bounding box center [517, 259] width 92 height 15
click at [591, 293] on span "verifyAuthToken" at bounding box center [598, 287] width 75 height 11
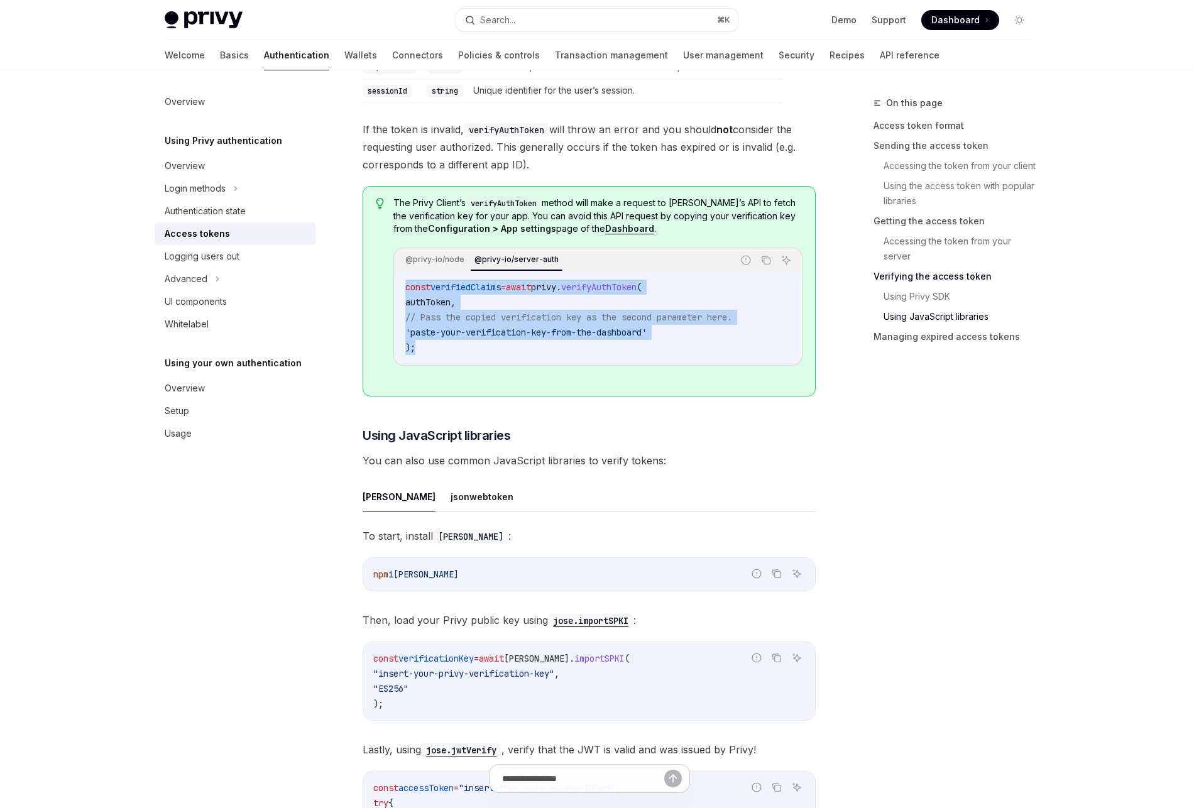
drag, startPoint x: 432, startPoint y: 348, endPoint x: 398, endPoint y: 288, distance: 69.2
click at [397, 287] on div "const verifiedClaims = await privy . verifyAuthToken ( authToken , // Pass the …" at bounding box center [597, 317] width 405 height 93
copy code "const verifiedClaims = await privy . verifyAuthToken ( authToken , // Pass the …"
click at [452, 320] on span "// Pass the copied verification key as the second parameter here." at bounding box center [568, 317] width 327 height 11
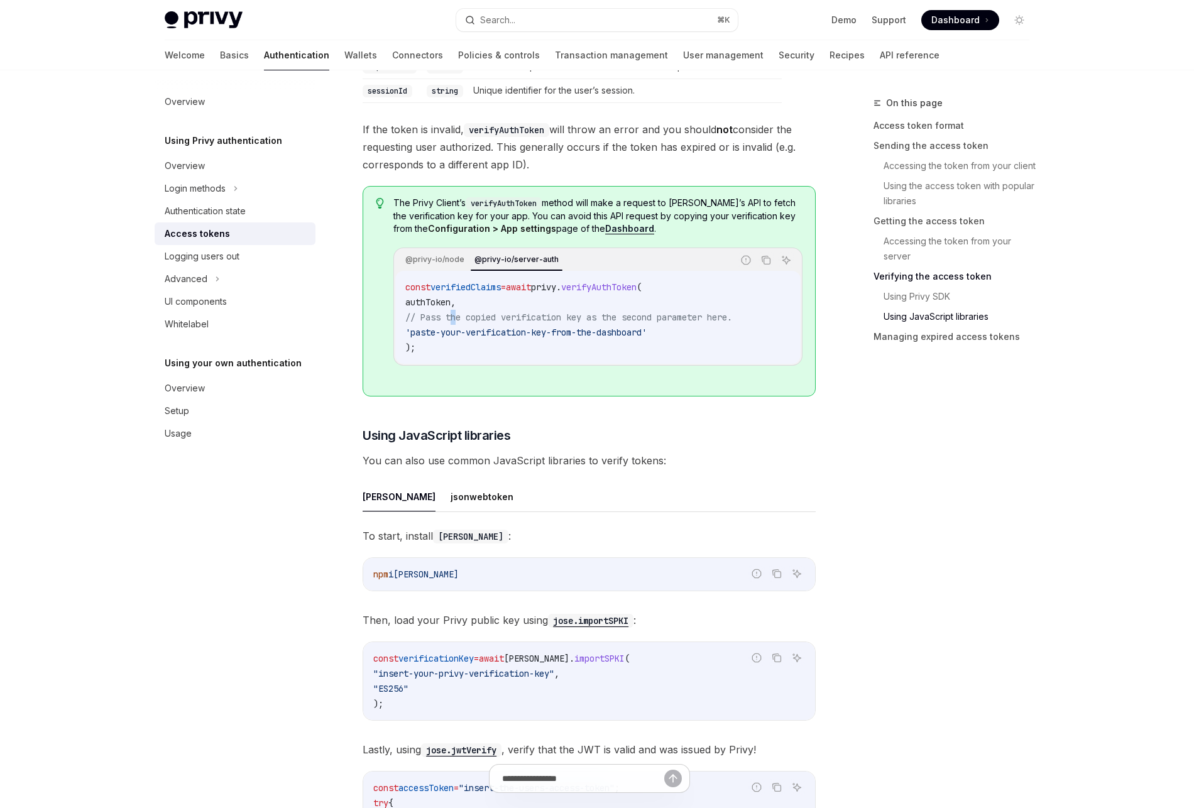
click at [452, 320] on span "// Pass the copied verification key as the second parameter here." at bounding box center [568, 317] width 327 height 11
click at [452, 321] on span "// Pass the copied verification key as the second parameter here." at bounding box center [568, 317] width 327 height 11
click at [610, 231] on strong "Dashboard" at bounding box center [629, 228] width 49 height 11
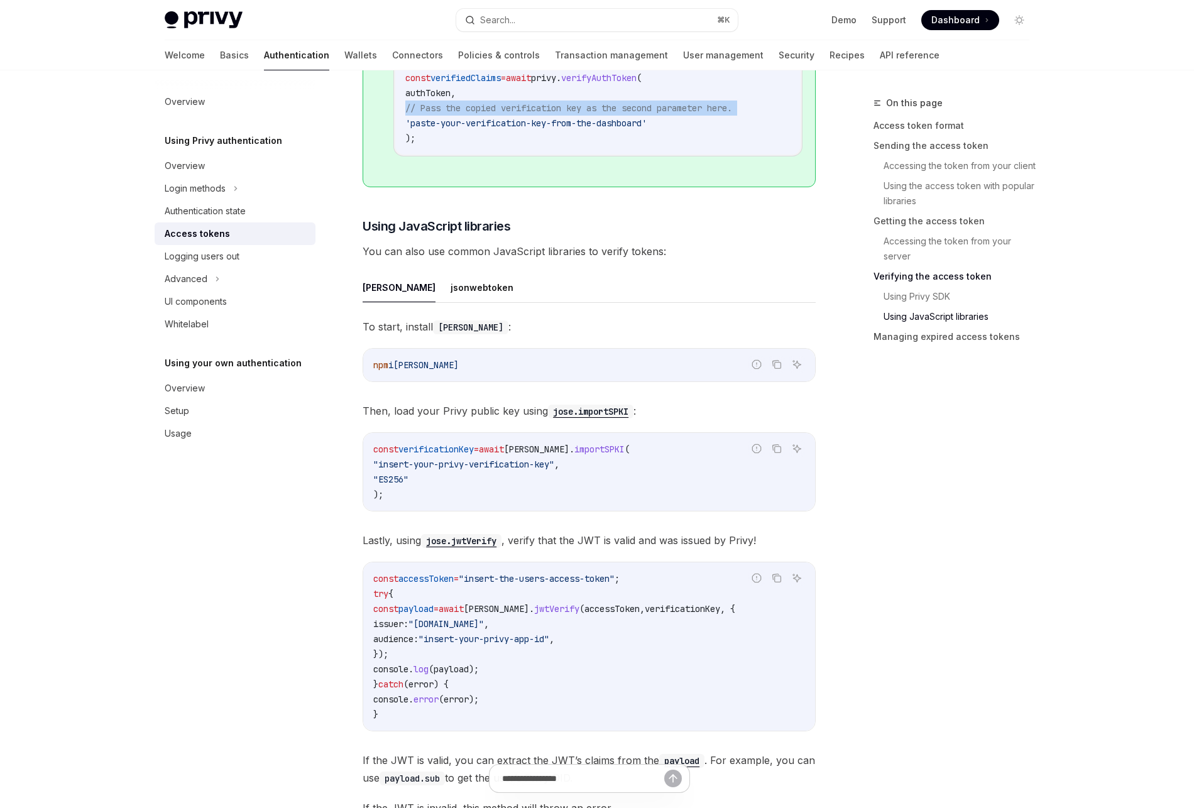
scroll to position [3160, 0]
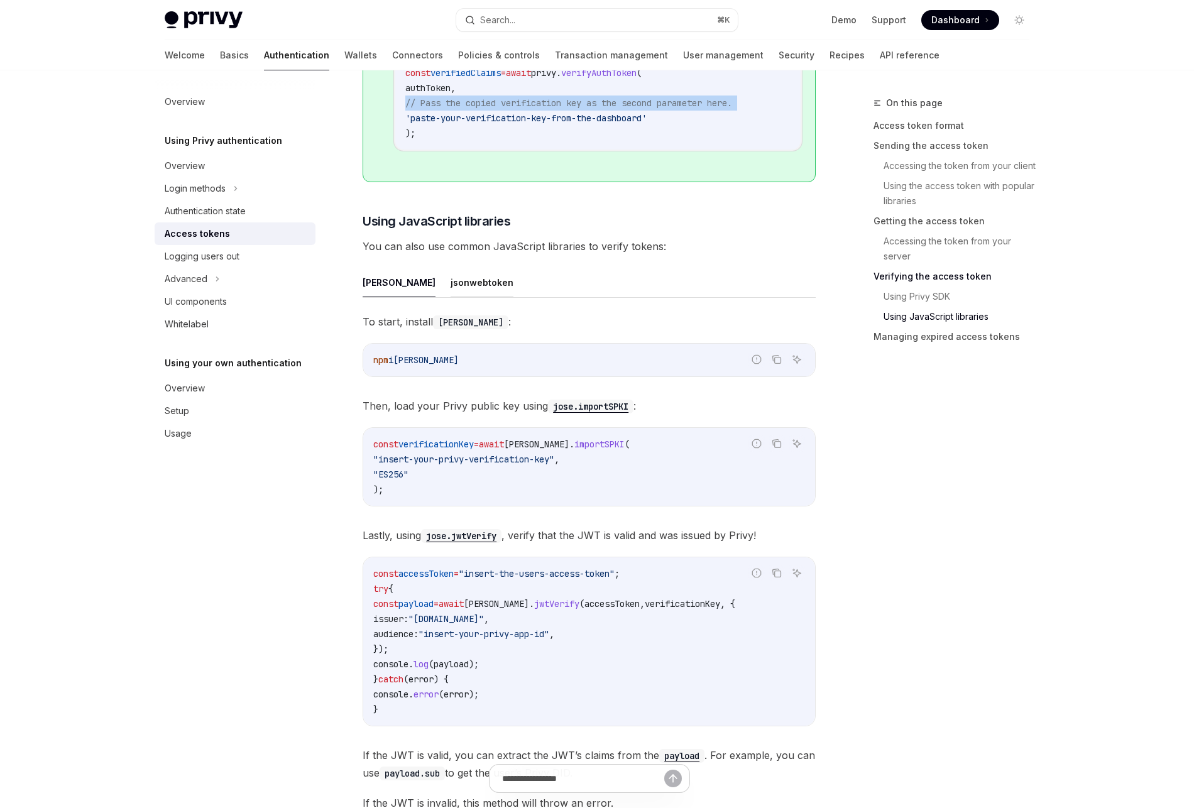
click at [451, 292] on button "jsonwebtoken" at bounding box center [482, 283] width 63 height 30
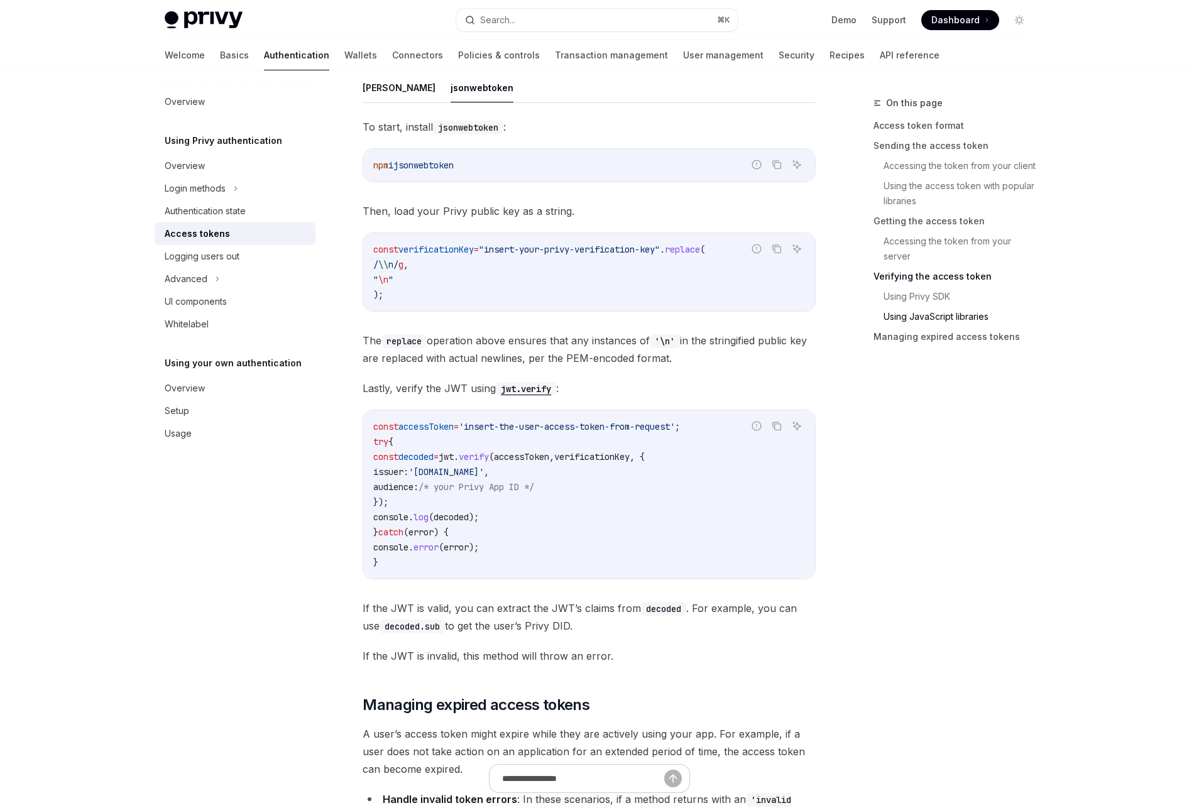
scroll to position [3359, 0]
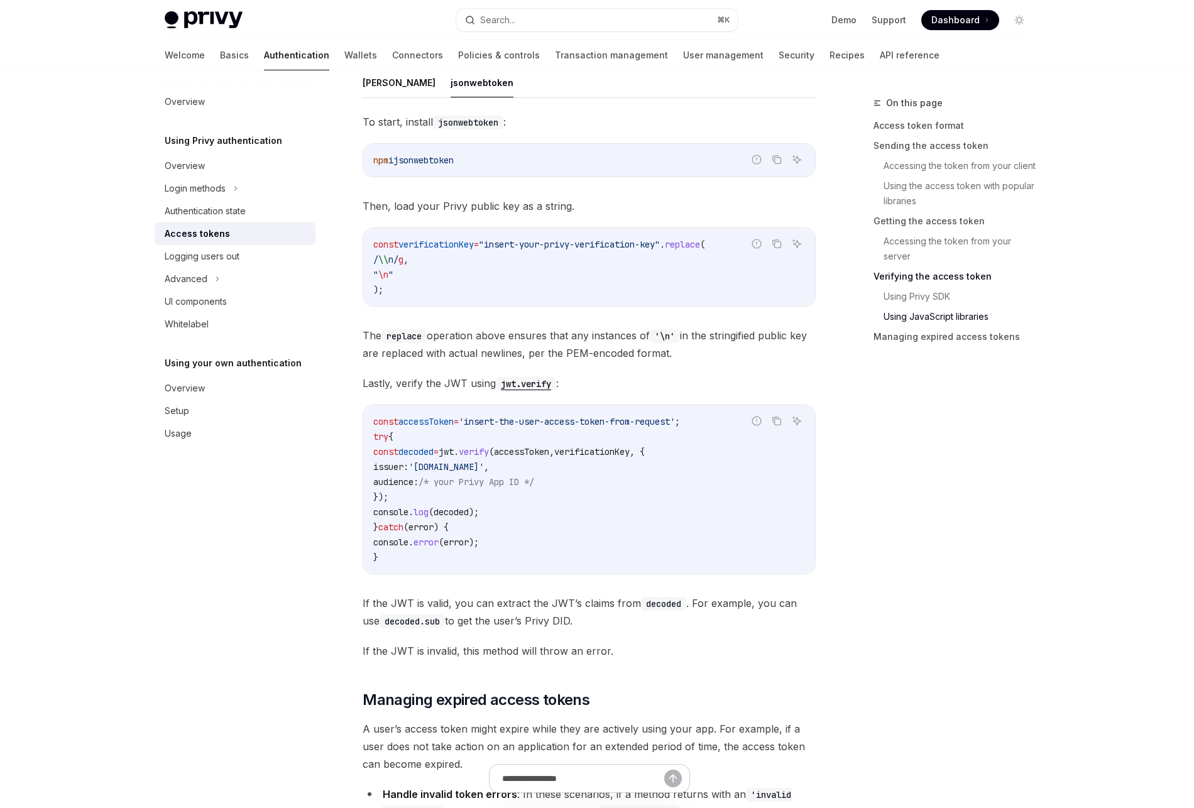
click at [630, 457] on span "verificationKey" at bounding box center [591, 451] width 75 height 11
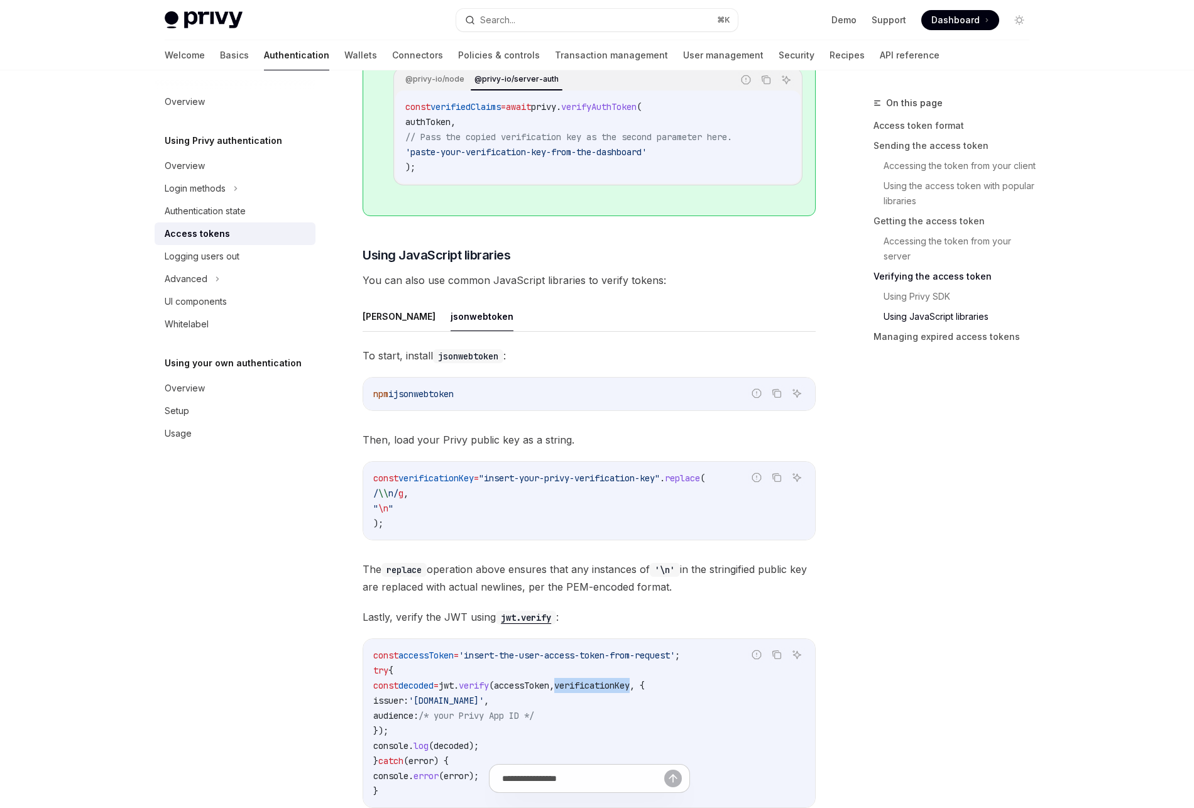
scroll to position [3119, 0]
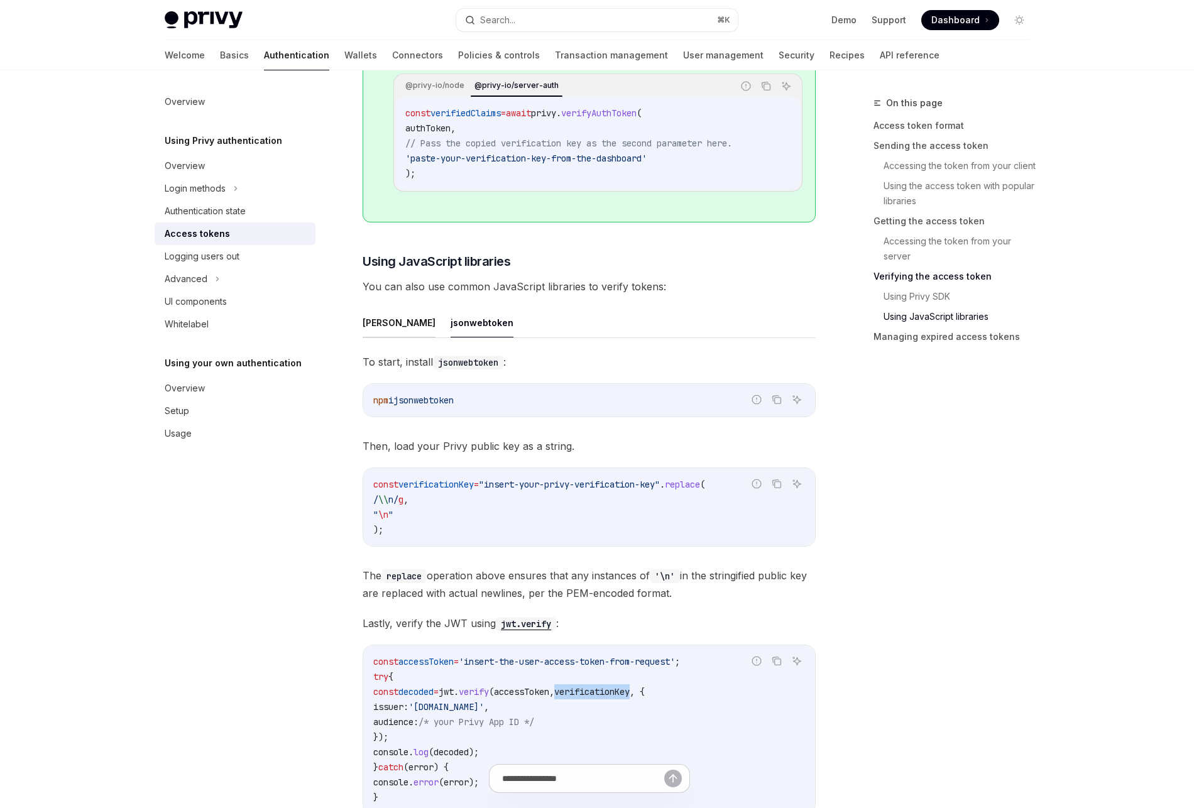
click at [370, 329] on button "[PERSON_NAME]" at bounding box center [399, 323] width 73 height 30
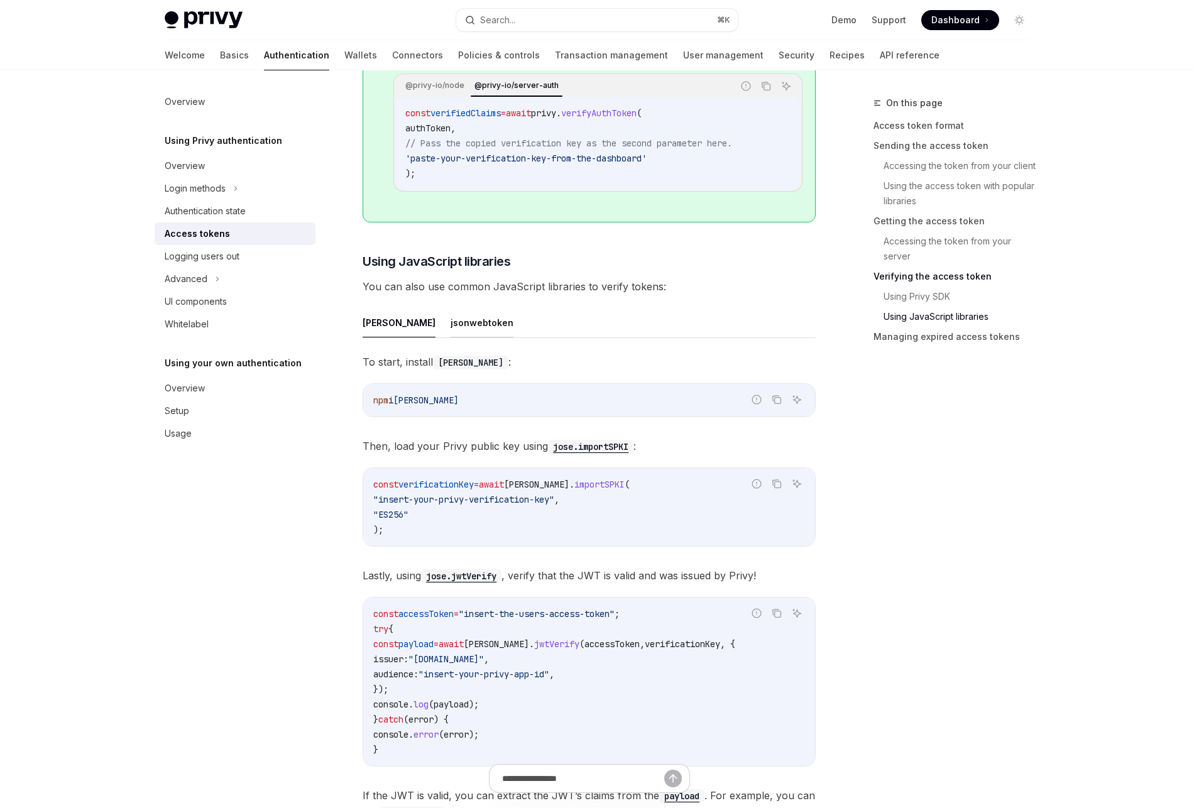
click at [451, 330] on button "jsonwebtoken" at bounding box center [482, 323] width 63 height 30
type textarea "*"
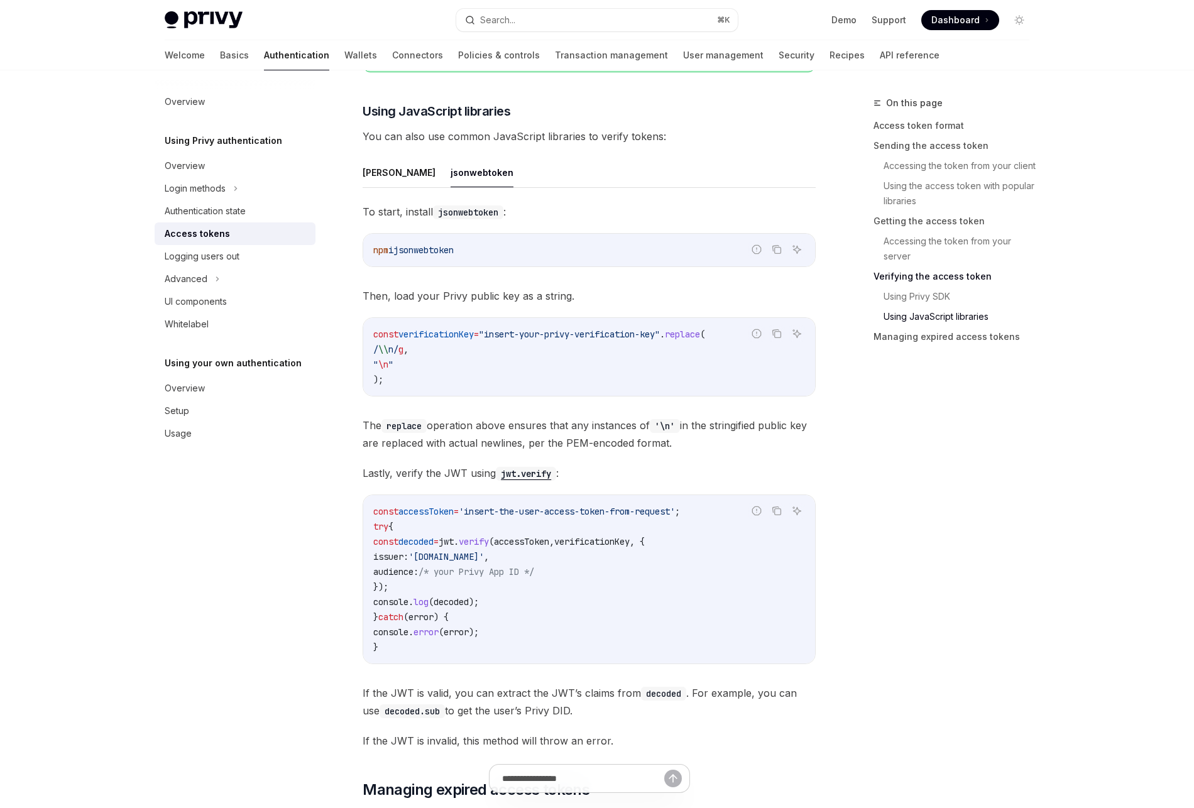
scroll to position [3272, 0]
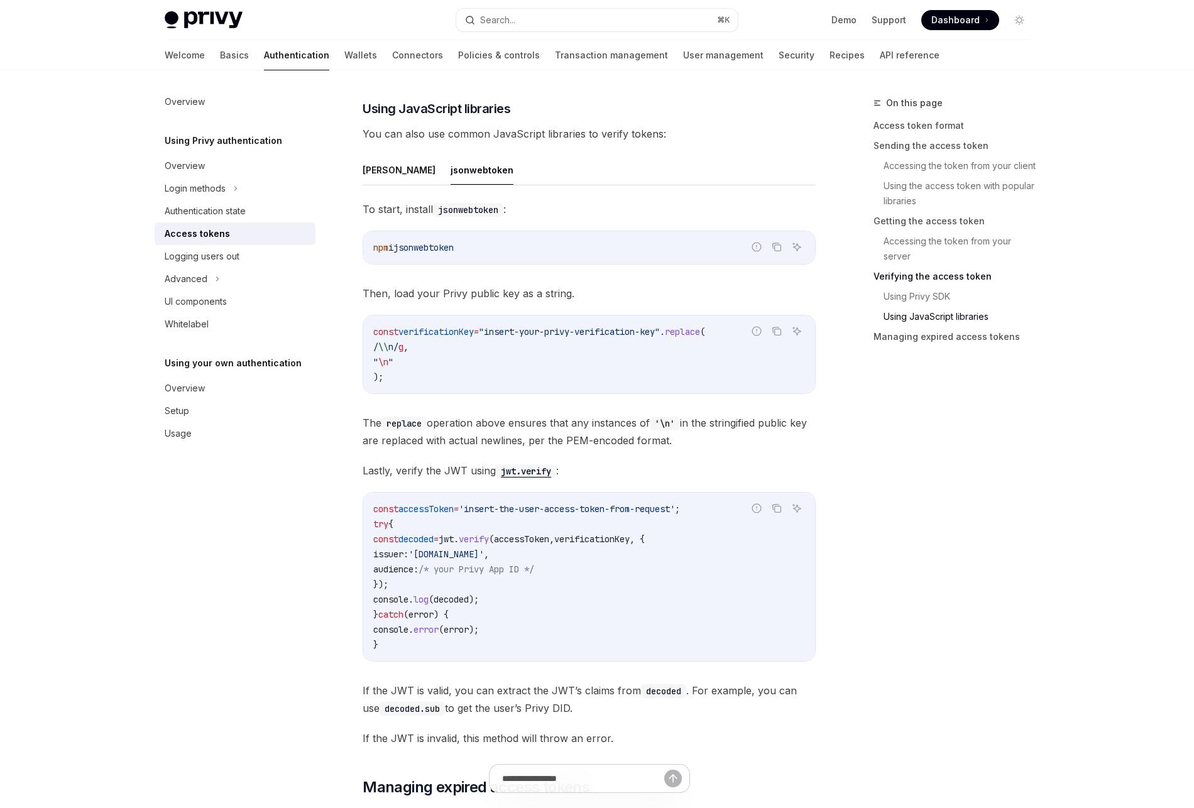
click at [428, 512] on span "accessToken" at bounding box center [425, 508] width 55 height 11
click at [652, 343] on code "const verificationKey = "insert-your-privy-verification-key" . replace ( / \\ n…" at bounding box center [589, 354] width 432 height 60
drag, startPoint x: 398, startPoint y: 376, endPoint x: 360, endPoint y: 334, distance: 56.5
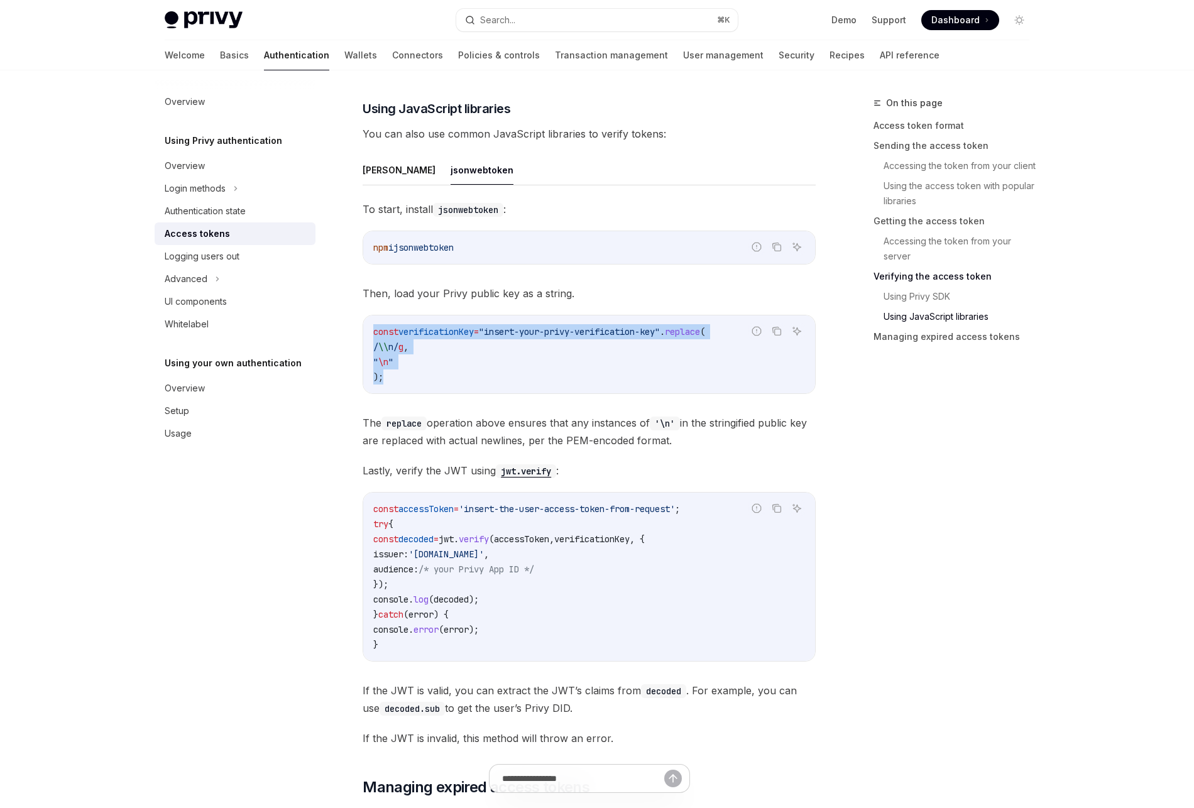
copy code "const verificationKey = "insert-your-privy-verification-key" . replace ( / \\ n…"
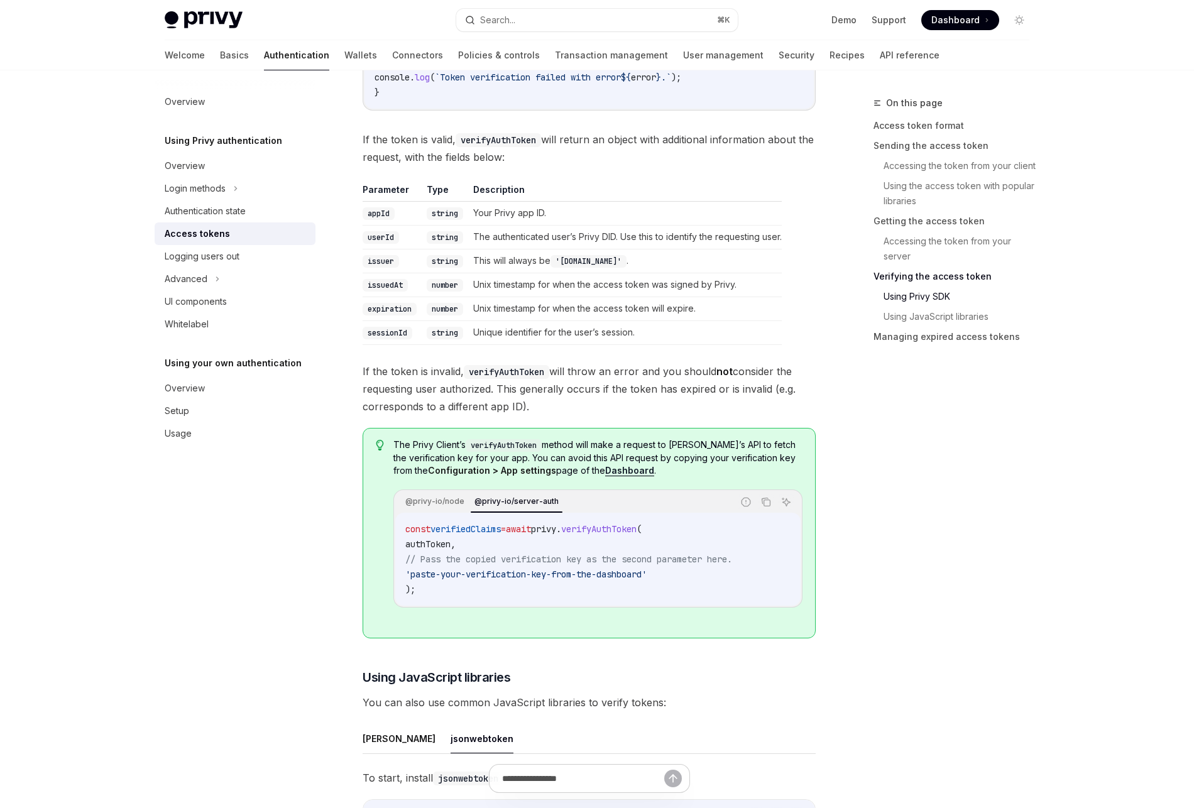
scroll to position [2697, 0]
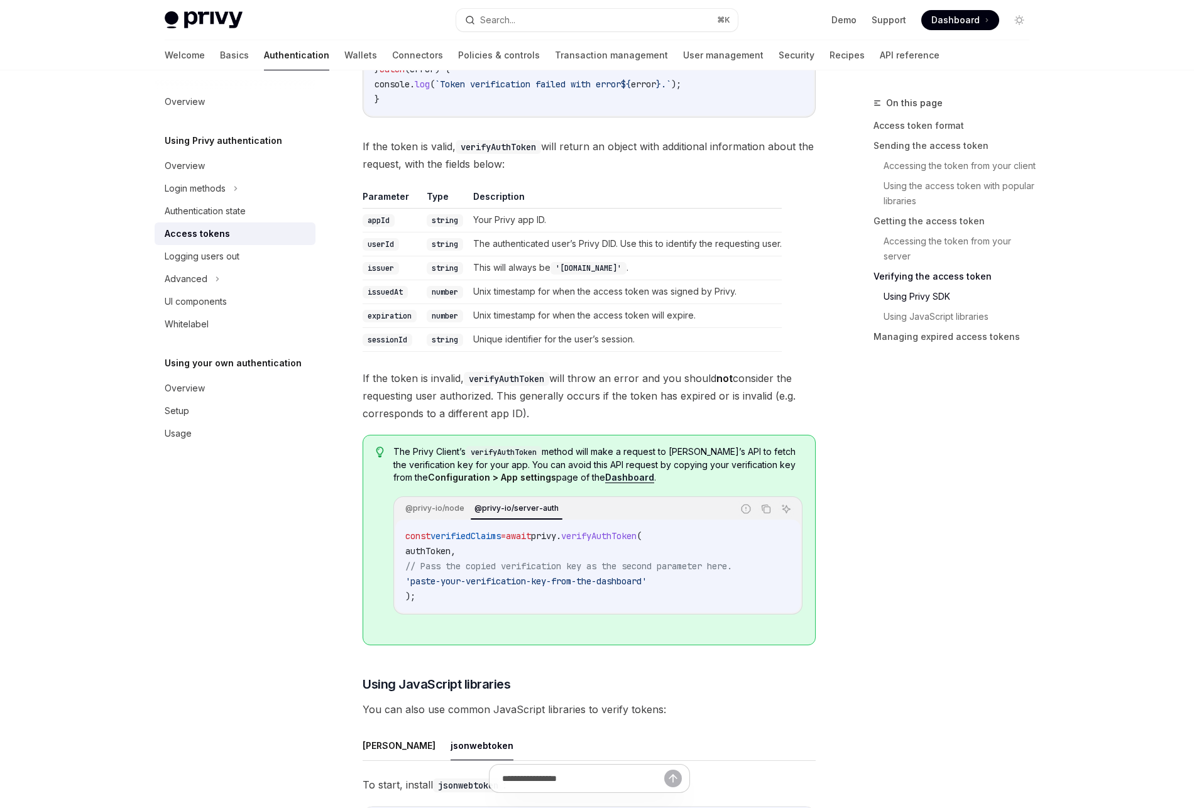
click at [457, 541] on span "verifiedClaims" at bounding box center [465, 535] width 70 height 11
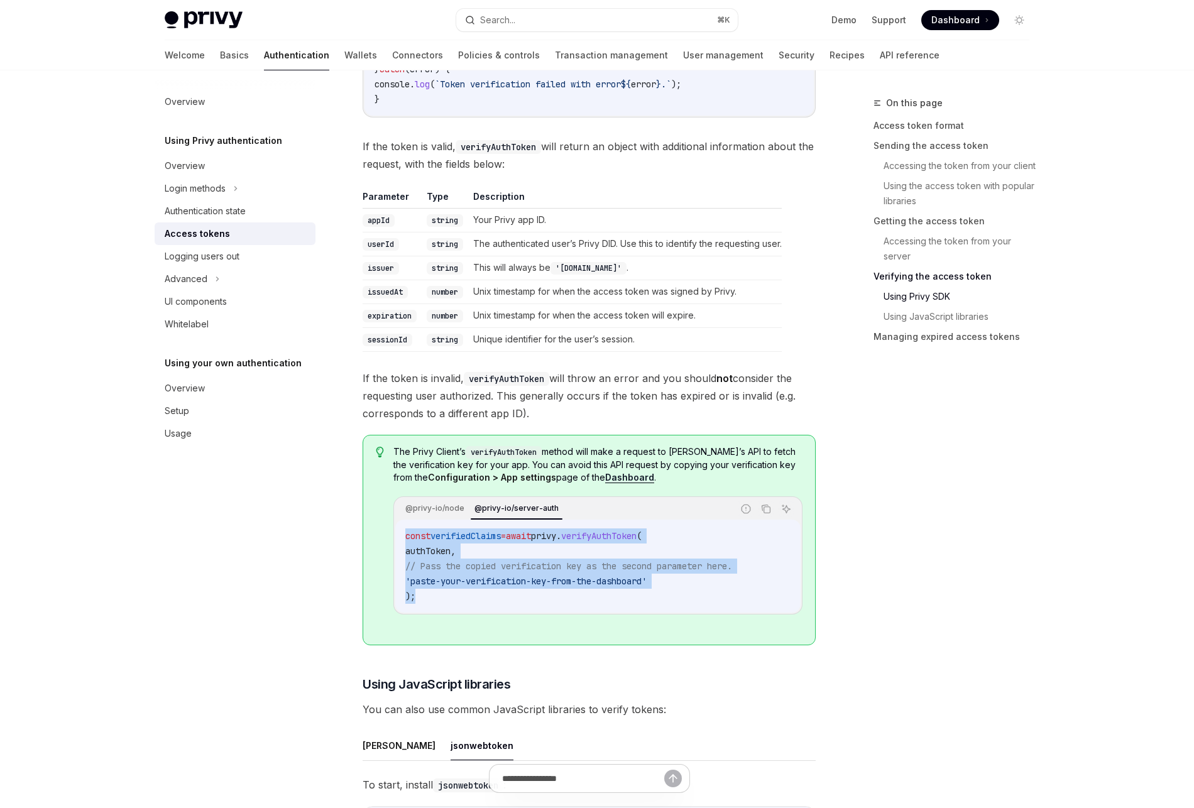
drag, startPoint x: 404, startPoint y: 541, endPoint x: 461, endPoint y: 604, distance: 85.0
click at [456, 602] on code "const verifiedClaims = await privy . verifyAuthToken ( authToken , // Pass the …" at bounding box center [597, 565] width 385 height 75
copy code "const verifiedClaims = await privy . verifyAuthToken ( authToken , // Pass the …"
drag, startPoint x: 472, startPoint y: 380, endPoint x: 683, endPoint y: 419, distance: 214.7
click at [683, 419] on span "If the token is invalid, verifyAuthToken will throw an error and you should not…" at bounding box center [589, 396] width 453 height 53
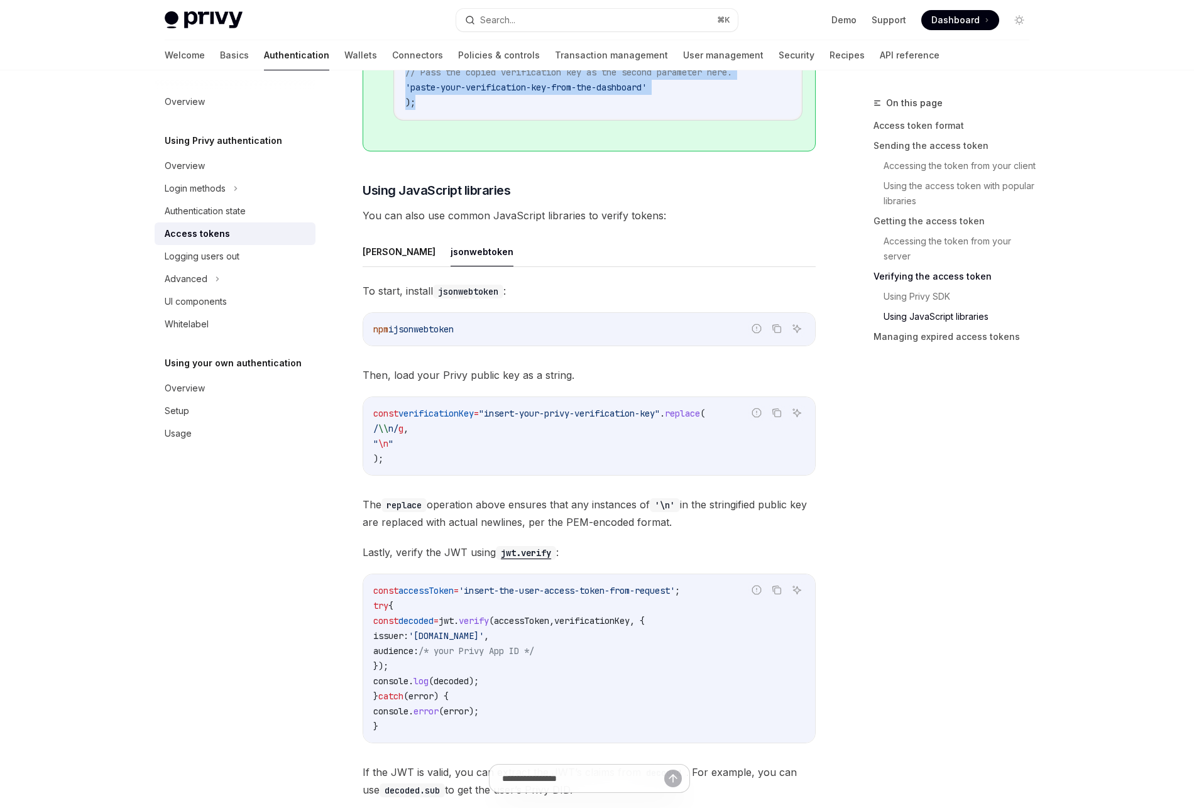
scroll to position [3199, 0]
